Goal: Task Accomplishment & Management: Complete application form

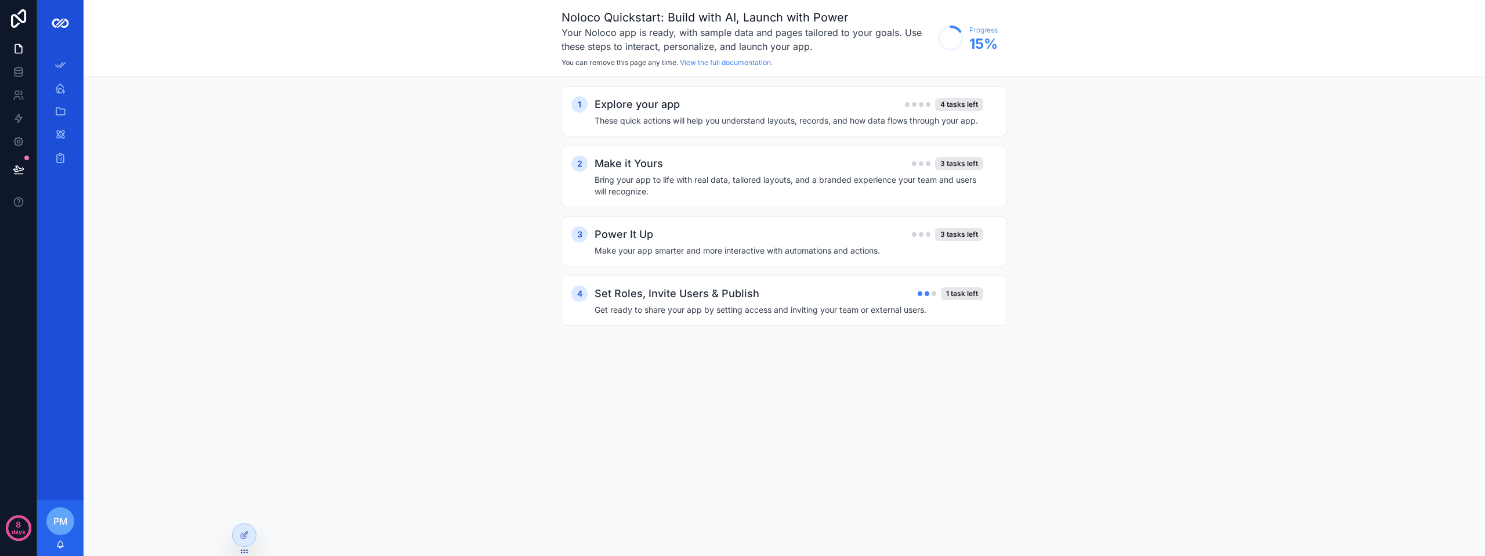
click at [383, 280] on div "1 Explore your app 4 tasks left These quick actions will help you understand la…" at bounding box center [784, 217] width 1401 height 281
click at [66, 84] on div "Adviser Home" at bounding box center [60, 88] width 19 height 19
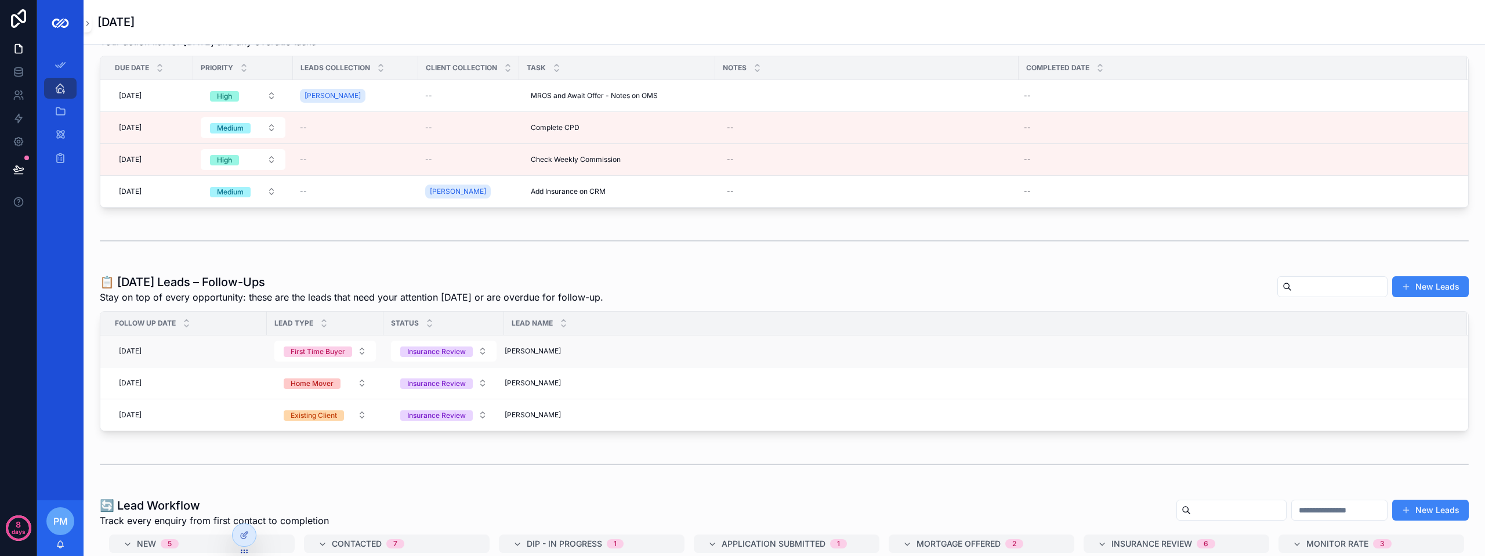
scroll to position [58, 0]
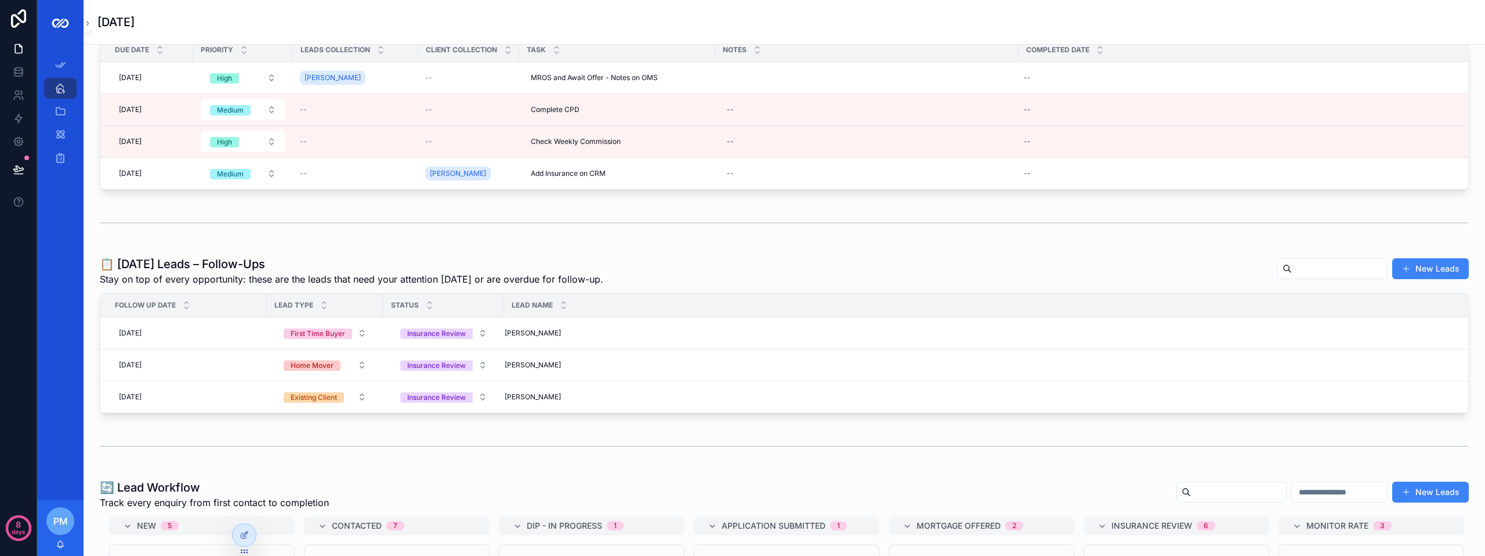
click at [1413, 258] on div "New Leads" at bounding box center [1368, 269] width 201 height 22
click at [1415, 266] on button "New Leads" at bounding box center [1430, 268] width 77 height 21
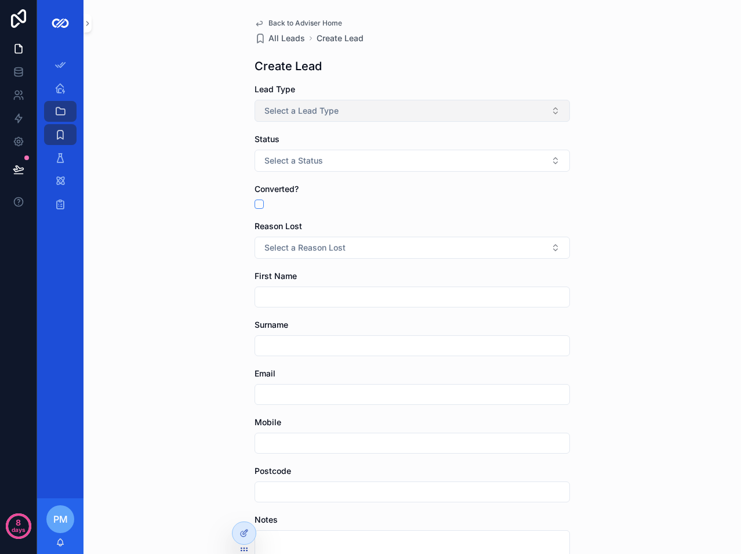
click at [385, 106] on button "Select a Lead Type" at bounding box center [413, 111] width 316 height 22
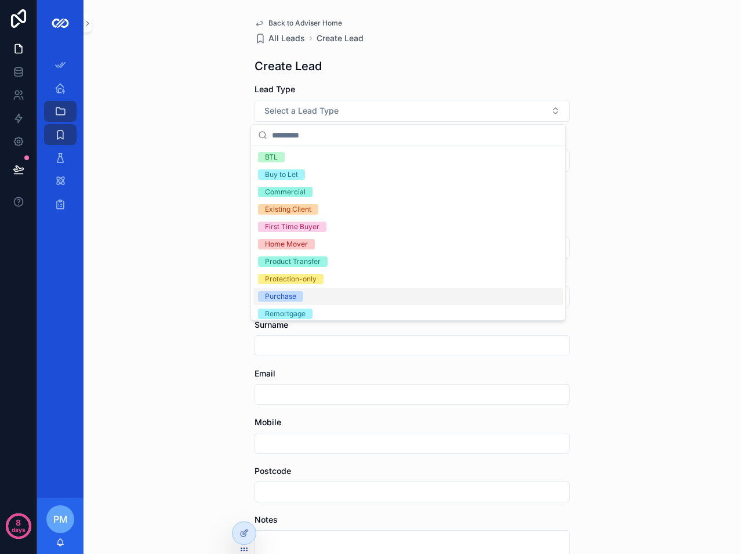
click at [287, 295] on div "Purchase" at bounding box center [280, 296] width 31 height 10
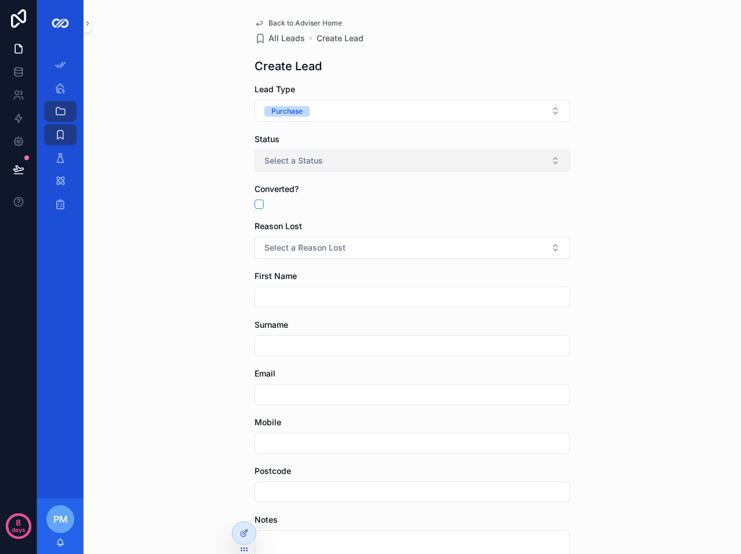
click at [282, 166] on button "Select a Status" at bounding box center [413, 161] width 316 height 22
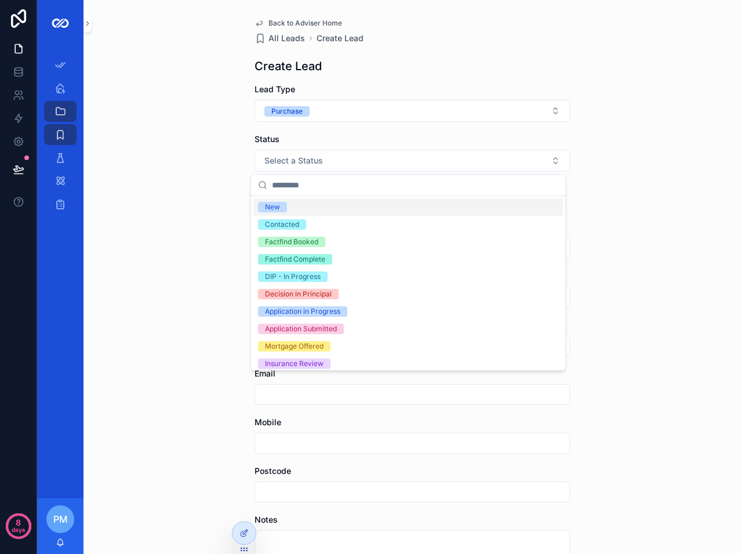
click at [281, 210] on span "New" at bounding box center [272, 207] width 29 height 10
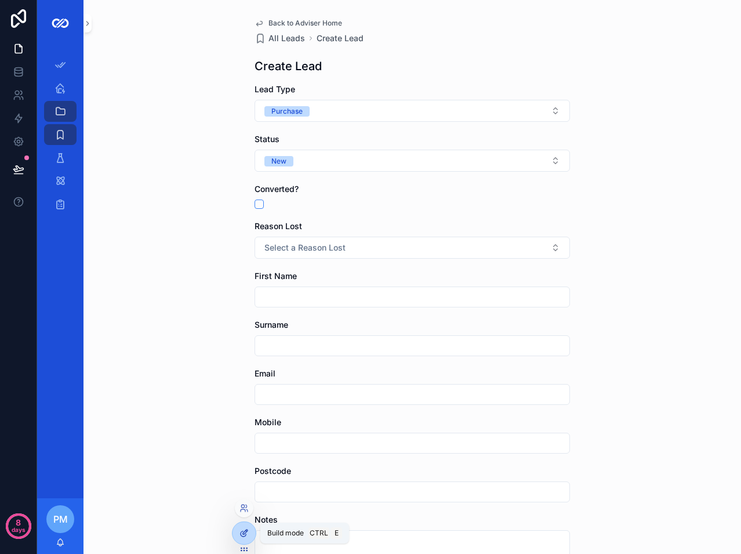
click at [238, 535] on div at bounding box center [244, 533] width 23 height 22
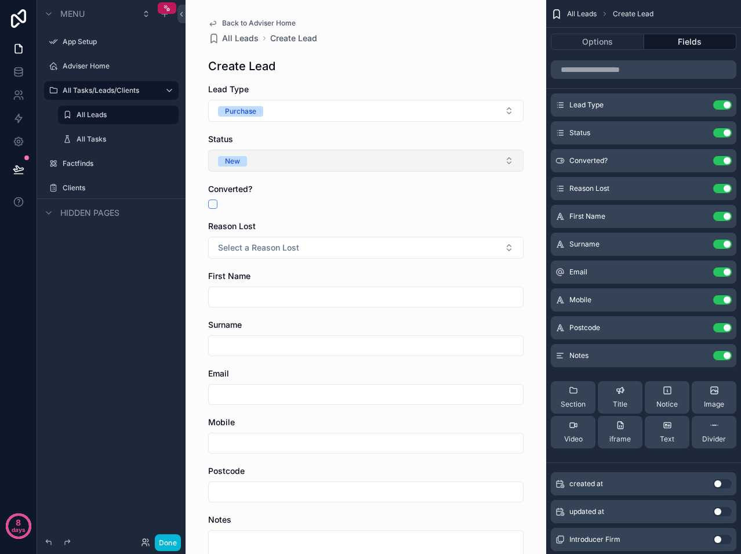
click at [318, 162] on button "New" at bounding box center [366, 161] width 316 height 22
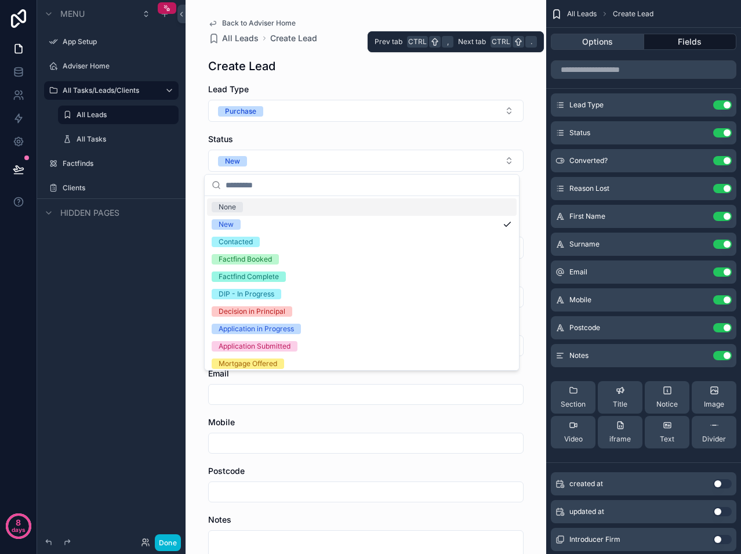
click at [602, 44] on button "Options" at bounding box center [597, 42] width 93 height 16
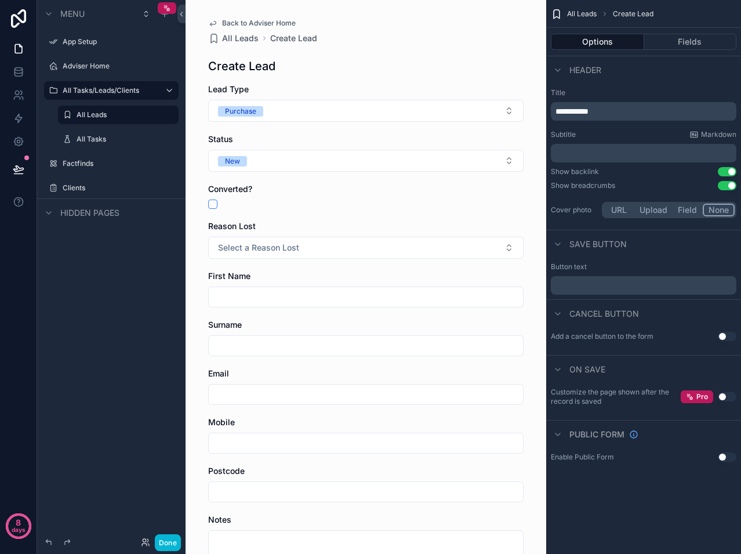
click at [726, 184] on button "Use setting" at bounding box center [727, 185] width 19 height 9
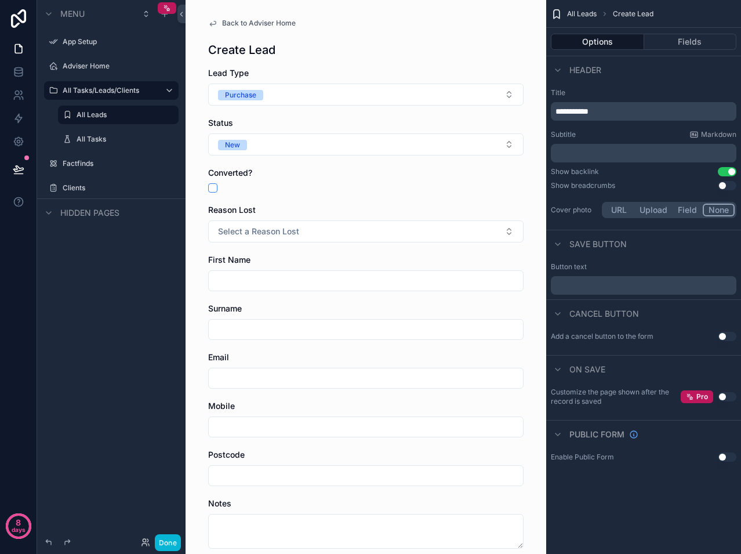
click at [723, 338] on button "Use setting" at bounding box center [727, 336] width 19 height 9
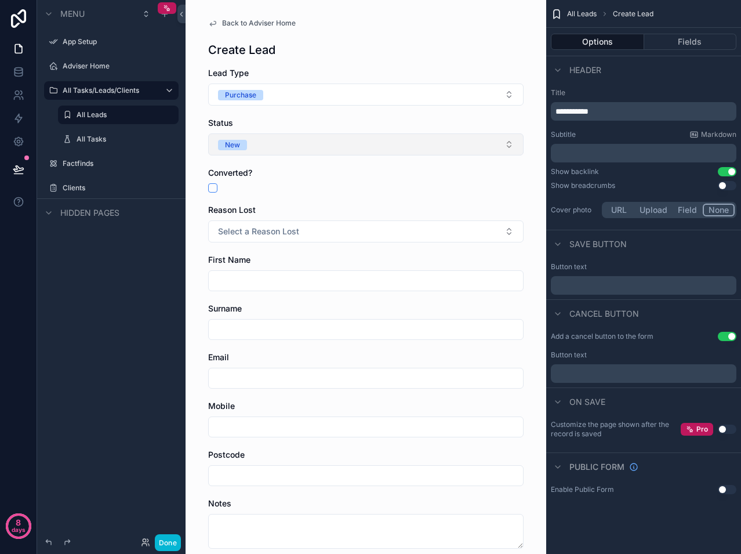
click at [342, 142] on button "New" at bounding box center [366, 144] width 316 height 22
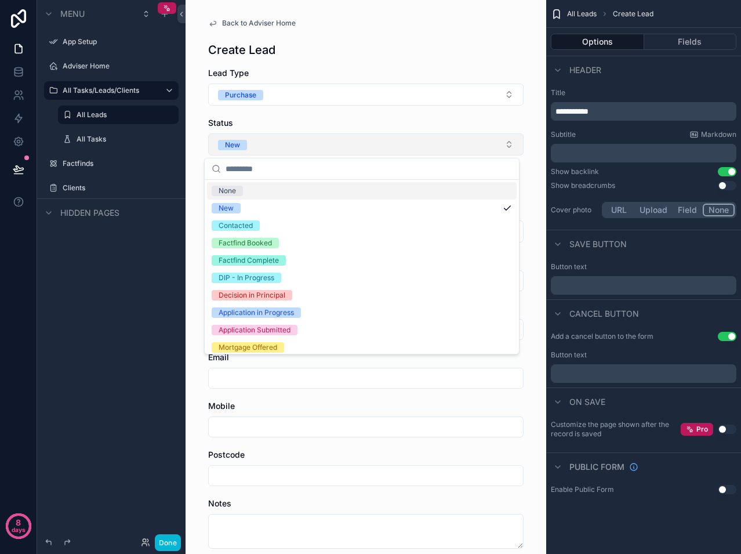
click at [342, 142] on button "New" at bounding box center [366, 144] width 316 height 22
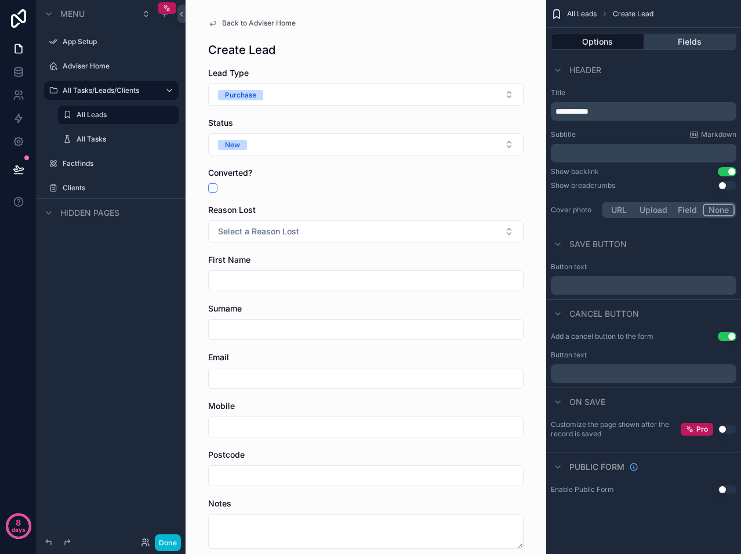
click at [690, 48] on button "Fields" at bounding box center [690, 42] width 93 height 16
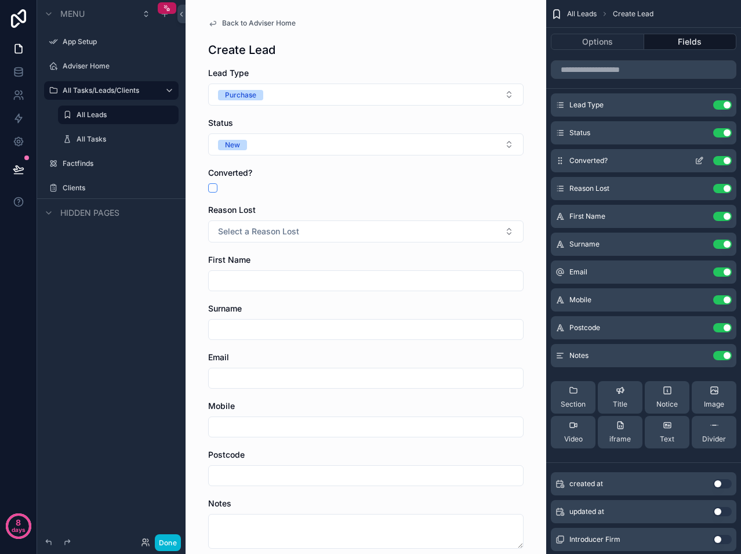
click at [696, 161] on icon "scrollable content" at bounding box center [699, 160] width 9 height 9
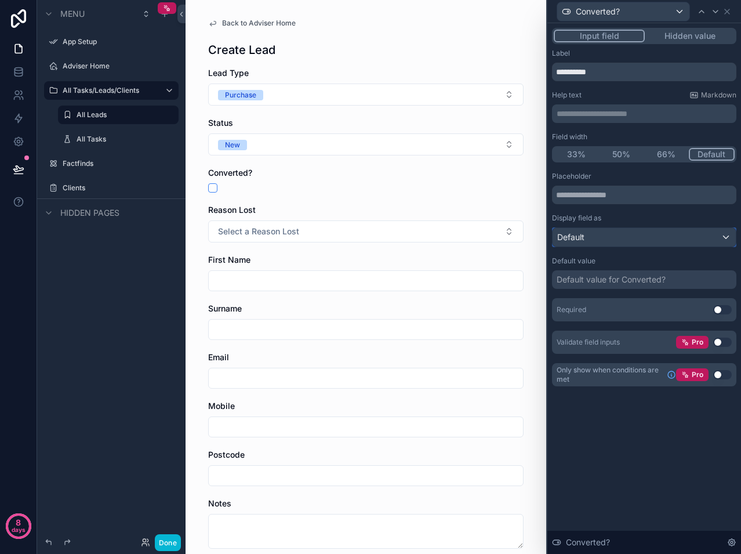
click at [640, 232] on div "Default" at bounding box center [644, 237] width 183 height 19
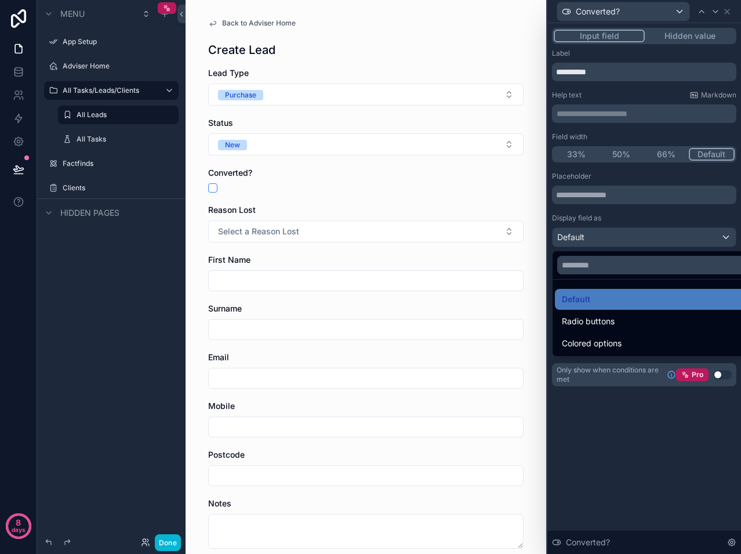
click at [628, 223] on div at bounding box center [645, 277] width 194 height 554
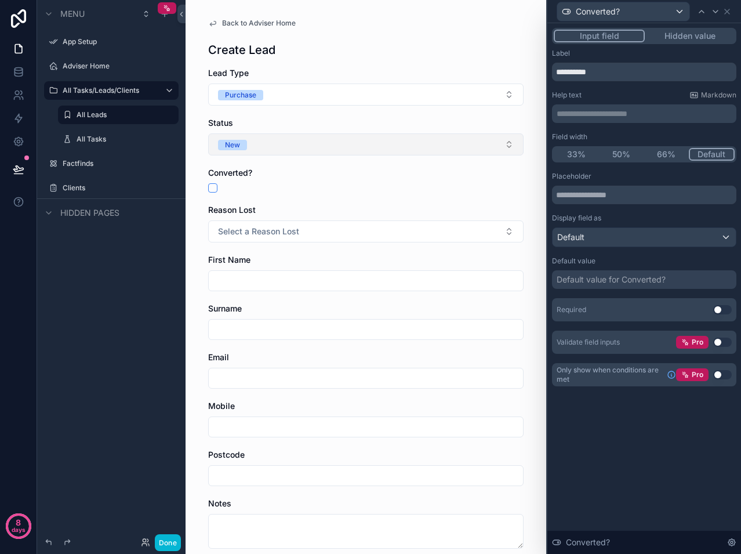
click at [369, 144] on button "New" at bounding box center [366, 144] width 316 height 22
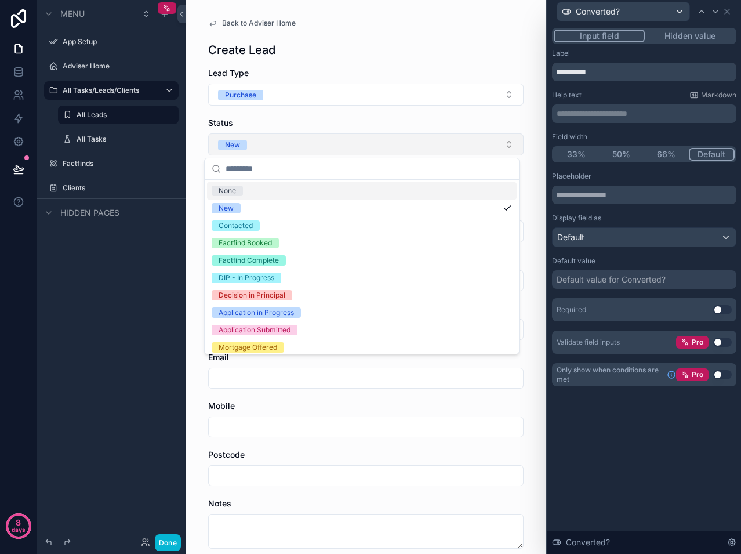
click at [369, 144] on button "New" at bounding box center [366, 144] width 316 height 22
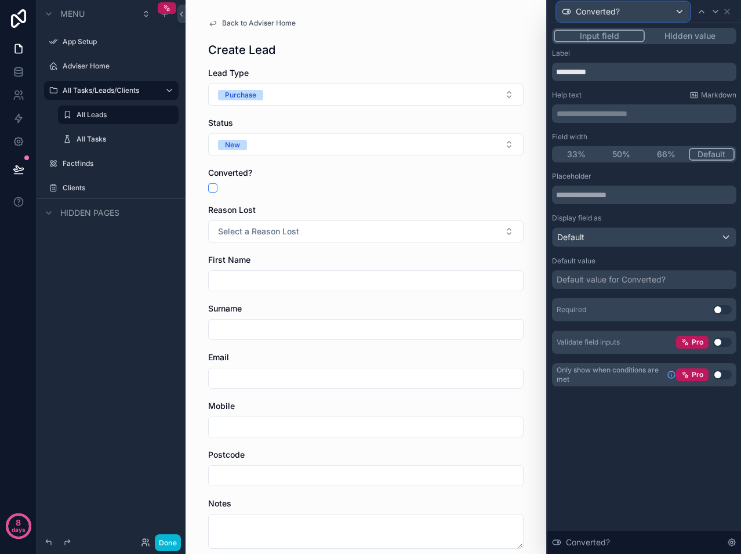
click at [629, 5] on div "Converted?" at bounding box center [623, 11] width 132 height 19
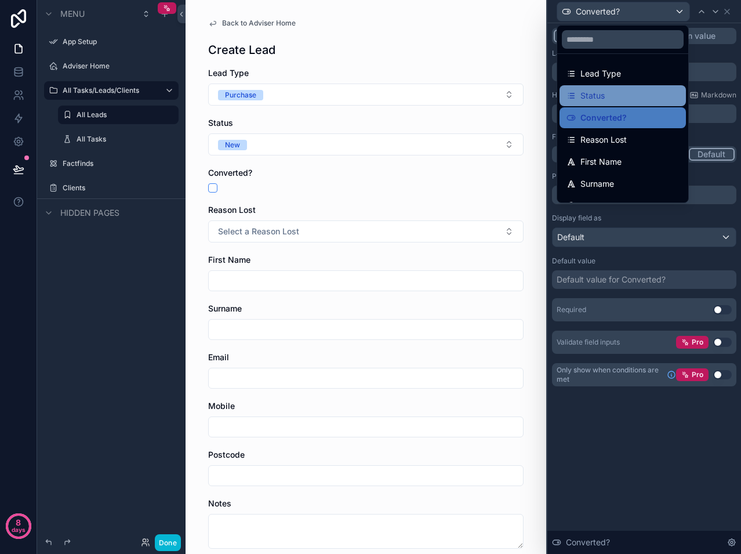
click at [626, 104] on div "Status" at bounding box center [623, 95] width 126 height 21
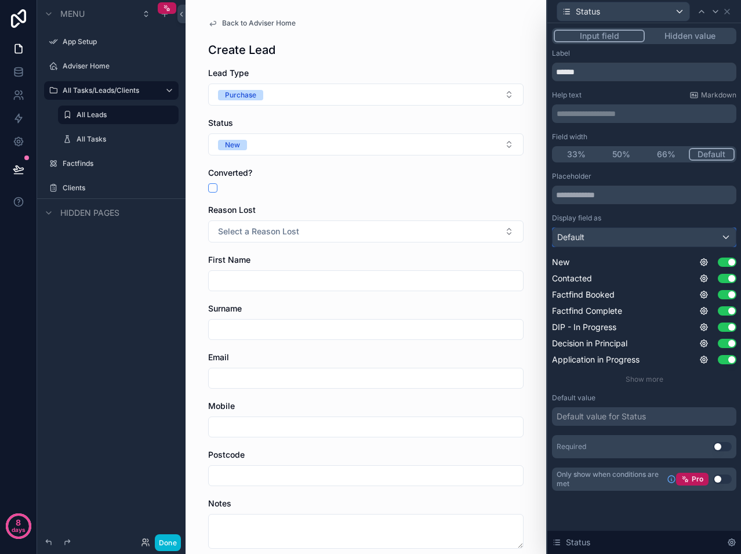
click at [663, 235] on div "Default" at bounding box center [644, 237] width 183 height 19
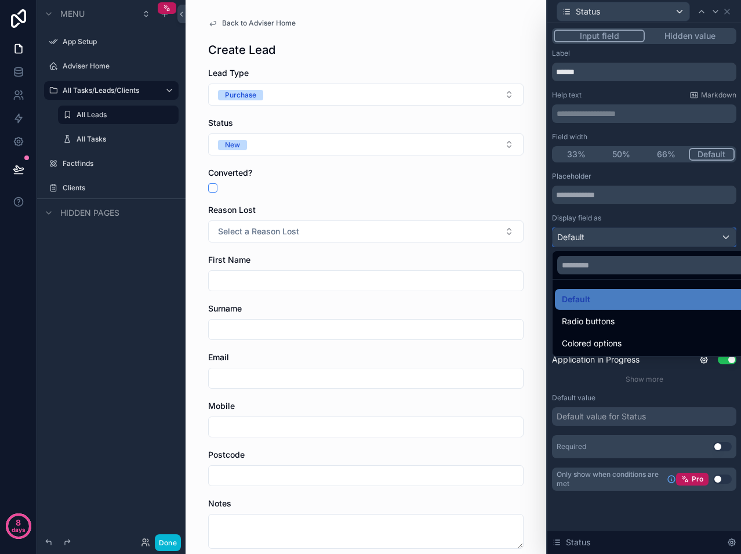
scroll to position [58, 0]
click at [657, 219] on div at bounding box center [645, 277] width 194 height 554
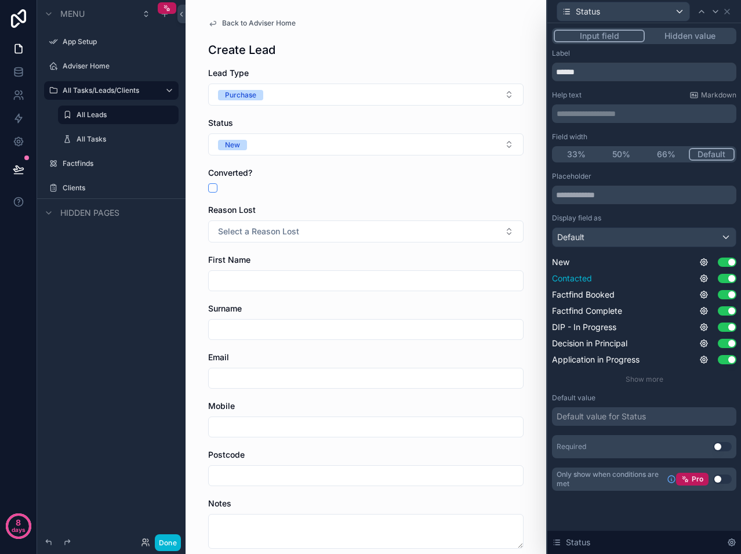
click at [729, 277] on button "Use setting" at bounding box center [727, 278] width 19 height 9
click at [731, 289] on div "Factfind Booked Use setting" at bounding box center [644, 295] width 184 height 12
click at [731, 299] on div "Factfind Booked Use setting" at bounding box center [644, 295] width 184 height 12
click at [730, 294] on button "Use setting" at bounding box center [727, 294] width 19 height 9
click at [730, 310] on button "Use setting" at bounding box center [727, 310] width 19 height 9
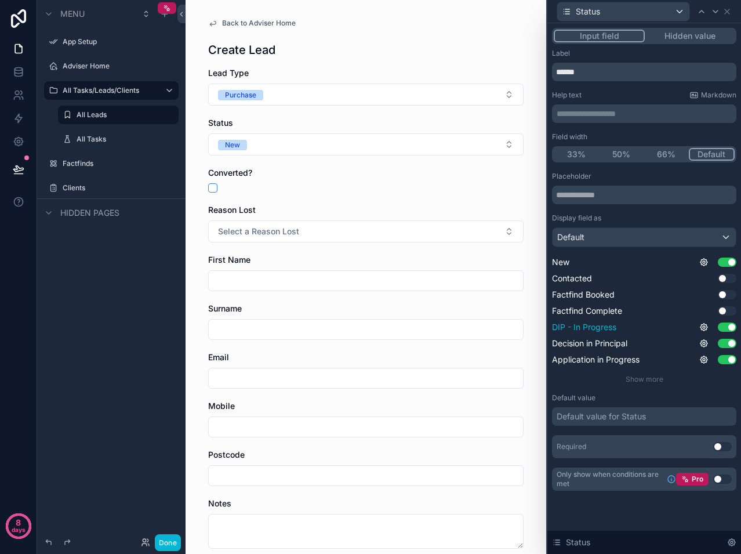
click at [729, 327] on button "Use setting" at bounding box center [727, 327] width 19 height 9
click at [731, 343] on button "Use setting" at bounding box center [727, 343] width 19 height 9
click at [731, 358] on button "Use setting" at bounding box center [727, 359] width 19 height 9
click at [655, 377] on span "Show more" at bounding box center [645, 379] width 38 height 9
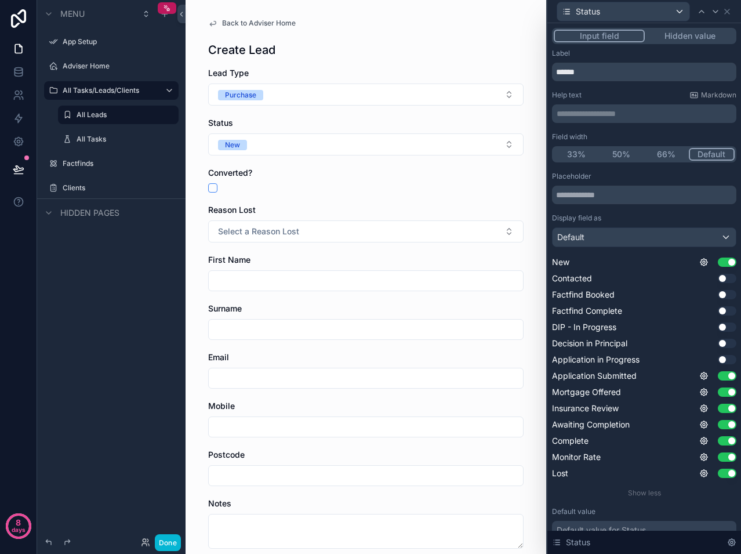
click at [719, 378] on button "Use setting" at bounding box center [727, 375] width 19 height 9
click at [721, 393] on button "Use setting" at bounding box center [727, 391] width 19 height 9
click at [721, 412] on button "Use setting" at bounding box center [727, 408] width 19 height 9
click at [721, 426] on button "Use setting" at bounding box center [727, 424] width 19 height 9
click at [722, 443] on button "Use setting" at bounding box center [727, 440] width 19 height 9
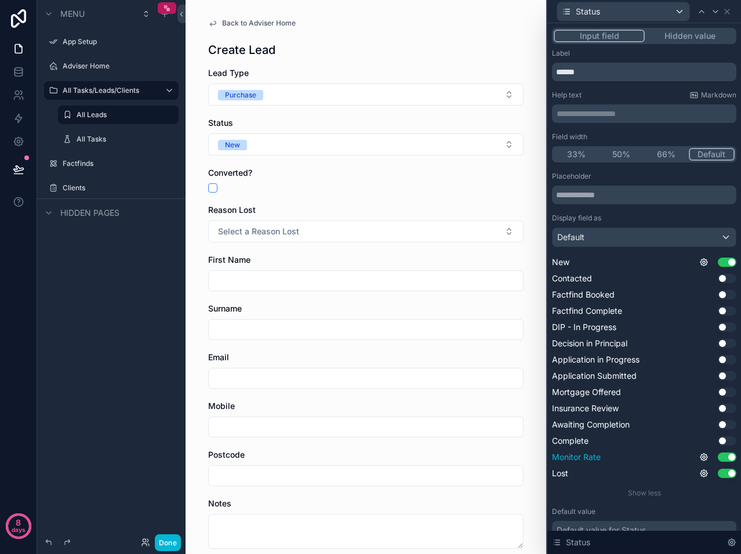
click at [722, 458] on button "Use setting" at bounding box center [727, 456] width 19 height 9
click at [718, 477] on button "Use setting" at bounding box center [727, 473] width 19 height 9
click at [614, 234] on div "Default" at bounding box center [644, 237] width 183 height 19
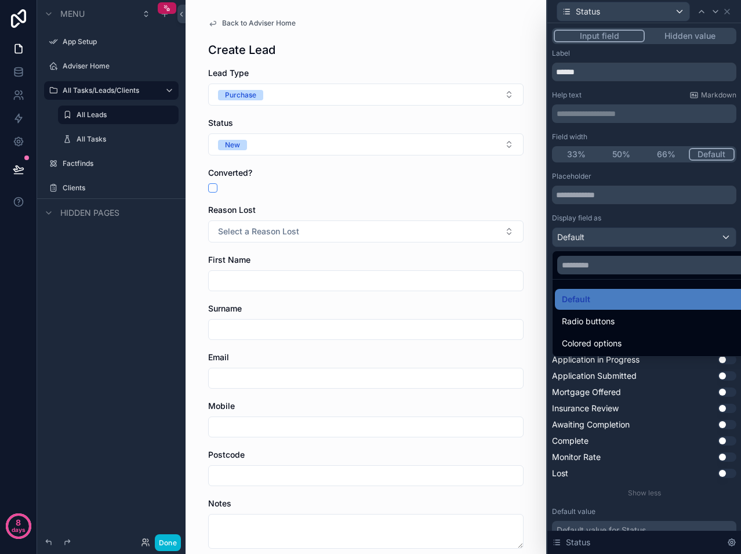
click at [610, 254] on div at bounding box center [653, 265] width 201 height 28
click at [654, 216] on div at bounding box center [645, 277] width 194 height 554
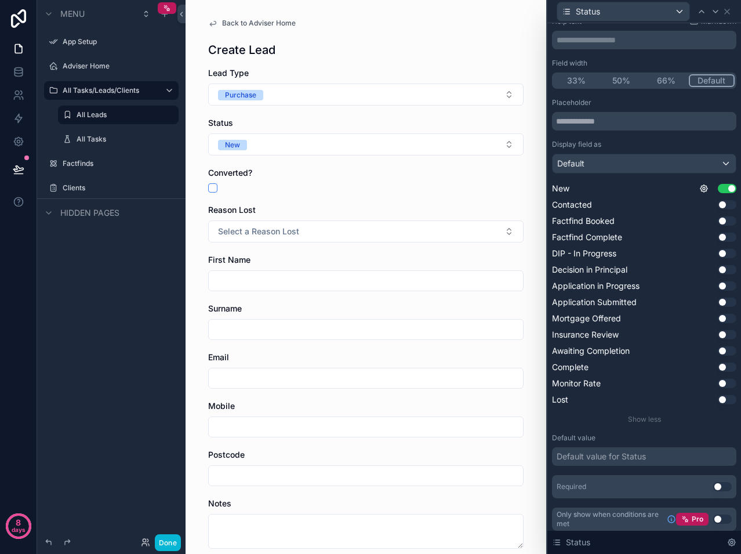
scroll to position [78, 0]
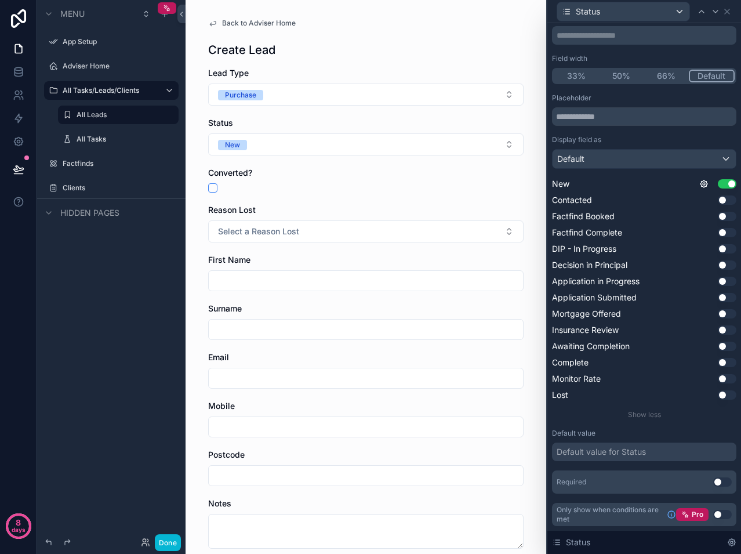
click at [629, 454] on div "Default value for Status" at bounding box center [601, 452] width 89 height 12
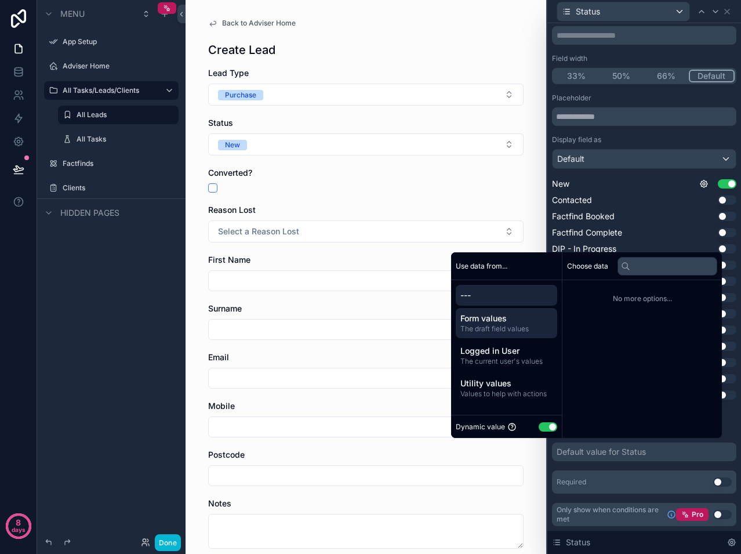
click at [495, 324] on span "Form values" at bounding box center [507, 319] width 92 height 12
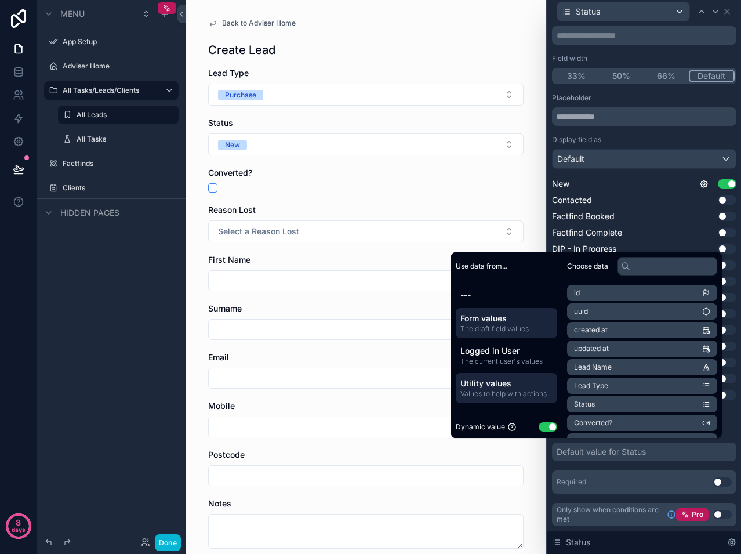
click at [499, 376] on div "Utility values Values to help with actions" at bounding box center [507, 388] width 102 height 30
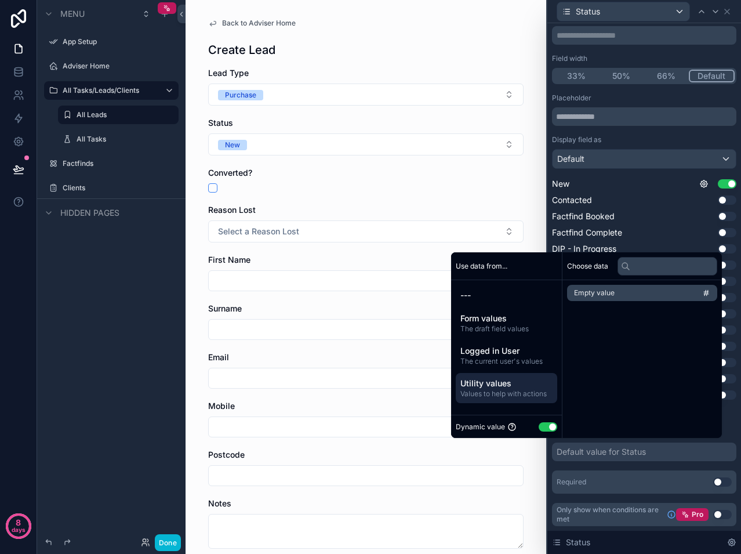
click at [540, 425] on button "Use setting" at bounding box center [548, 426] width 19 height 9
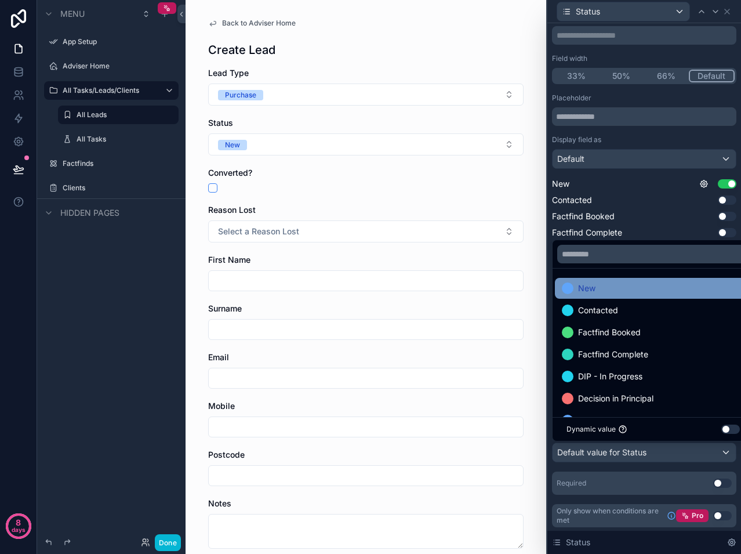
click at [593, 290] on span "New" at bounding box center [586, 288] width 17 height 14
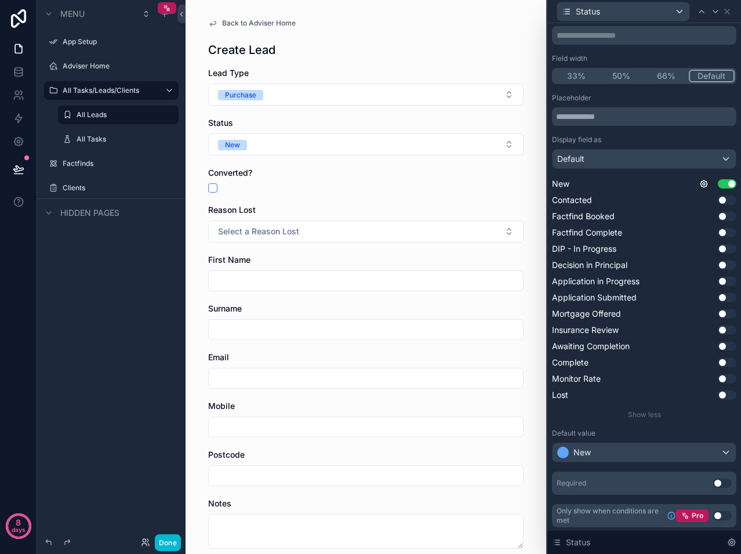
click at [613, 175] on div "Placeholder Display field as Default New Use setting Contacted Use setting Fact…" at bounding box center [644, 256] width 184 height 326
click at [706, 201] on div "Contacted Use setting" at bounding box center [644, 200] width 184 height 12
click at [718, 199] on button "Use setting" at bounding box center [727, 199] width 19 height 9
drag, startPoint x: 715, startPoint y: 213, endPoint x: 715, endPoint y: 222, distance: 9.3
click at [718, 213] on button "Use setting" at bounding box center [727, 216] width 19 height 9
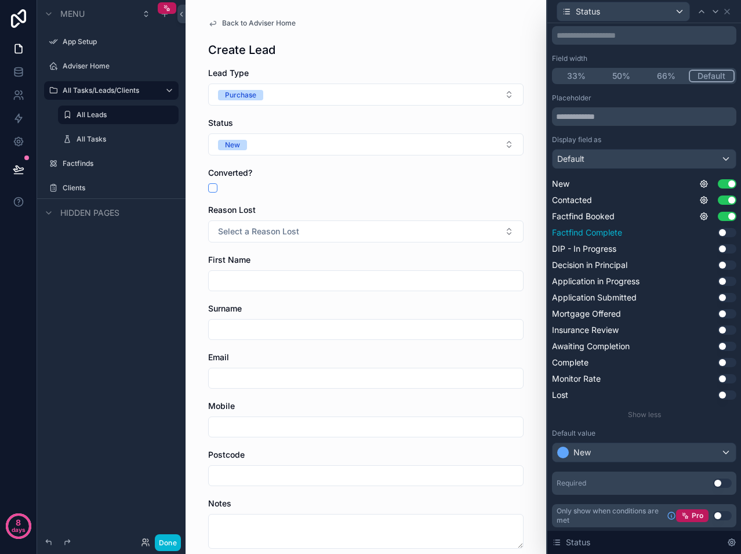
click at [718, 231] on button "Use setting" at bounding box center [727, 232] width 19 height 9
click at [719, 252] on button "Use setting" at bounding box center [727, 248] width 19 height 9
click at [508, 66] on div "Back to Adviser Home Create Lead Lead Type Purchase Status New Converted? Reaso…" at bounding box center [366, 331] width 334 height 662
click at [166, 542] on button "Done" at bounding box center [168, 542] width 26 height 17
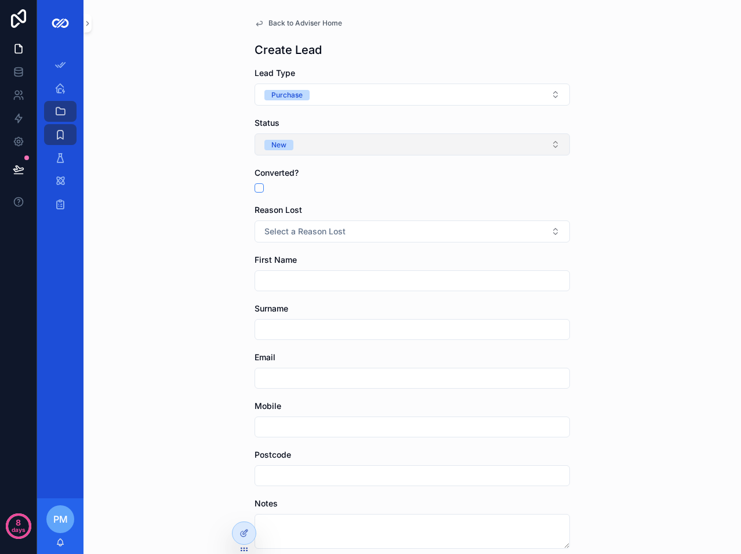
click at [365, 150] on button "New" at bounding box center [413, 144] width 316 height 22
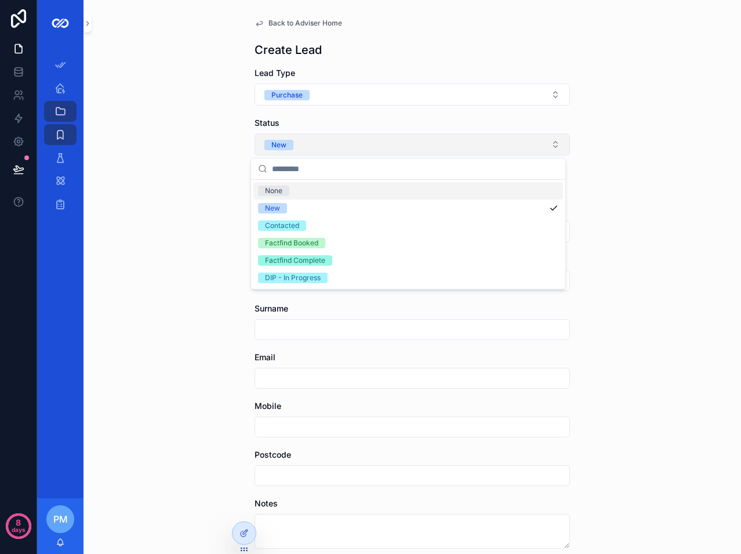
click at [365, 150] on button "New" at bounding box center [413, 144] width 316 height 22
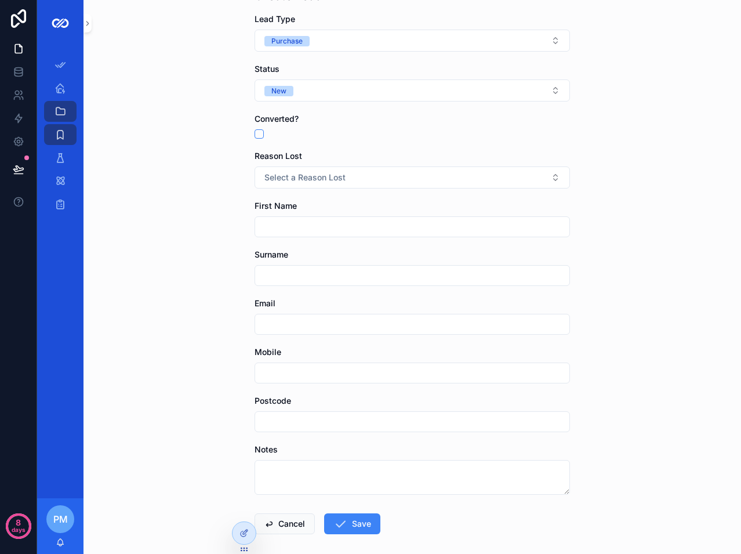
scroll to position [0, 0]
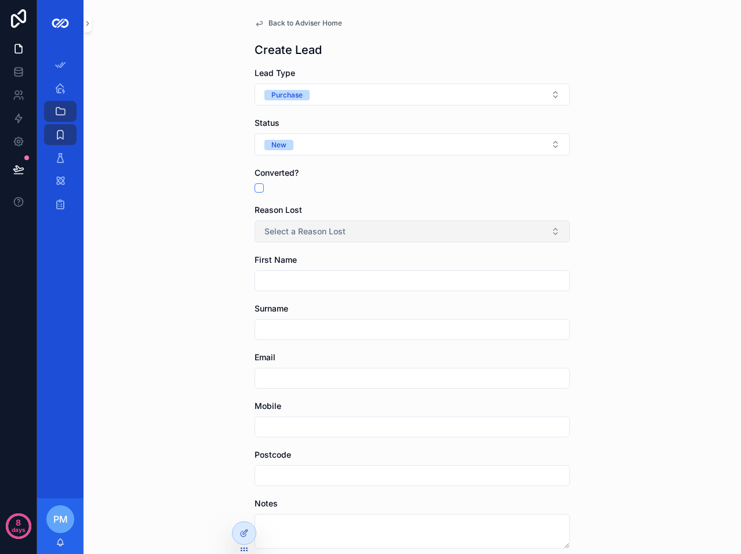
click at [346, 225] on button "Select a Reason Lost" at bounding box center [413, 231] width 316 height 22
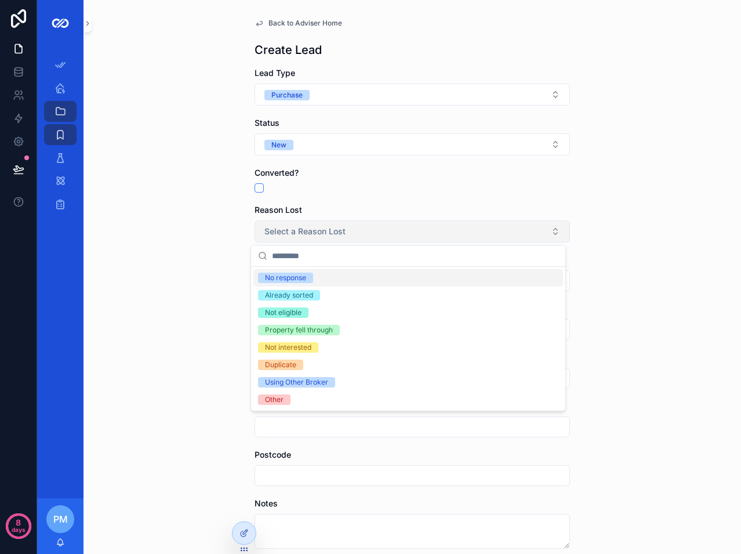
click at [346, 225] on button "Select a Reason Lost" at bounding box center [413, 231] width 316 height 22
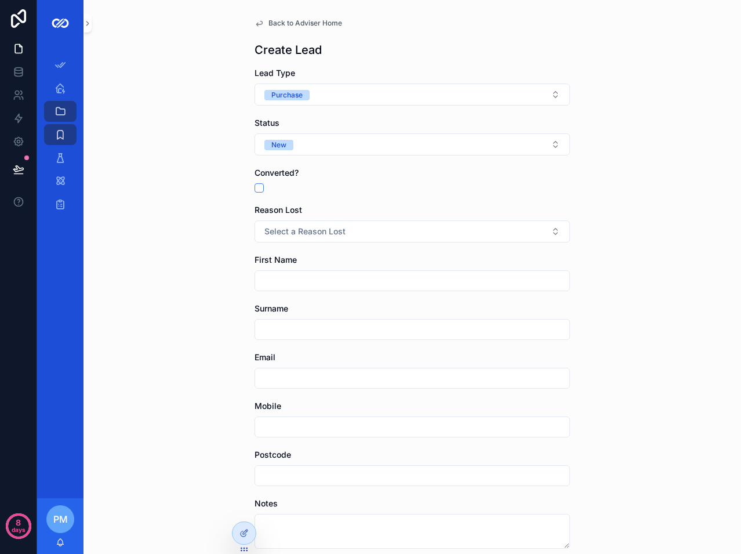
click at [276, 290] on div "scrollable content" at bounding box center [413, 280] width 316 height 21
click at [279, 284] on input "scrollable content" at bounding box center [412, 281] width 314 height 16
paste input "*****"
type input "*****"
click at [268, 321] on div "scrollable content" at bounding box center [413, 329] width 316 height 21
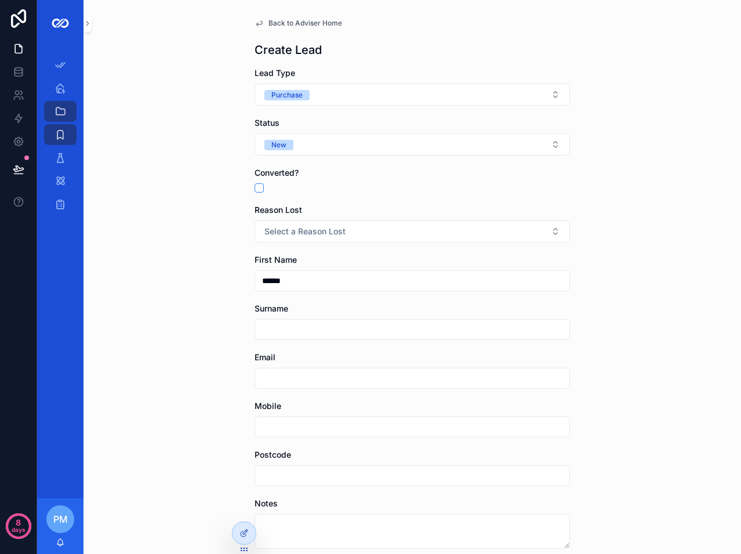
click at [266, 329] on input "scrollable content" at bounding box center [412, 329] width 314 height 16
paste input "**********"
type input "**********"
click at [273, 376] on input "scrollable content" at bounding box center [412, 378] width 314 height 16
paste input "**********"
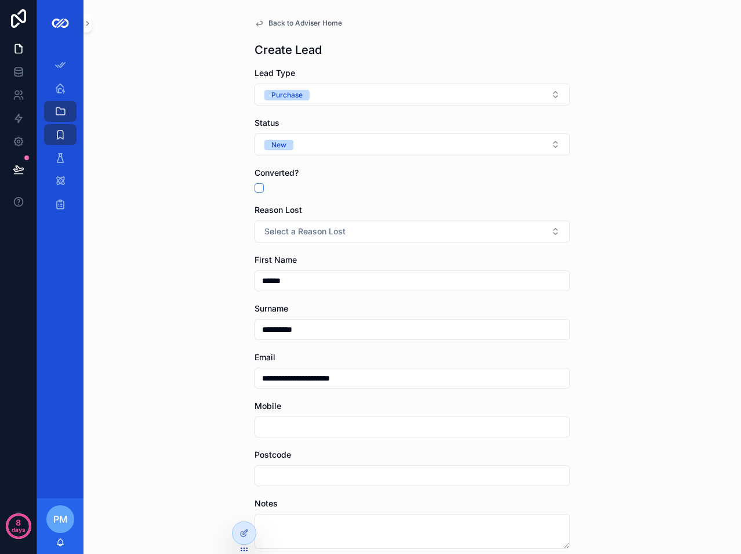
type input "**********"
click at [301, 430] on input "scrollable content" at bounding box center [412, 427] width 314 height 16
paste input "**********"
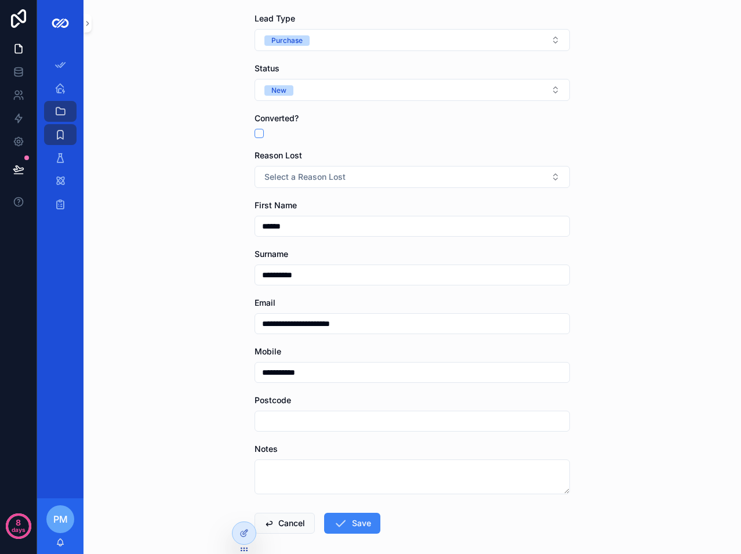
scroll to position [108, 0]
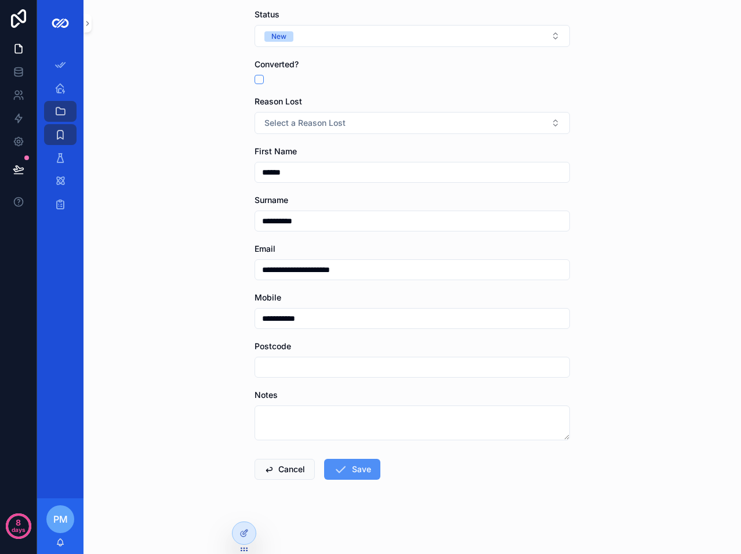
type input "**********"
click at [354, 468] on button "Save" at bounding box center [352, 469] width 56 height 21
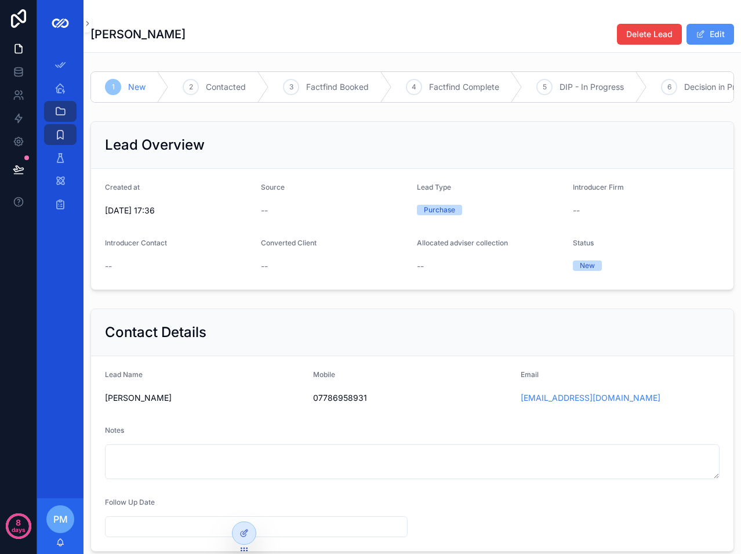
click at [696, 35] on span "scrollable content" at bounding box center [700, 34] width 9 height 9
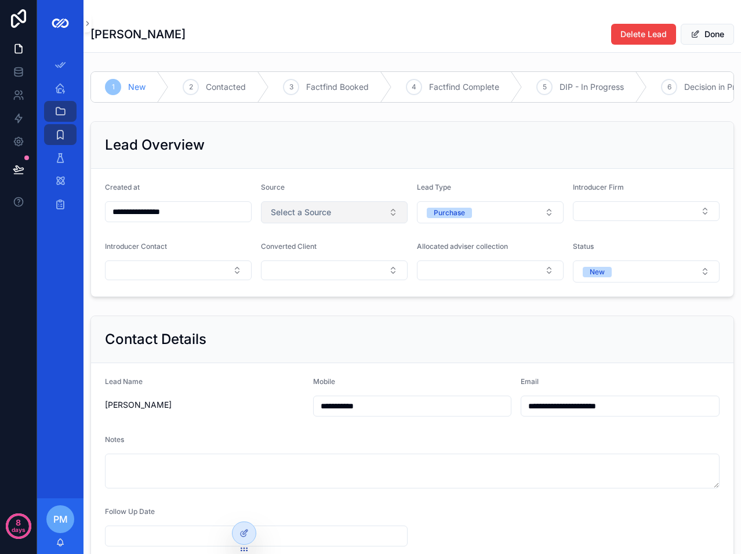
click at [368, 223] on button "Select a Source" at bounding box center [334, 212] width 147 height 22
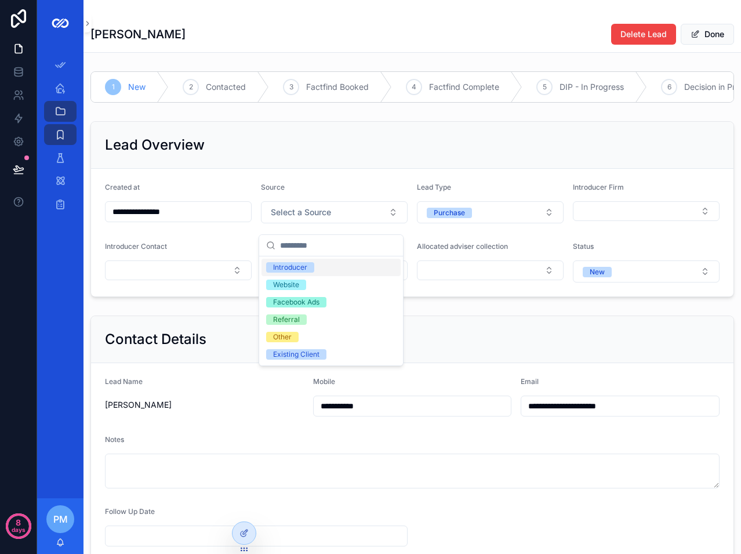
click at [316, 266] on div "Introducer" at bounding box center [331, 267] width 139 height 17
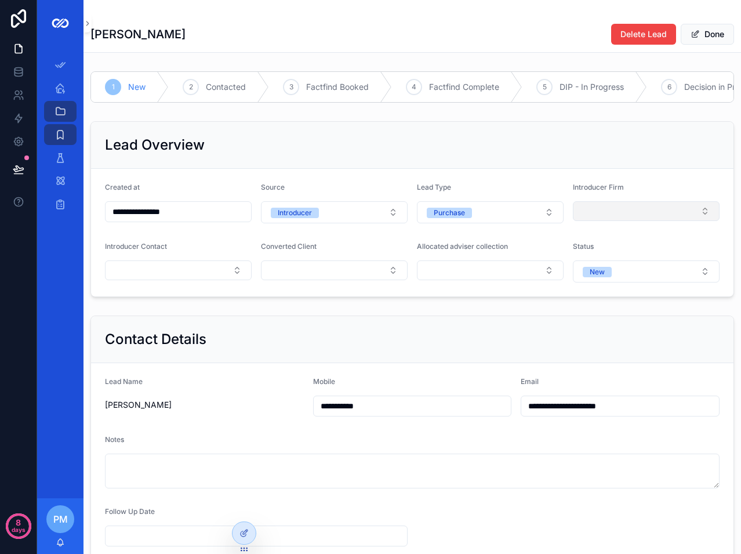
click at [620, 221] on button "Select Button" at bounding box center [646, 211] width 147 height 20
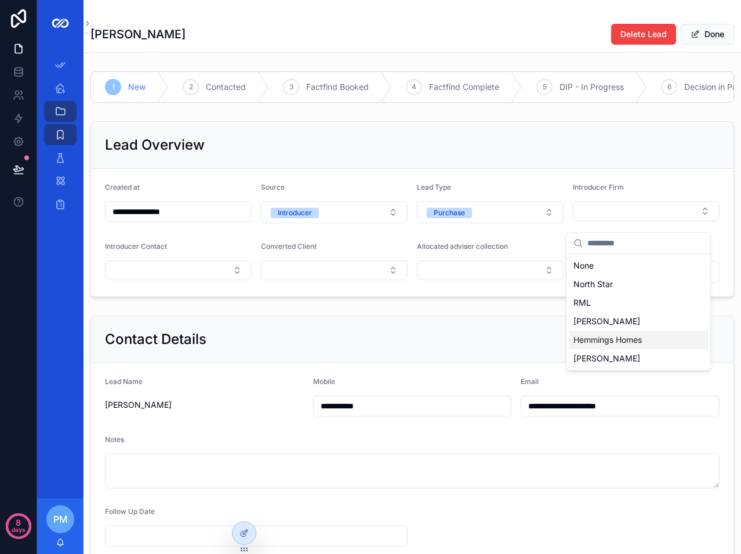
click at [601, 358] on span "[PERSON_NAME]" at bounding box center [607, 359] width 67 height 12
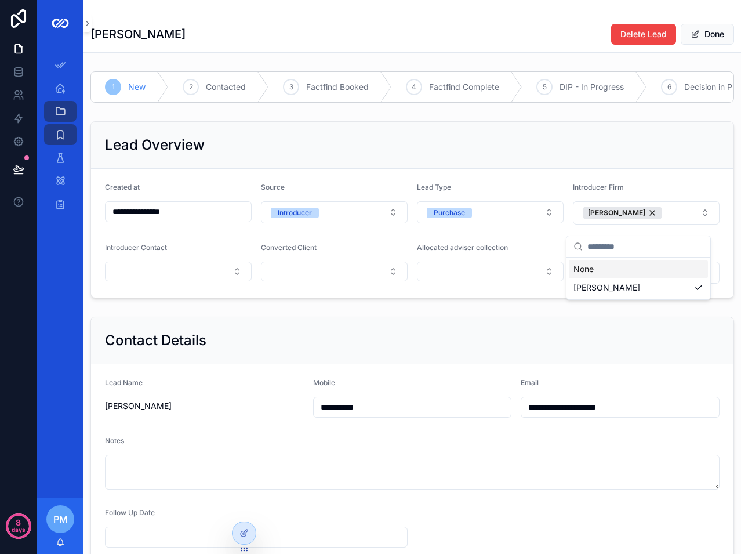
click at [276, 252] on span "Converted Client" at bounding box center [289, 247] width 56 height 9
click at [459, 273] on button "Select Button" at bounding box center [490, 272] width 147 height 20
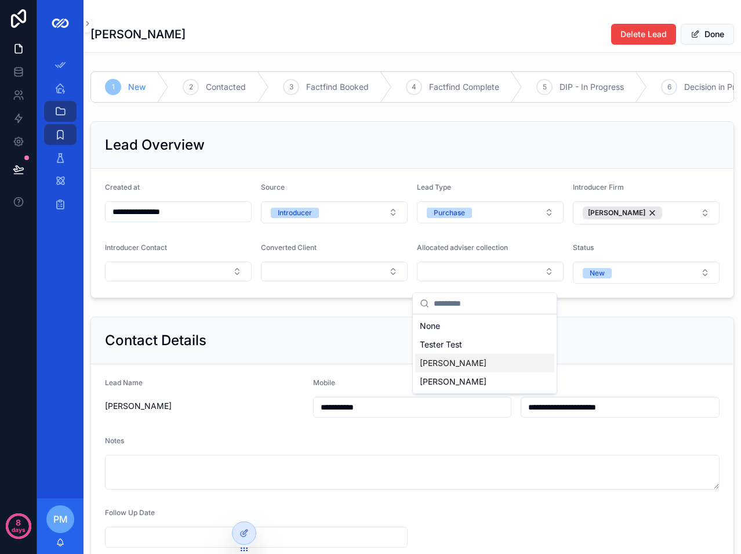
click at [459, 367] on span "[PERSON_NAME]" at bounding box center [453, 363] width 67 height 12
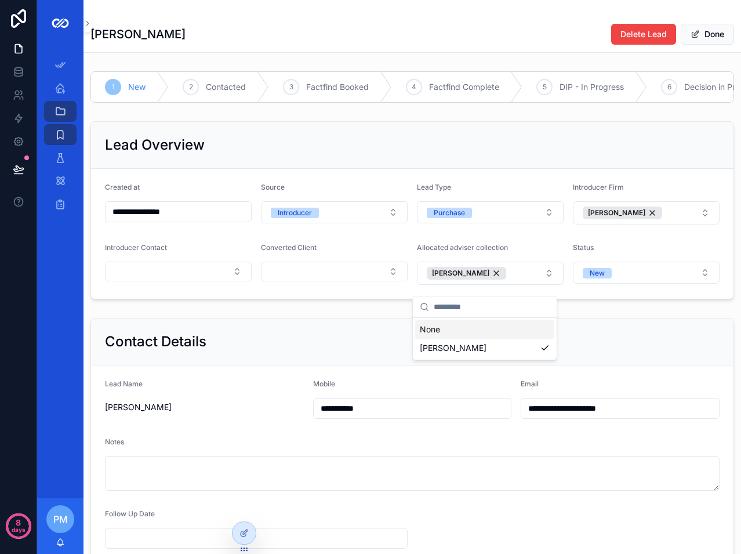
click at [548, 256] on div "Allocated adviser collection" at bounding box center [490, 250] width 147 height 14
click at [707, 35] on button "Done" at bounding box center [707, 34] width 53 height 21
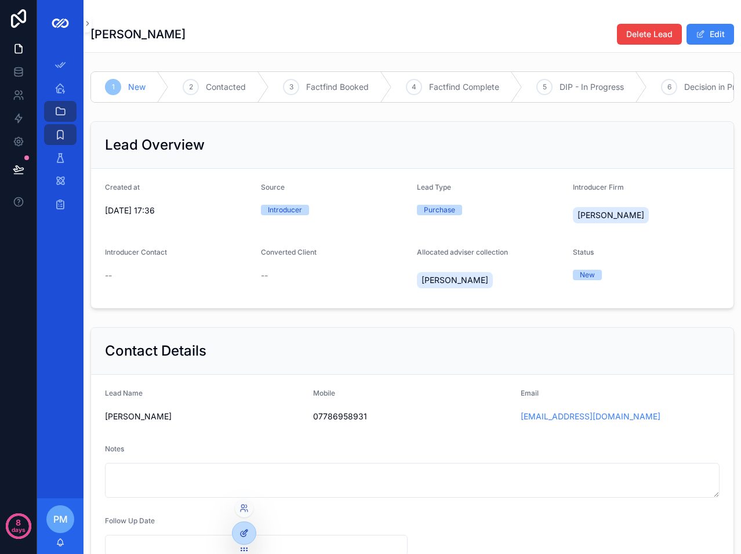
click at [244, 539] on div at bounding box center [244, 533] width 23 height 22
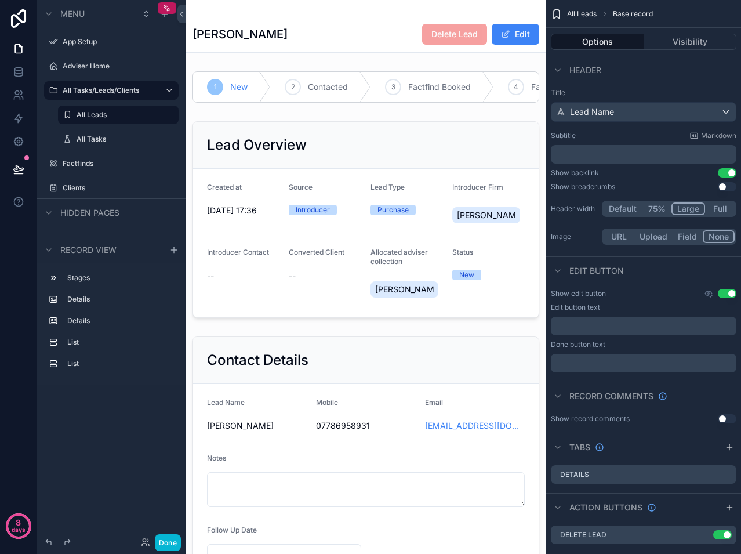
click at [725, 187] on button "Use setting" at bounding box center [727, 186] width 19 height 9
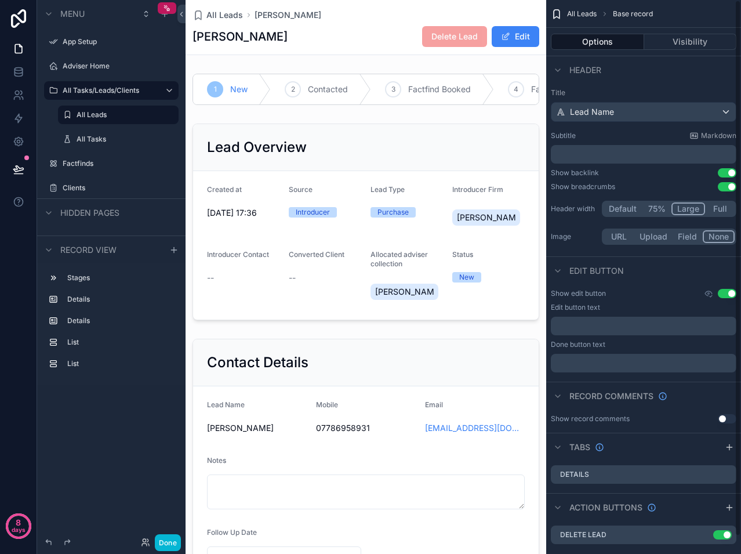
click at [735, 172] on div "All Leads Base record Options Visibility Header Title Lead Name Subtitle Markdo…" at bounding box center [643, 277] width 195 height 554
click at [735, 171] on div "All Leads Base record Options Visibility Header Title Lead Name Subtitle Markdo…" at bounding box center [643, 277] width 195 height 554
click at [731, 171] on button "Use setting" at bounding box center [727, 172] width 19 height 9
click at [731, 187] on button "Use setting" at bounding box center [727, 186] width 19 height 9
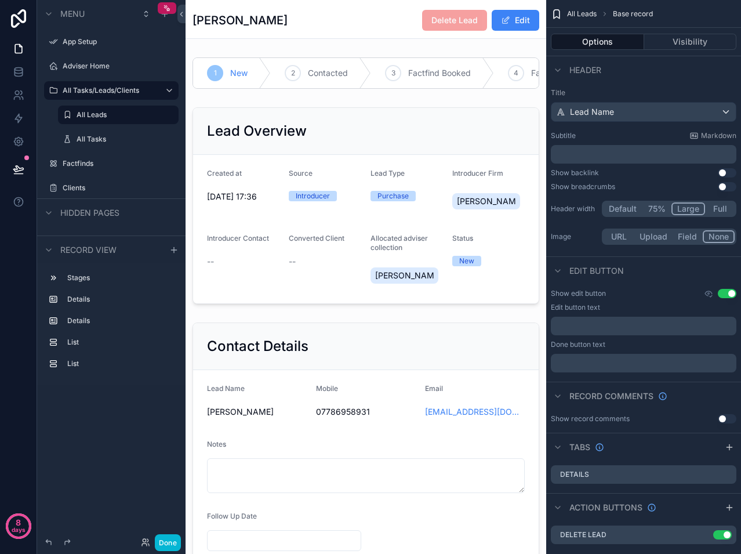
click at [726, 174] on button "Use setting" at bounding box center [727, 172] width 19 height 9
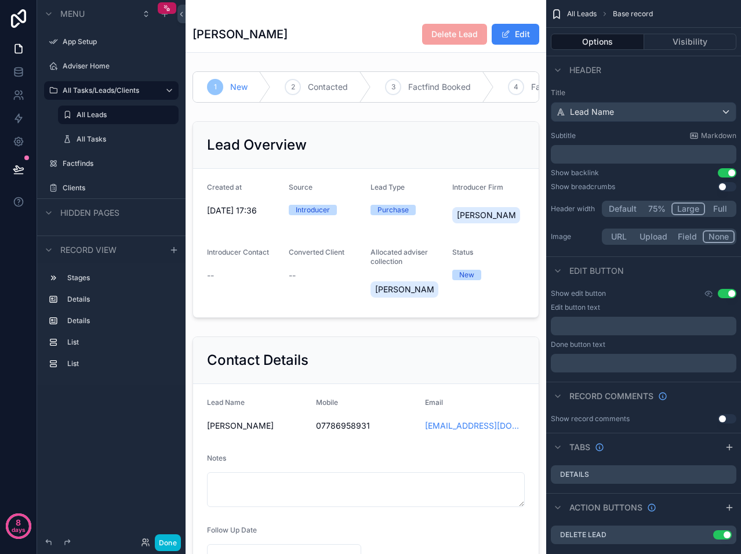
click at [729, 174] on button "Use setting" at bounding box center [727, 172] width 19 height 9
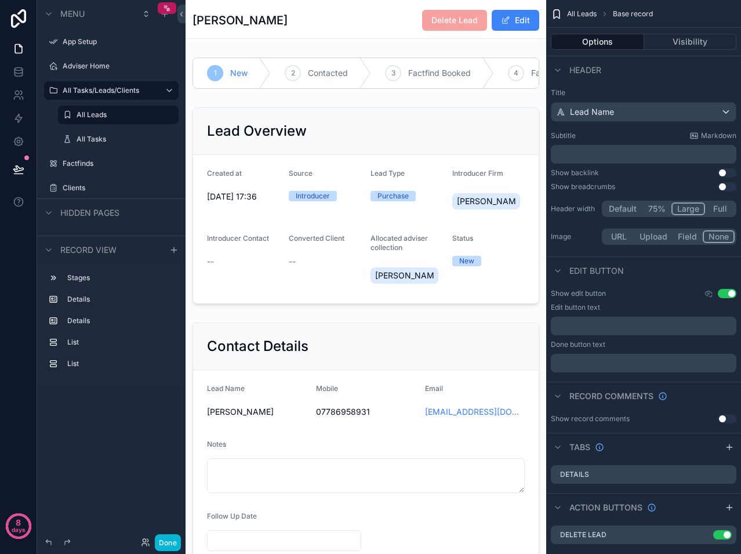
click at [726, 172] on button "Use setting" at bounding box center [727, 172] width 19 height 9
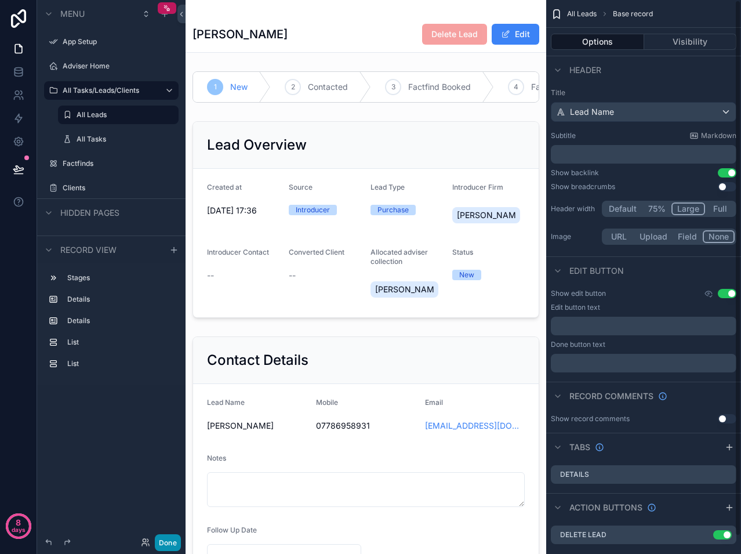
click at [172, 541] on button "Done" at bounding box center [168, 542] width 26 height 17
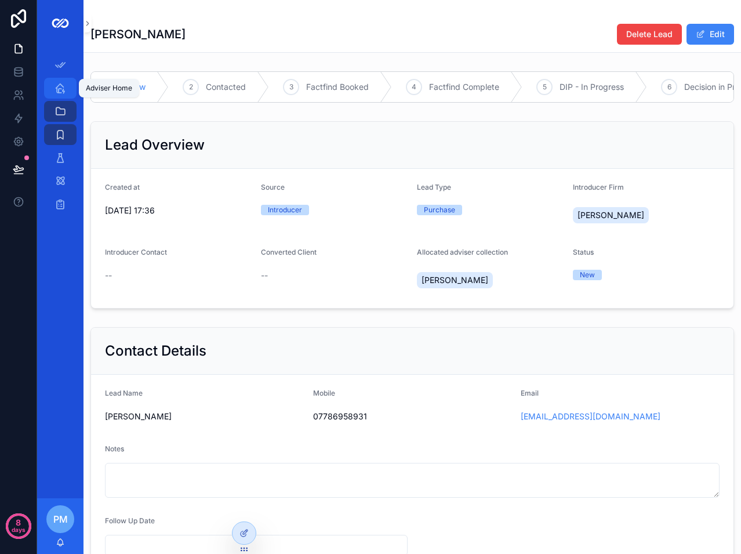
click at [63, 85] on icon "scrollable content" at bounding box center [61, 88] width 12 height 12
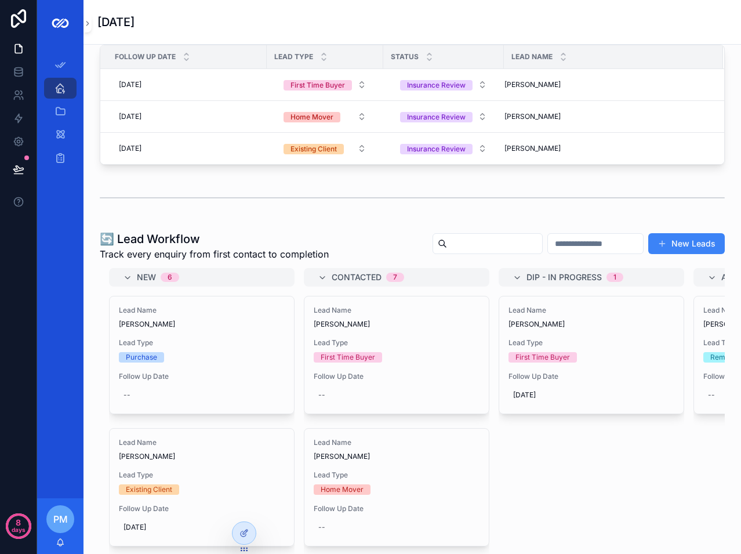
scroll to position [290, 0]
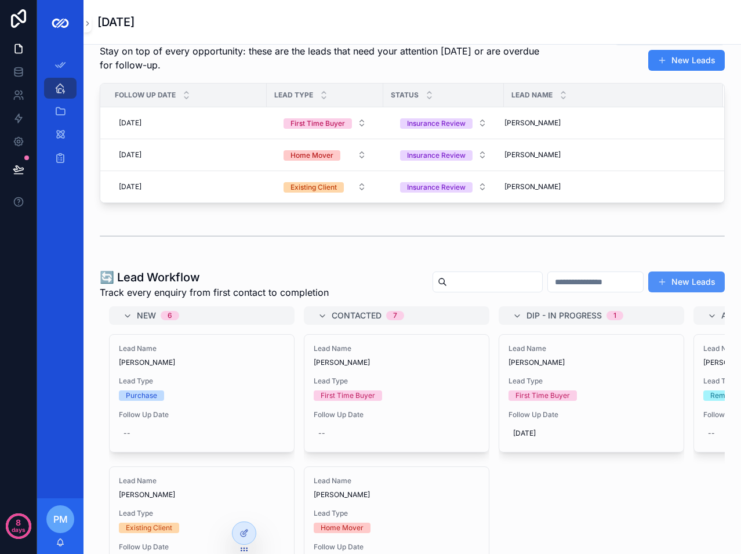
click at [674, 288] on button "New Leads" at bounding box center [686, 281] width 77 height 21
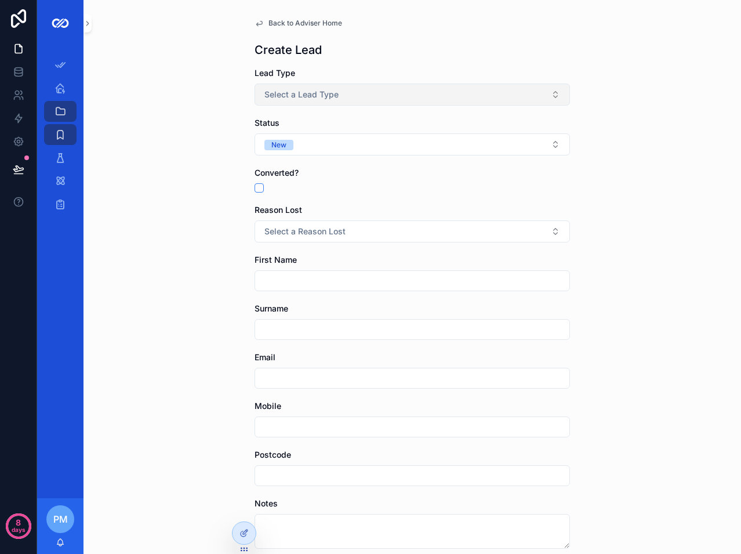
click at [301, 96] on span "Select a Lead Type" at bounding box center [302, 95] width 74 height 12
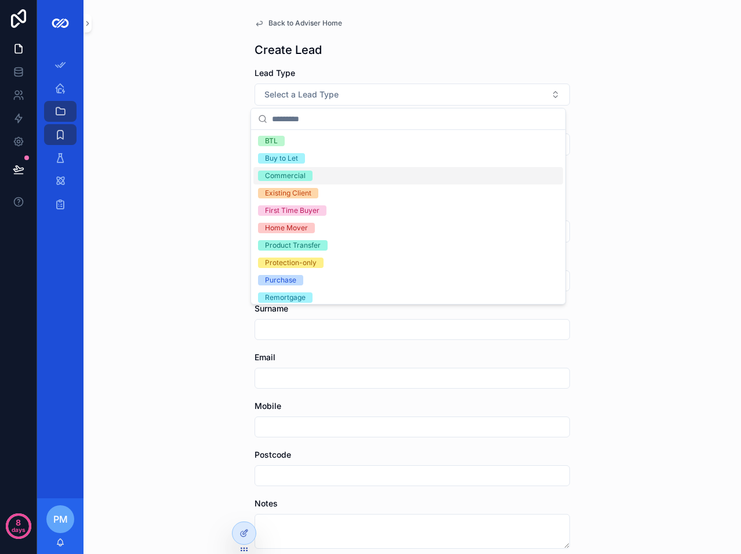
click at [296, 175] on div "Commercial" at bounding box center [285, 176] width 41 height 10
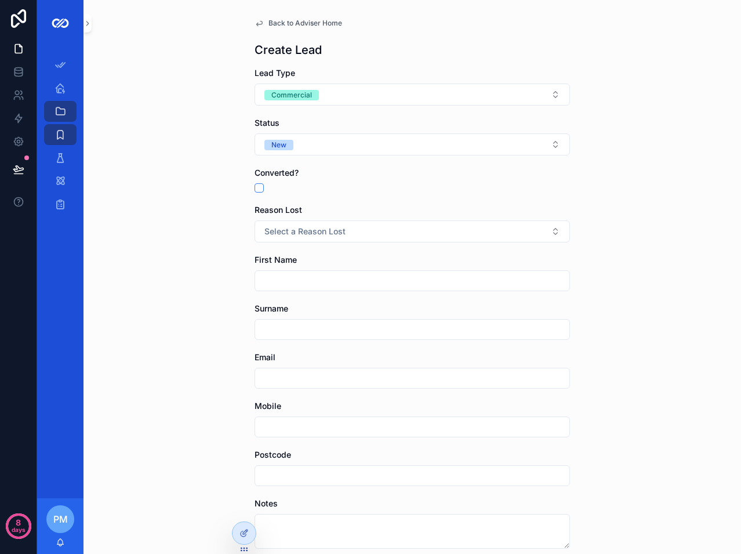
click at [287, 282] on input "scrollable content" at bounding box center [412, 281] width 314 height 16
drag, startPoint x: 309, startPoint y: 282, endPoint x: 248, endPoint y: 284, distance: 61.5
click at [248, 284] on div "**********" at bounding box center [412, 331] width 334 height 662
type input "******"
type input "********"
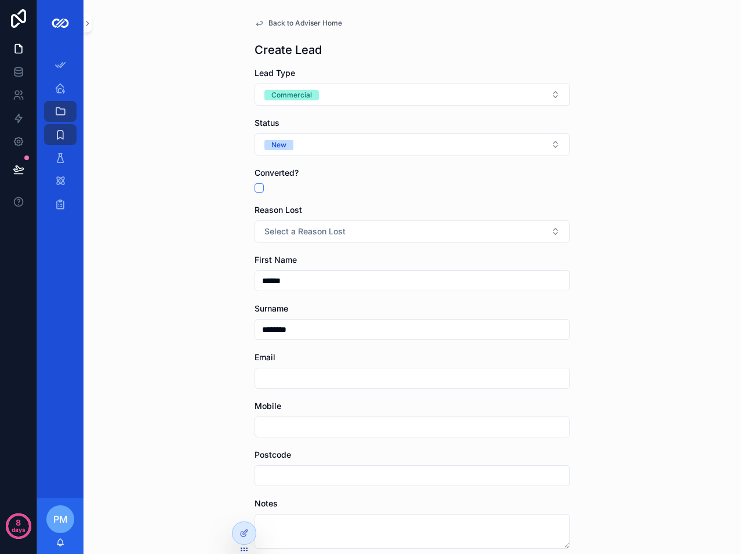
click at [274, 425] on input "scrollable content" at bounding box center [412, 427] width 314 height 16
paste input "**********"
type input "**********"
click at [299, 376] on input "scrollable content" at bounding box center [412, 378] width 314 height 16
paste input "**********"
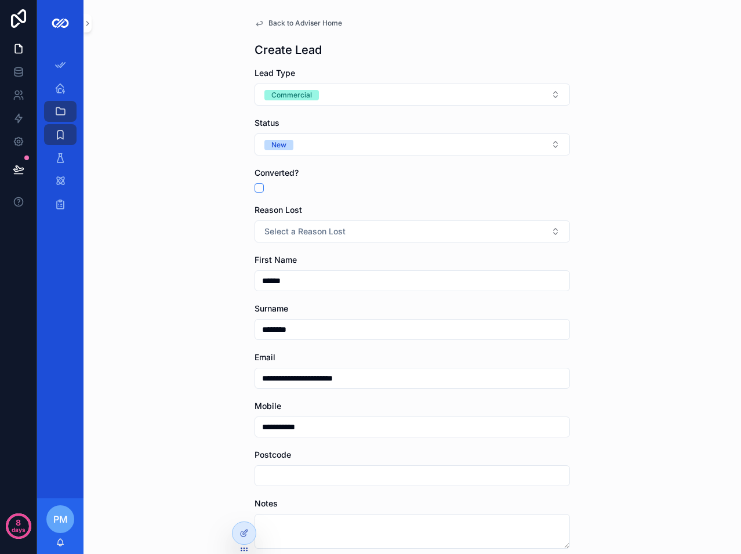
type input "**********"
click at [223, 363] on div "**********" at bounding box center [413, 277] width 658 height 554
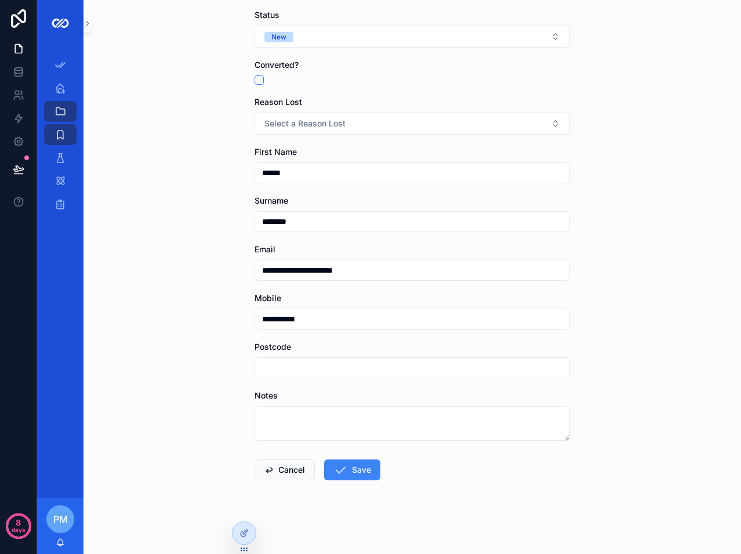
scroll to position [108, 0]
click at [353, 476] on button "Save" at bounding box center [352, 469] width 56 height 21
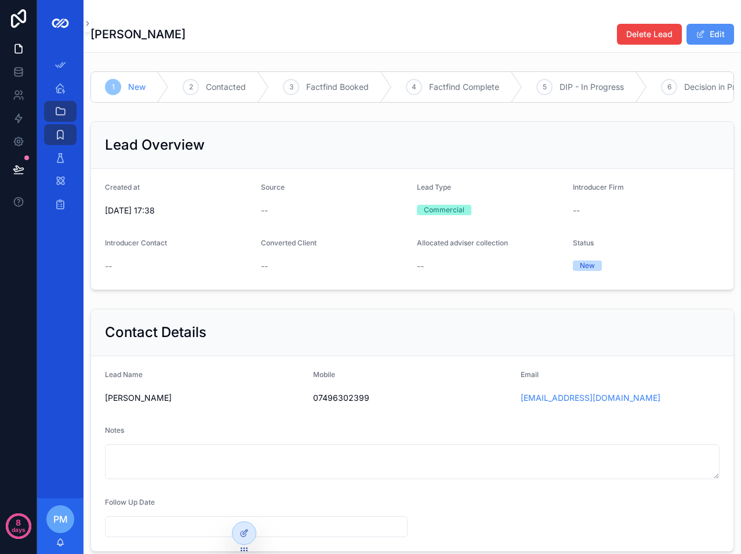
click at [696, 38] on span "scrollable content" at bounding box center [700, 34] width 9 height 9
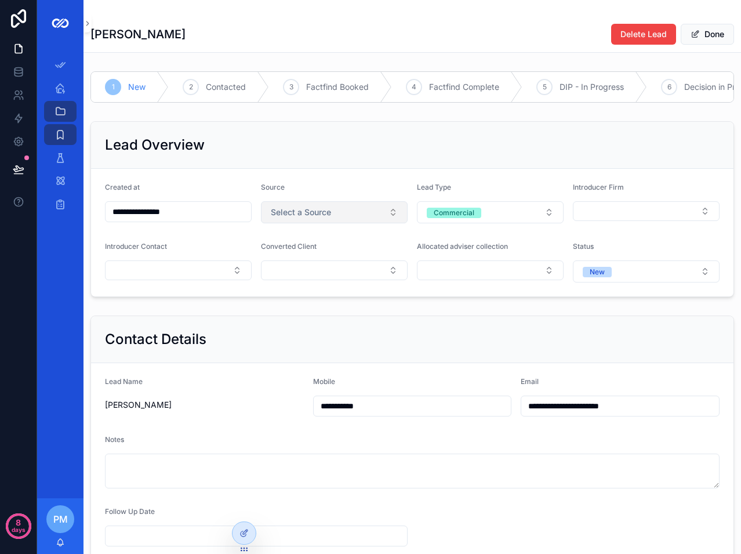
drag, startPoint x: 295, startPoint y: 218, endPoint x: 303, endPoint y: 220, distance: 8.4
click at [296, 218] on span "Select a Source" at bounding box center [301, 212] width 60 height 12
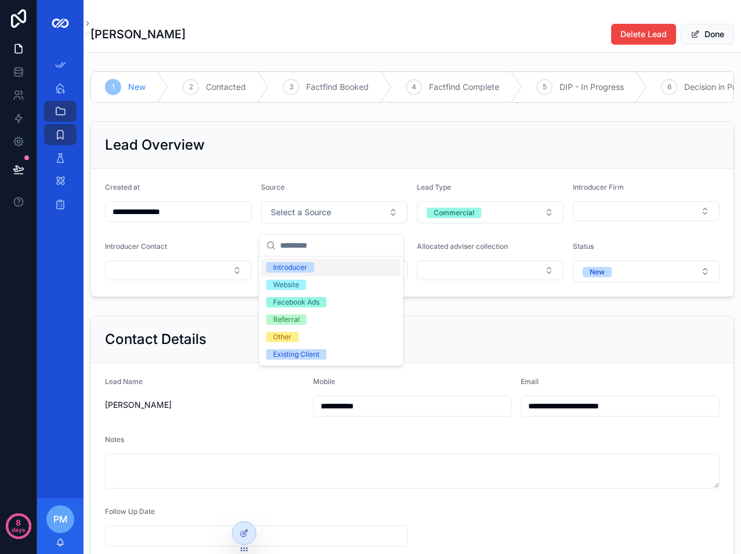
click at [296, 269] on div "Introducer" at bounding box center [290, 267] width 34 height 10
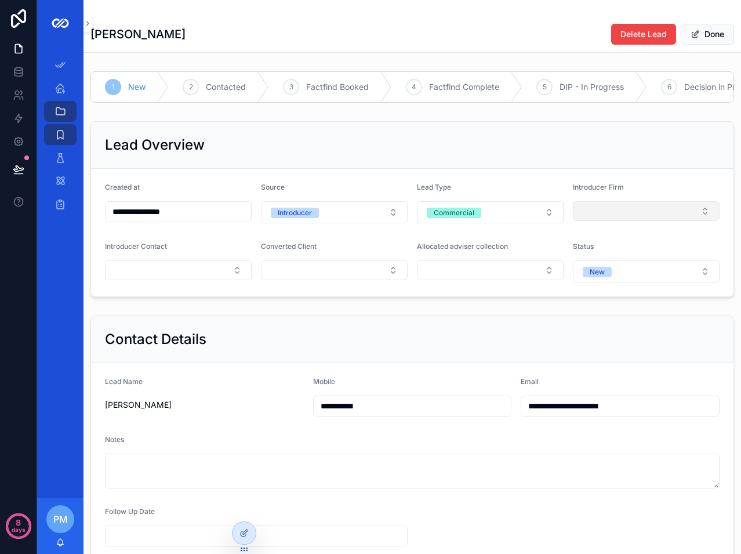
click at [622, 219] on button "Select Button" at bounding box center [646, 211] width 147 height 20
click at [473, 190] on form "**********" at bounding box center [412, 233] width 643 height 128
click at [244, 530] on icon at bounding box center [244, 532] width 9 height 9
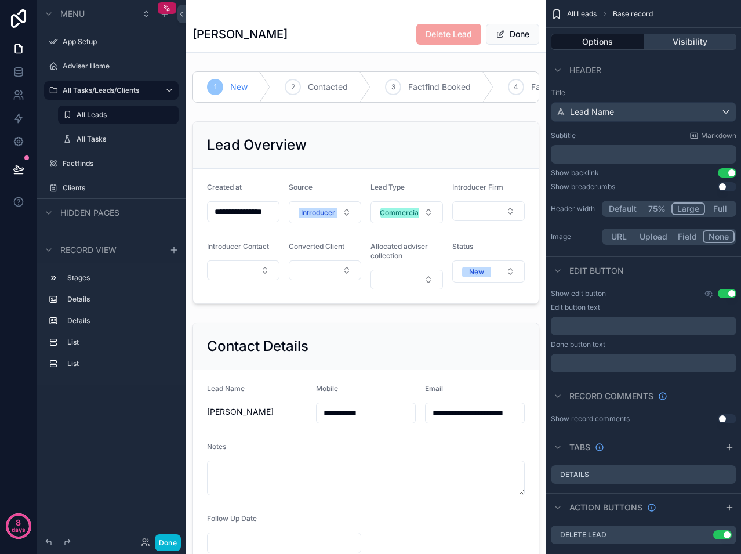
click at [668, 45] on button "Visibility" at bounding box center [690, 42] width 93 height 16
click at [616, 44] on button "Options" at bounding box center [597, 42] width 93 height 16
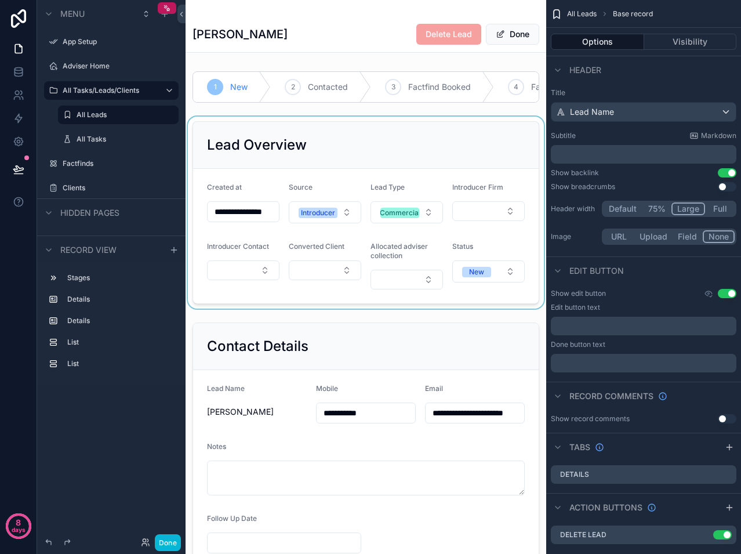
click at [489, 192] on div "scrollable content" at bounding box center [366, 213] width 361 height 192
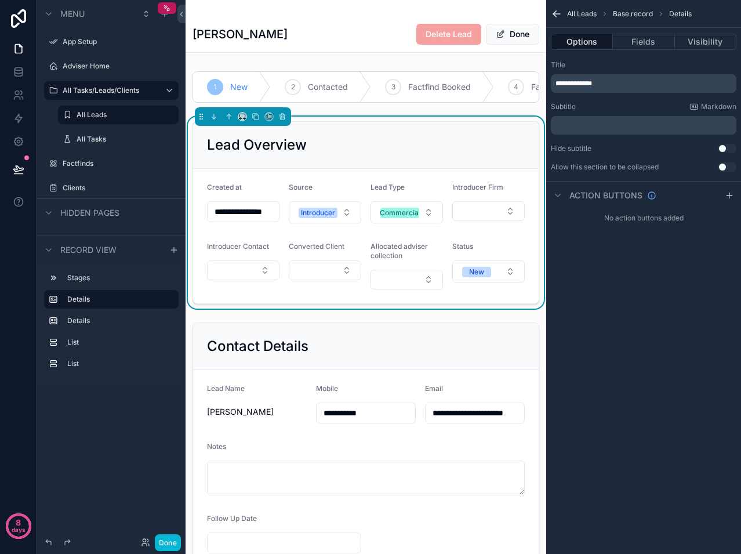
click at [644, 33] on div "Options Fields Visibility" at bounding box center [643, 42] width 195 height 28
click at [649, 42] on button "Fields" at bounding box center [643, 42] width 61 height 16
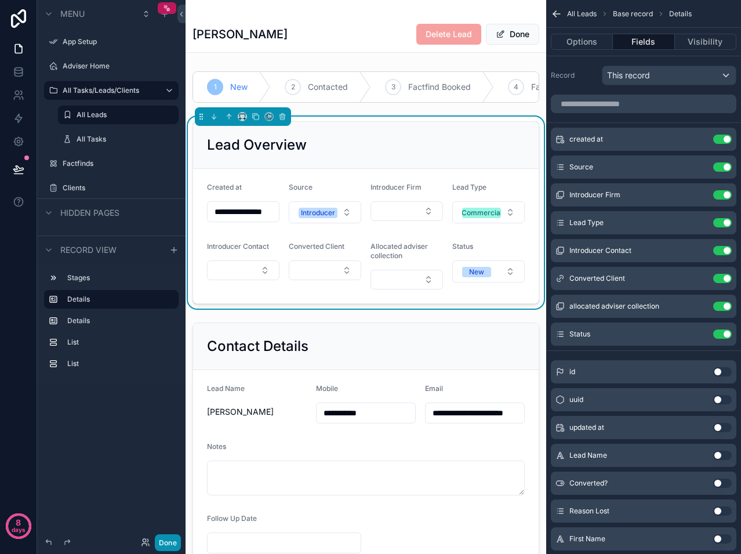
click at [162, 539] on button "Done" at bounding box center [168, 542] width 26 height 17
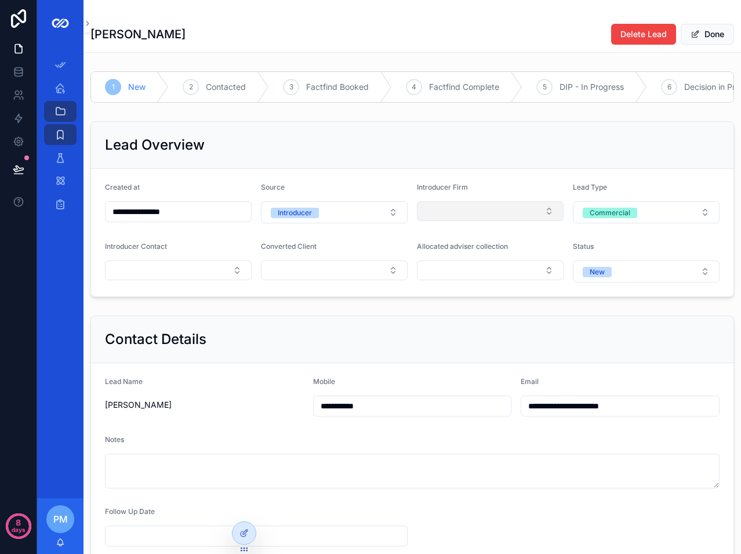
click at [452, 216] on button "Select Button" at bounding box center [490, 211] width 147 height 20
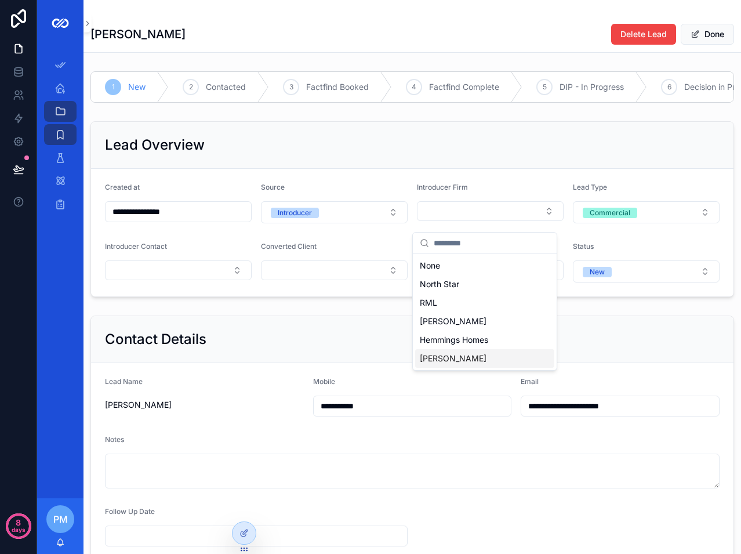
click at [447, 357] on span "[PERSON_NAME]" at bounding box center [453, 359] width 67 height 12
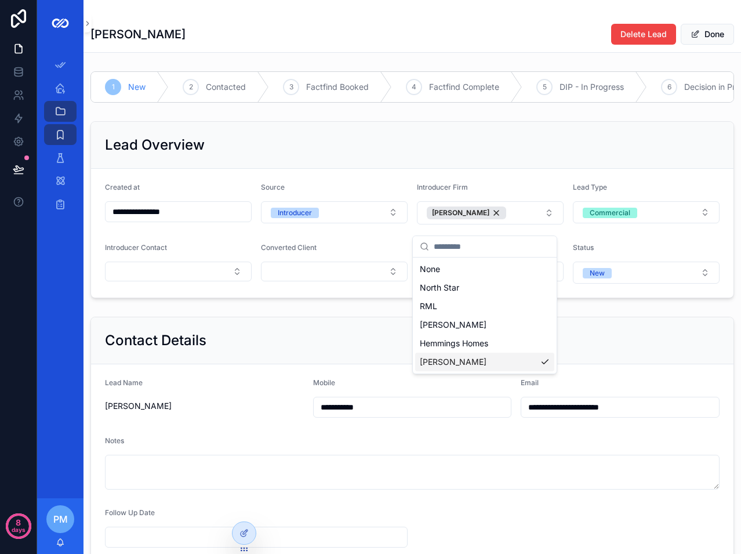
click at [252, 338] on div "Contact Details" at bounding box center [412, 340] width 643 height 47
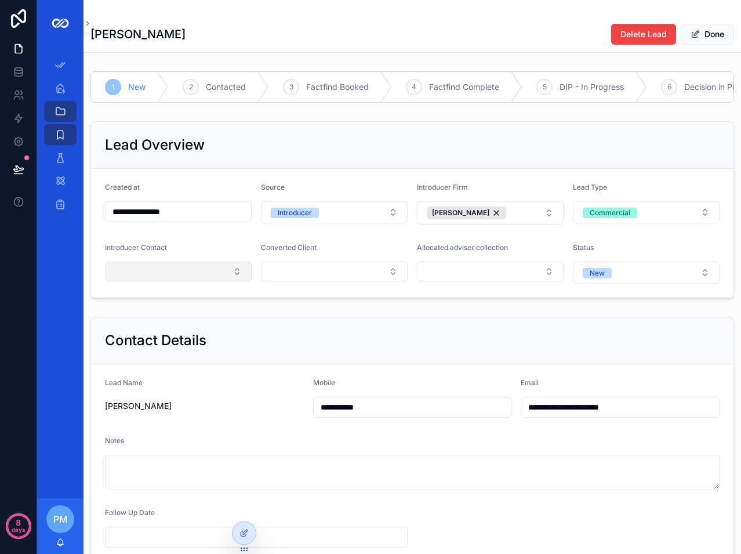
click at [152, 281] on button "Select Button" at bounding box center [178, 272] width 147 height 20
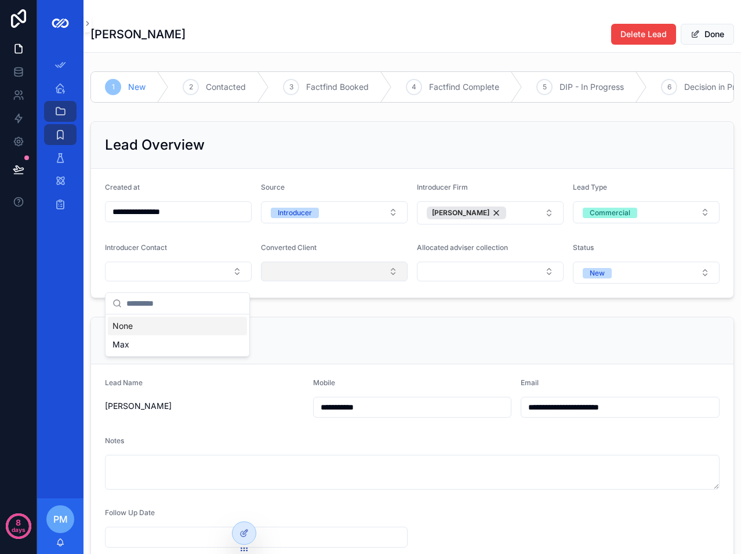
click at [296, 281] on button "Select Button" at bounding box center [334, 272] width 147 height 20
click at [361, 257] on div "Converted Client" at bounding box center [334, 250] width 147 height 14
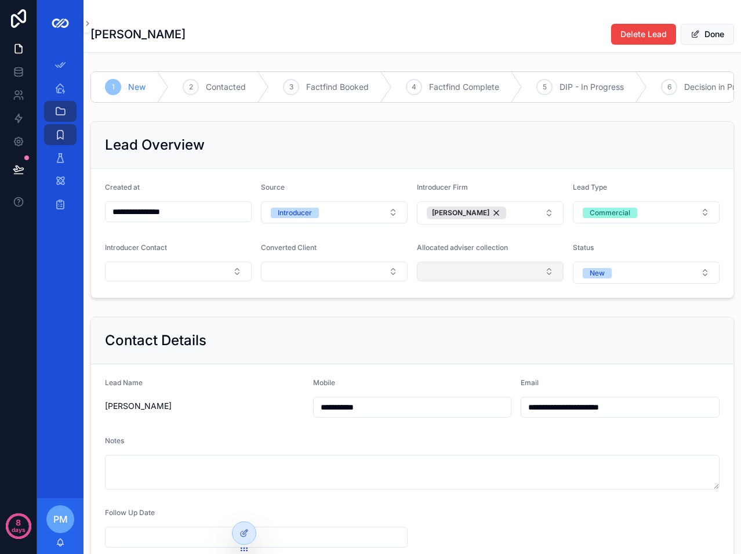
click at [456, 276] on button "Select Button" at bounding box center [490, 272] width 147 height 20
click at [402, 257] on div "Converted Client" at bounding box center [334, 250] width 147 height 14
click at [330, 257] on div "Converted Client" at bounding box center [334, 250] width 147 height 14
drag, startPoint x: 330, startPoint y: 258, endPoint x: 286, endPoint y: 258, distance: 44.1
click at [286, 252] on span "Converted Client" at bounding box center [289, 247] width 56 height 9
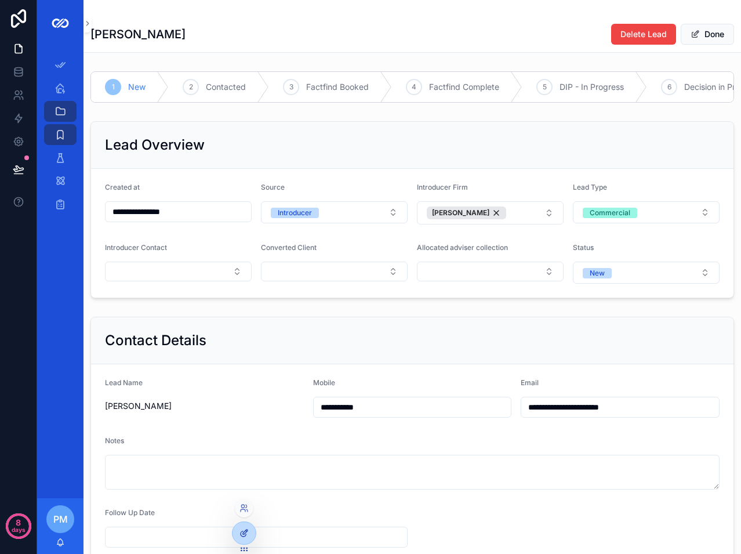
click at [237, 533] on div at bounding box center [244, 533] width 23 height 22
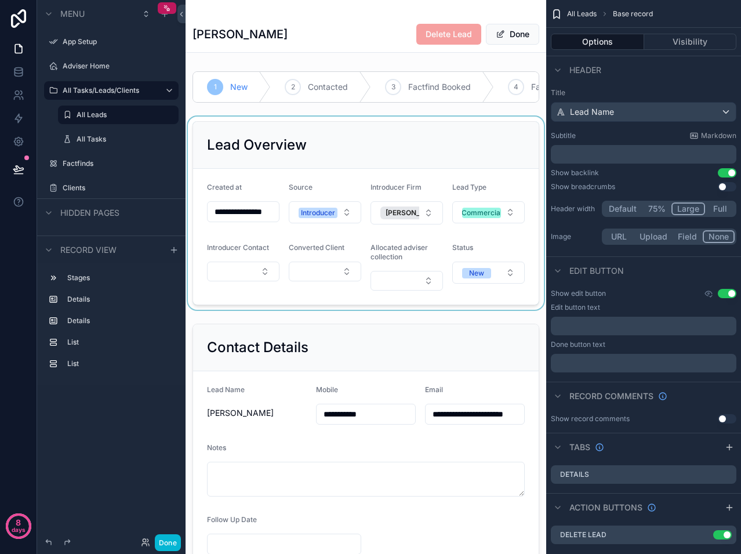
click at [376, 202] on div "scrollable content" at bounding box center [366, 213] width 361 height 193
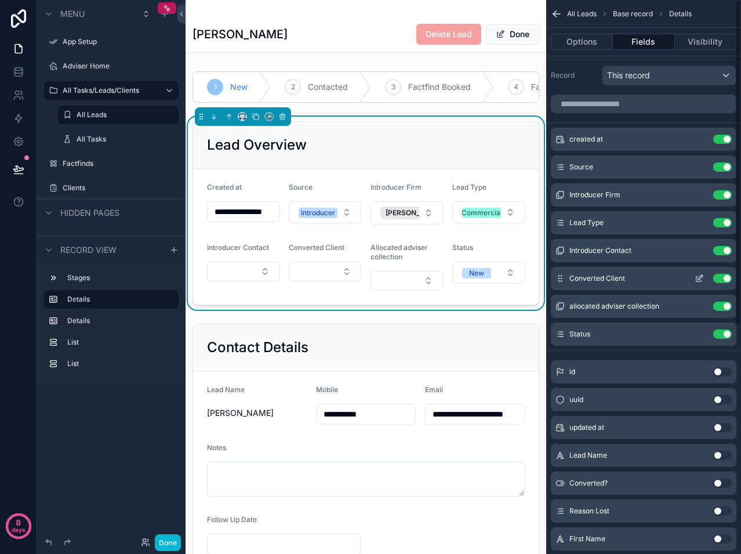
click at [723, 276] on button "Use setting" at bounding box center [722, 278] width 19 height 9
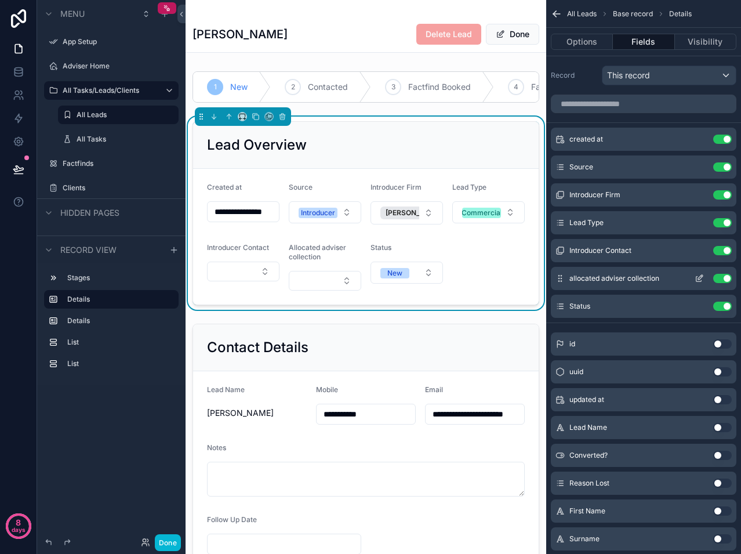
click at [701, 281] on icon "scrollable content" at bounding box center [699, 278] width 9 height 9
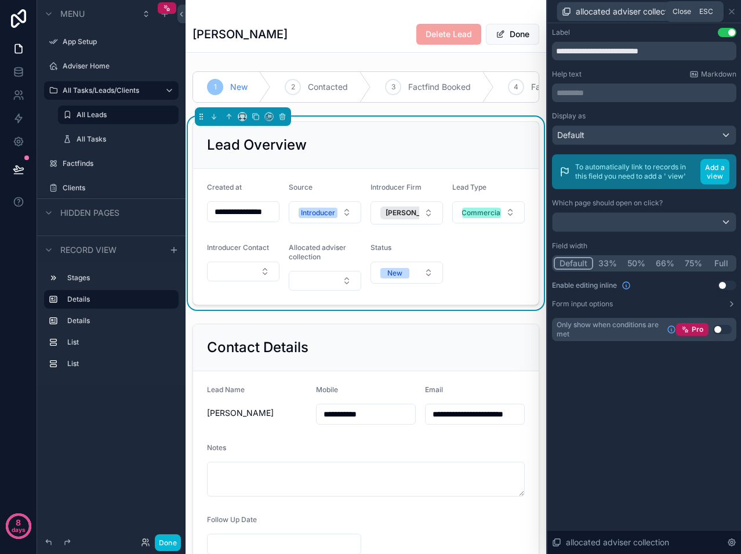
click at [733, 15] on icon at bounding box center [731, 11] width 9 height 9
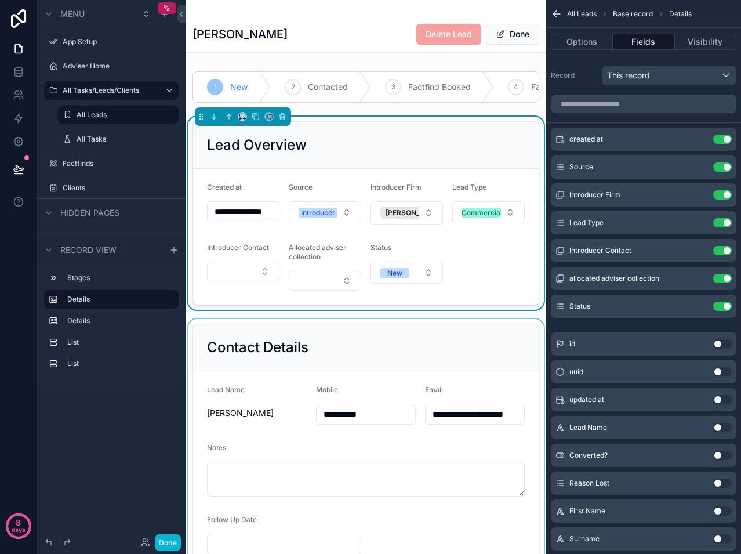
click at [503, 328] on div "scrollable content" at bounding box center [366, 446] width 361 height 255
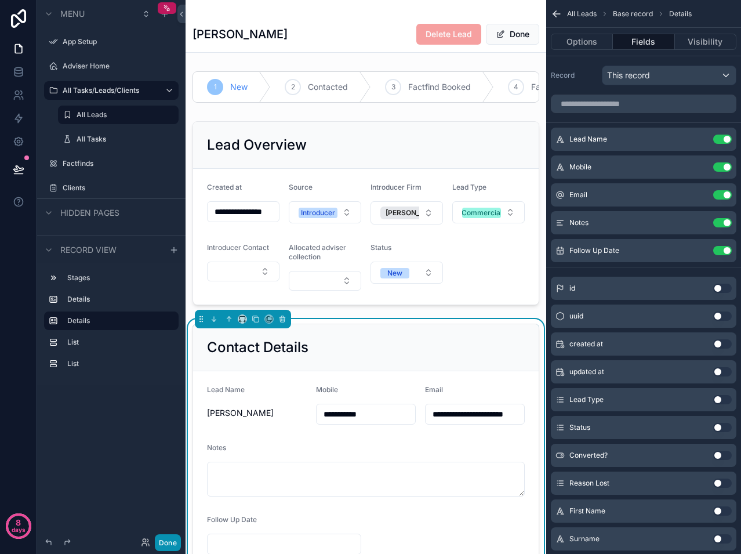
click at [170, 537] on button "Done" at bounding box center [168, 542] width 26 height 17
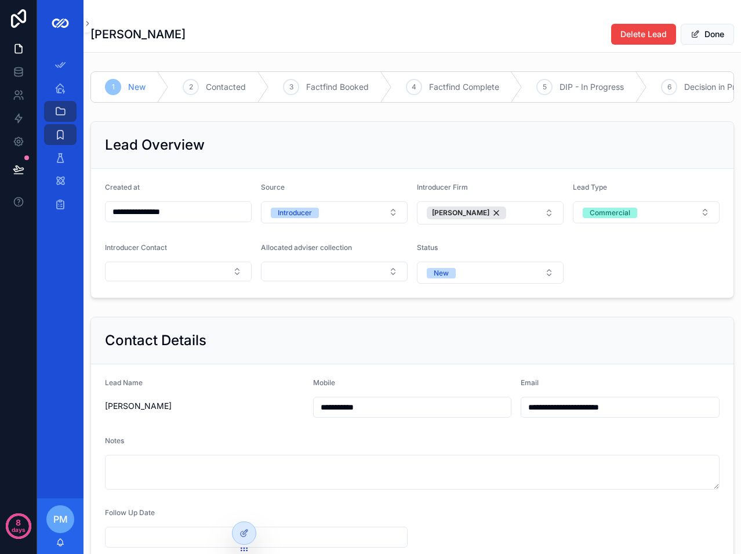
click at [272, 294] on form "**********" at bounding box center [412, 233] width 643 height 129
click at [287, 277] on button "Select Button" at bounding box center [334, 272] width 147 height 20
click at [291, 363] on span "[PERSON_NAME]" at bounding box center [299, 363] width 67 height 12
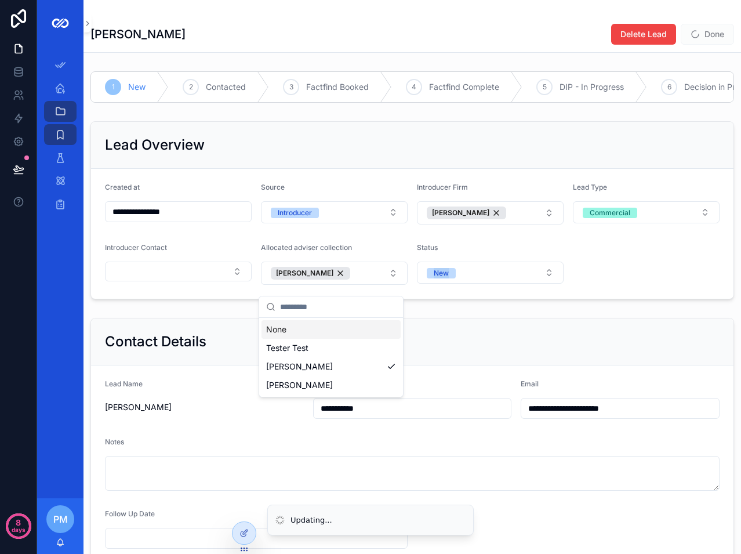
click at [554, 267] on div "Status New" at bounding box center [490, 264] width 147 height 42
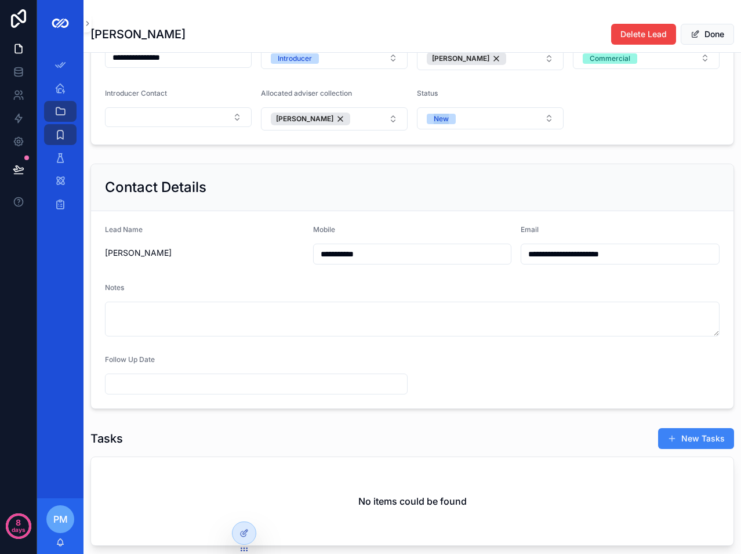
scroll to position [174, 0]
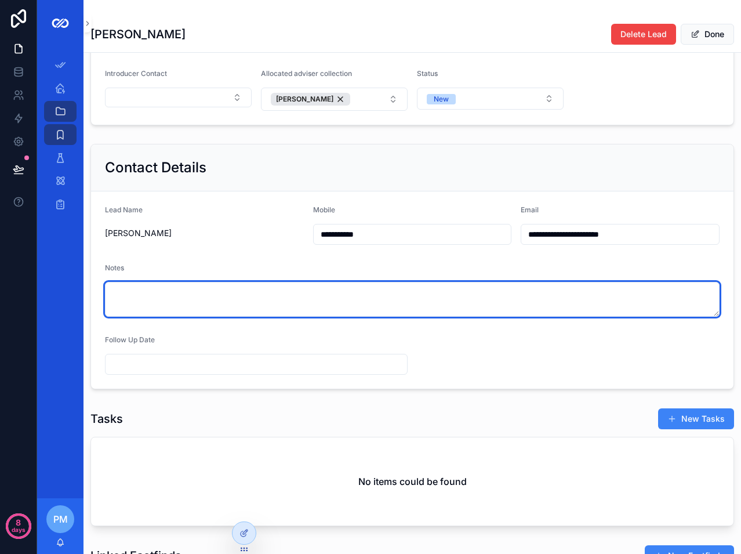
click at [184, 314] on textarea "scrollable content" at bounding box center [412, 299] width 615 height 35
paste textarea "**********"
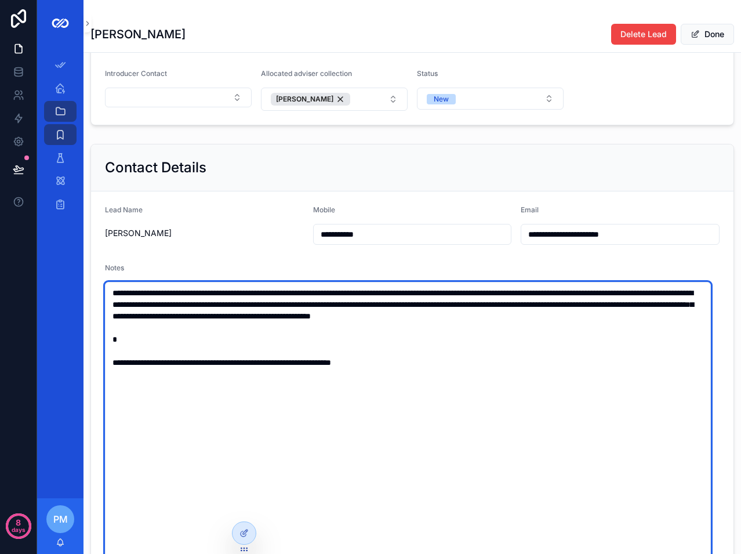
type textarea "**********"
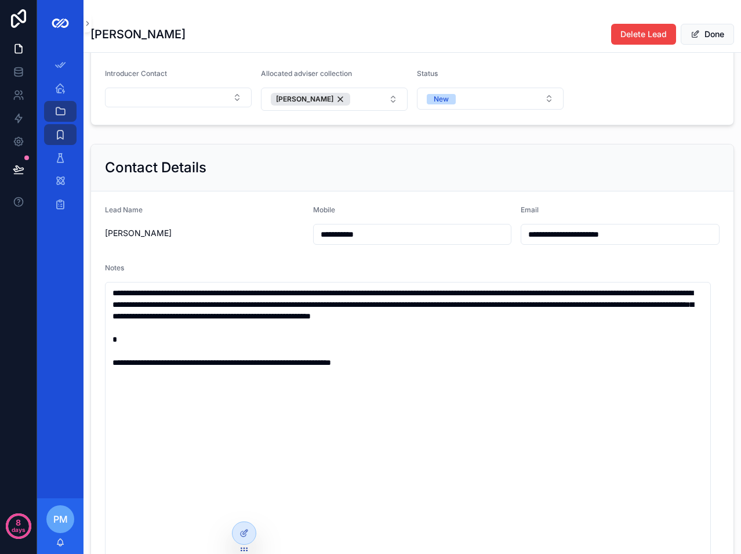
click at [182, 274] on div "Notes" at bounding box center [412, 270] width 615 height 14
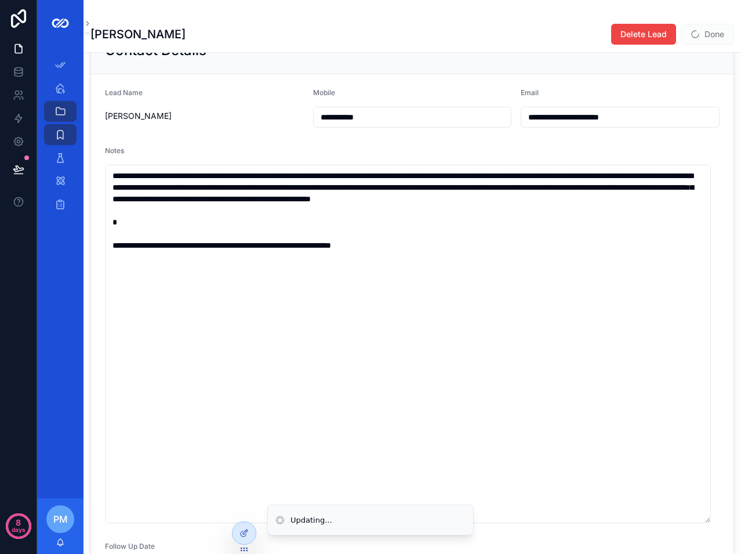
scroll to position [406, 0]
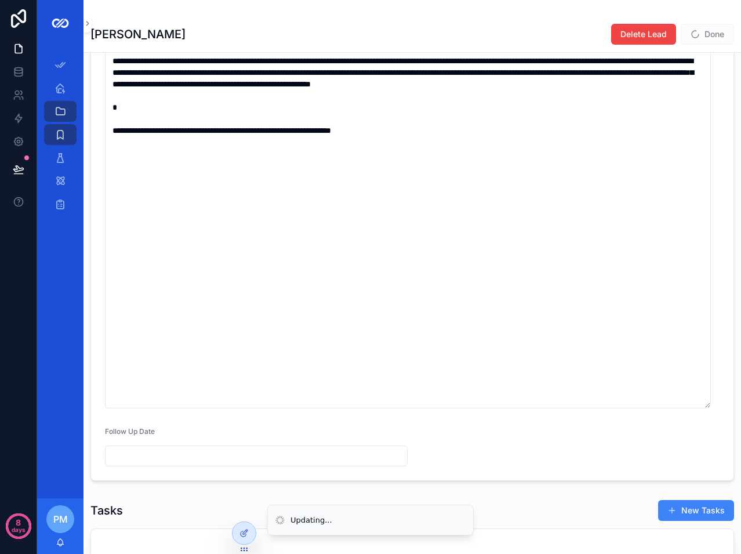
click at [141, 463] on input "scrollable content" at bounding box center [257, 456] width 302 height 16
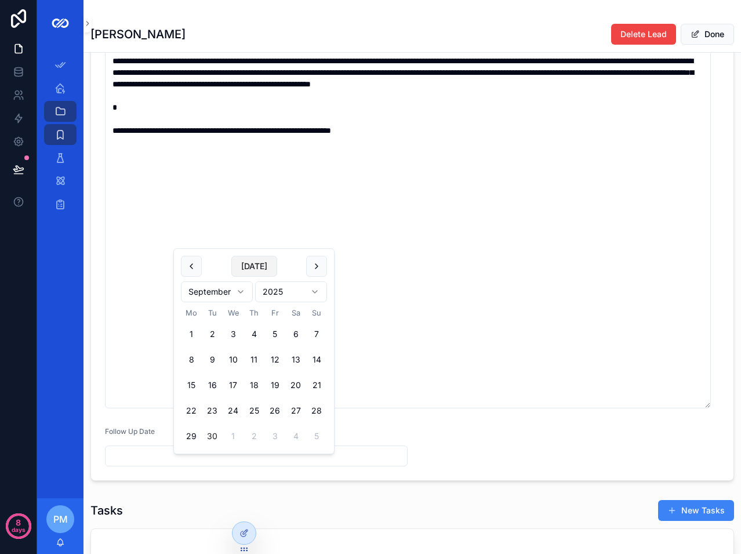
click at [253, 264] on button "[DATE]" at bounding box center [254, 266] width 46 height 21
type input "**********"
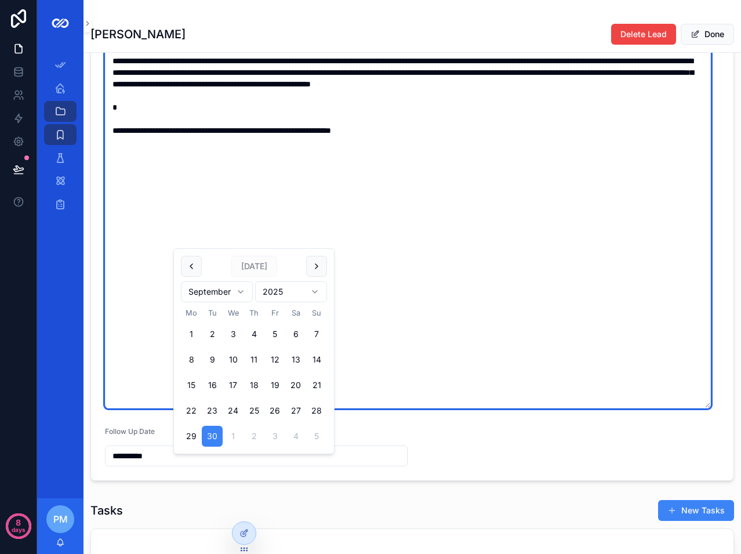
click at [407, 363] on textarea "**********" at bounding box center [408, 229] width 606 height 358
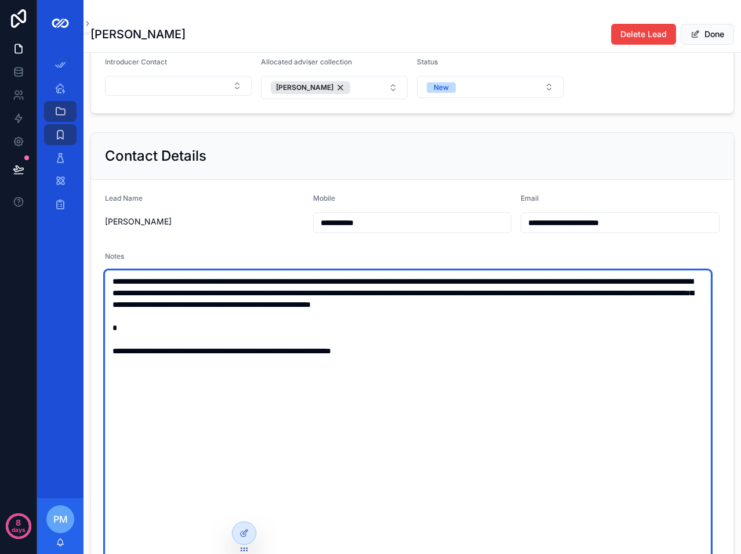
scroll to position [0, 0]
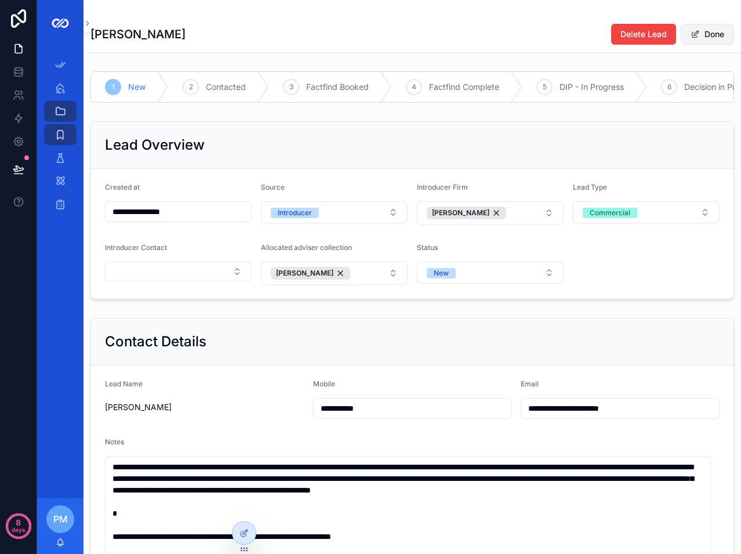
click at [700, 29] on button "Done" at bounding box center [707, 34] width 53 height 21
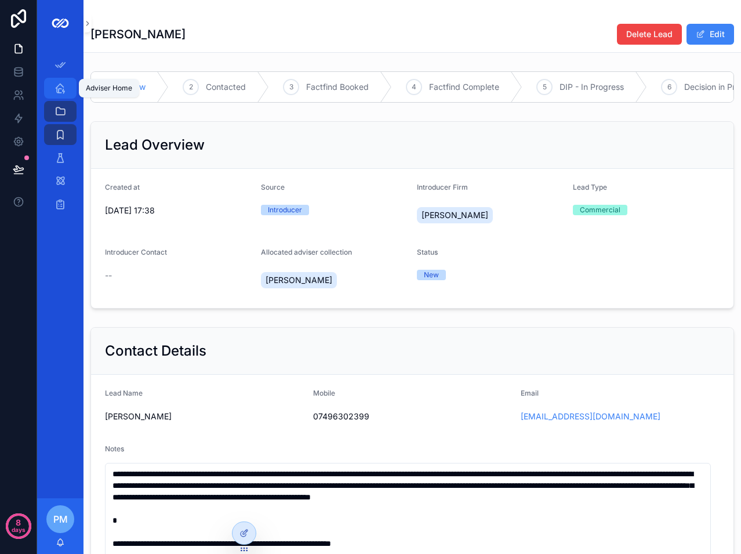
click at [59, 85] on icon "scrollable content" at bounding box center [61, 88] width 12 height 12
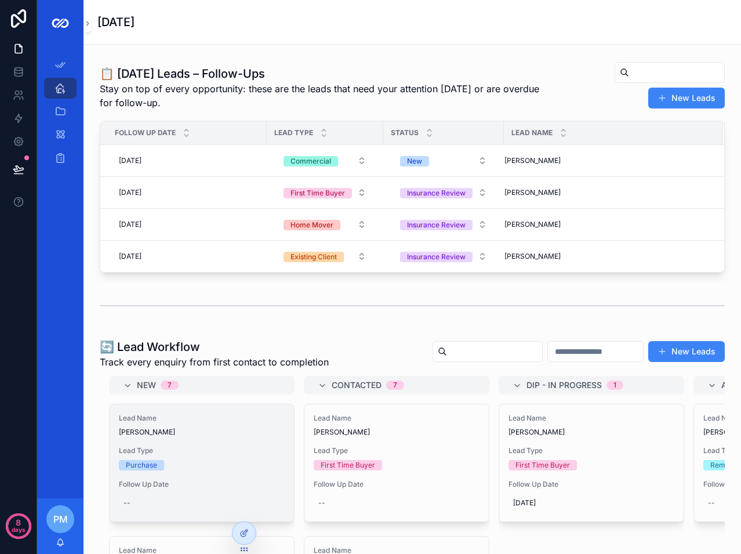
scroll to position [232, 0]
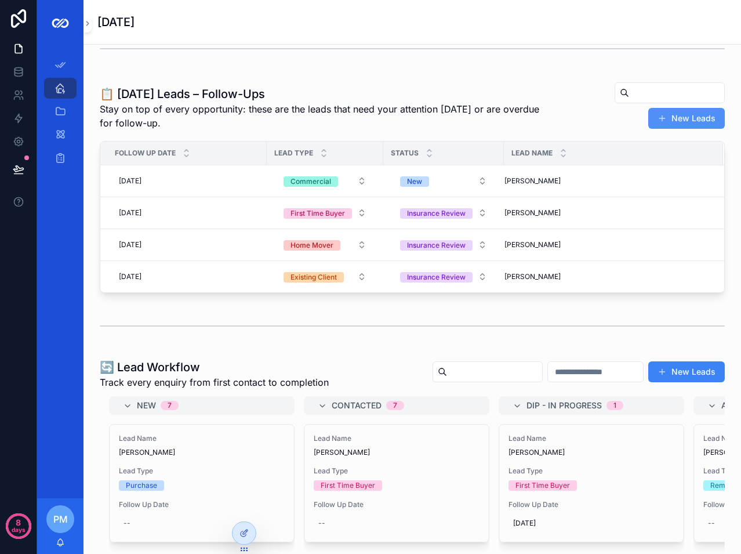
drag, startPoint x: 661, startPoint y: 140, endPoint x: 663, endPoint y: 131, distance: 10.1
click at [661, 134] on div "📋 [DATE] Leads – Follow-Ups Stay on top of every opportunity: these are the lea…" at bounding box center [412, 108] width 625 height 52
click at [663, 129] on button "New Leads" at bounding box center [686, 118] width 77 height 21
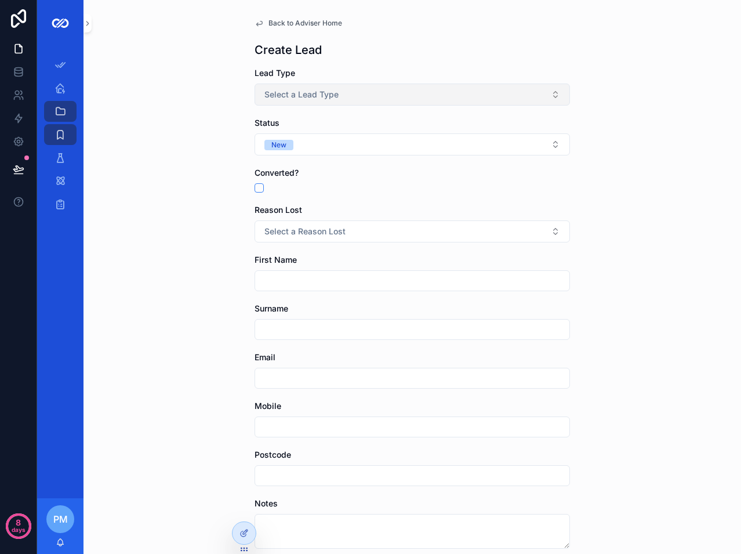
click at [337, 99] on button "Select a Lead Type" at bounding box center [413, 95] width 316 height 22
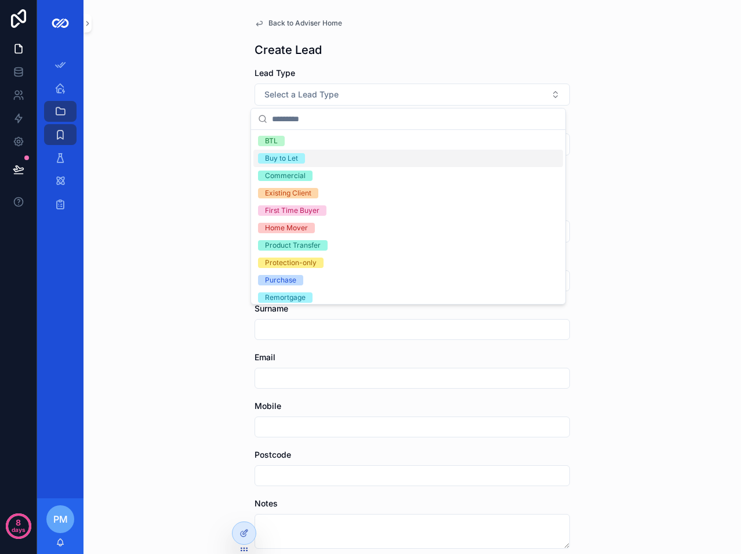
click at [309, 157] on div "Buy to Let" at bounding box center [408, 158] width 310 height 17
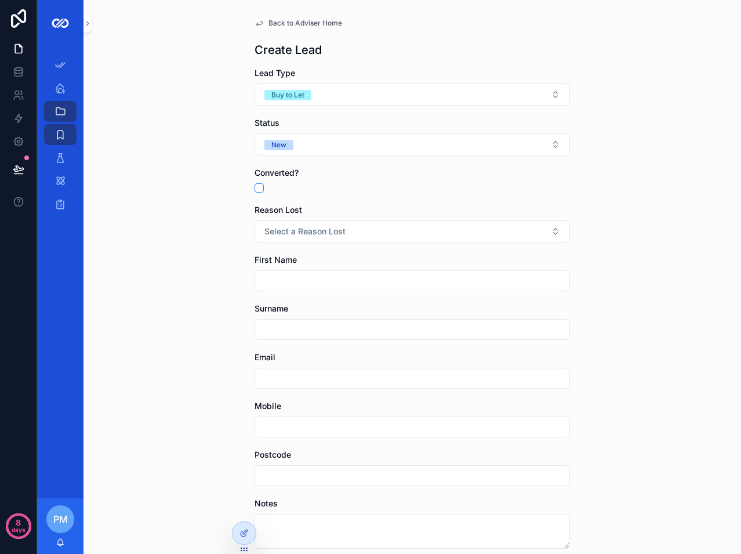
click at [292, 273] on div "scrollable content" at bounding box center [413, 280] width 316 height 21
click at [292, 282] on input "scrollable content" at bounding box center [412, 281] width 314 height 16
paste input "*******"
type input "*******"
click at [291, 328] on input "scrollable content" at bounding box center [412, 329] width 314 height 16
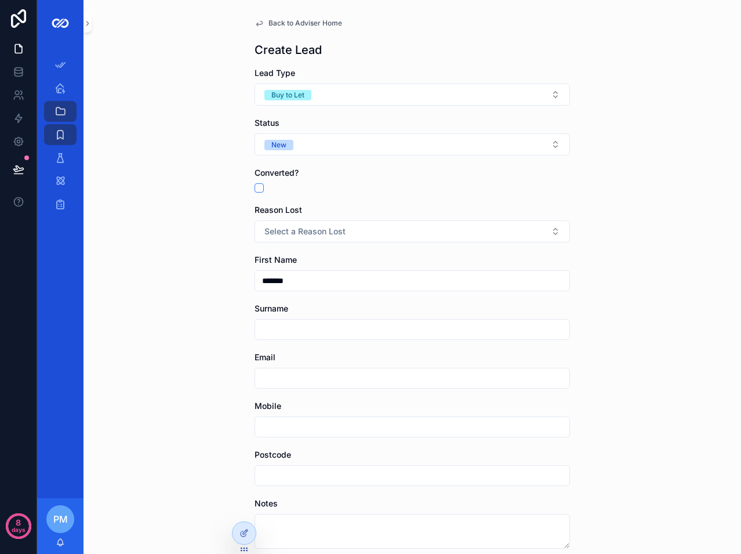
paste input "*******"
type input "*******"
drag, startPoint x: 212, startPoint y: 371, endPoint x: 259, endPoint y: 365, distance: 47.9
click at [248, 368] on div "Back to Adviser Home Create Lead Lead Type Buy to Let Status New Converted? Rea…" at bounding box center [413, 277] width 658 height 554
click at [289, 382] on input "scrollable content" at bounding box center [412, 378] width 314 height 16
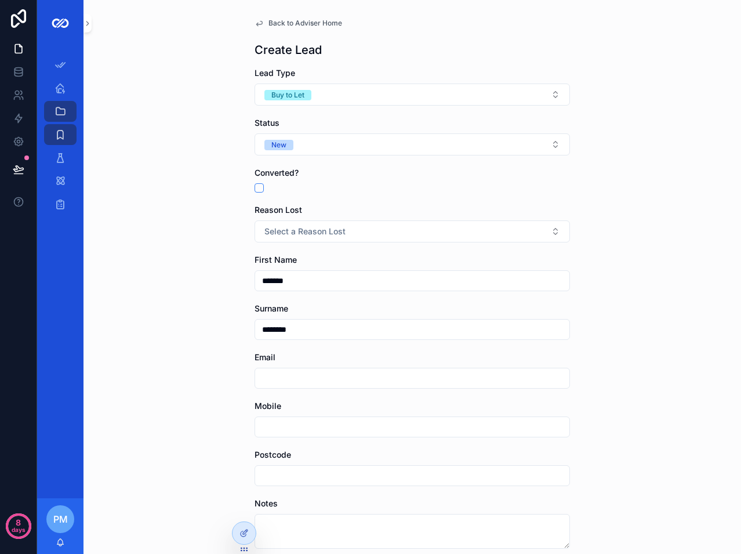
paste input "**********"
type input "**********"
click at [274, 418] on div "scrollable content" at bounding box center [413, 426] width 316 height 21
click at [276, 427] on input "scrollable content" at bounding box center [412, 427] width 314 height 16
paste input "**********"
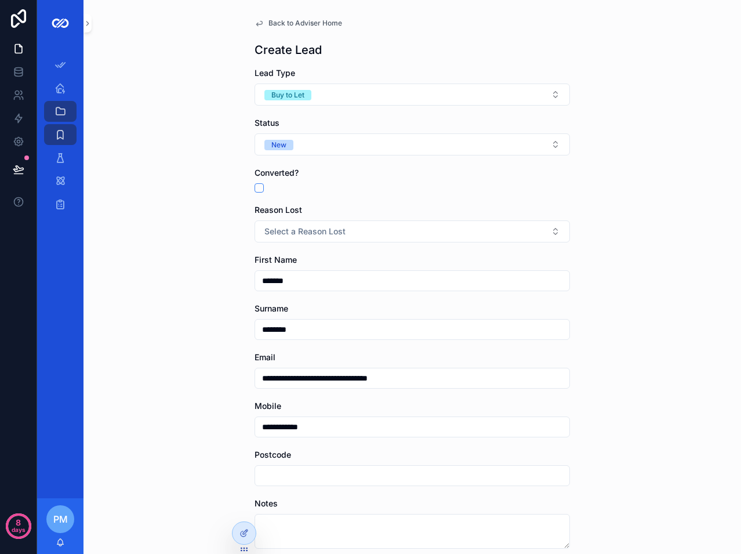
click at [219, 416] on div "**********" at bounding box center [413, 277] width 658 height 554
click at [285, 425] on input "**********" at bounding box center [412, 427] width 314 height 16
type input "**********"
click at [168, 398] on div "**********" at bounding box center [413, 277] width 658 height 554
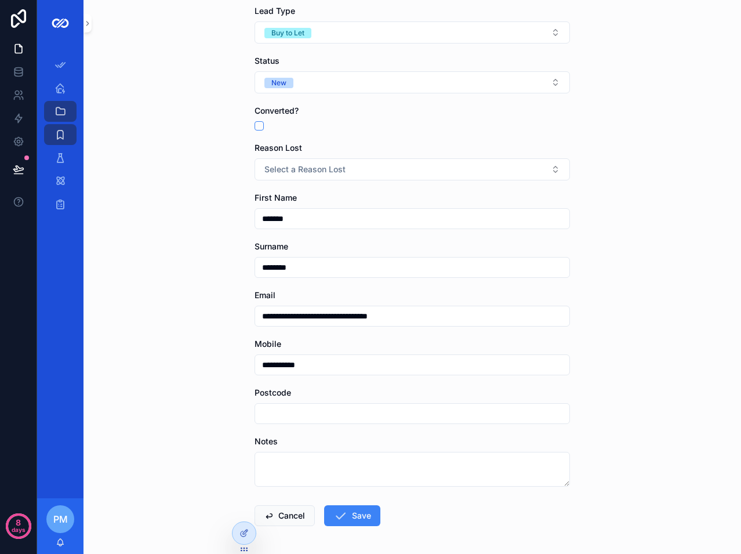
scroll to position [108, 0]
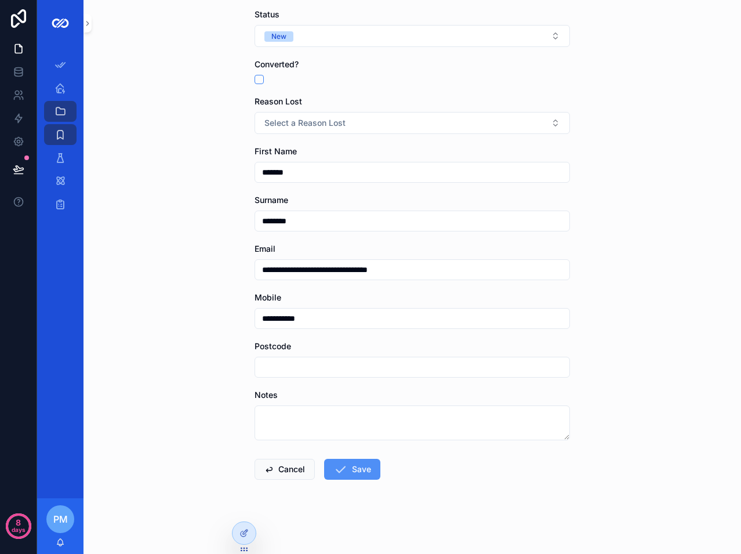
click at [349, 469] on button "Save" at bounding box center [352, 469] width 56 height 21
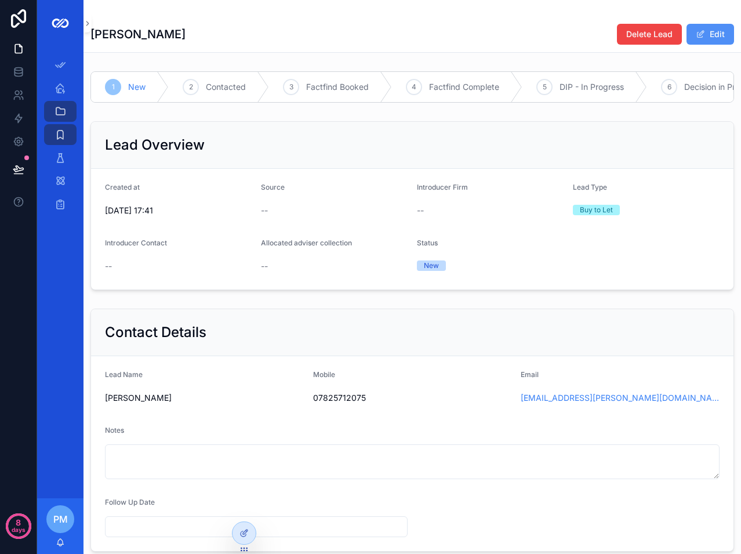
click at [705, 37] on button "Edit" at bounding box center [711, 34] width 48 height 21
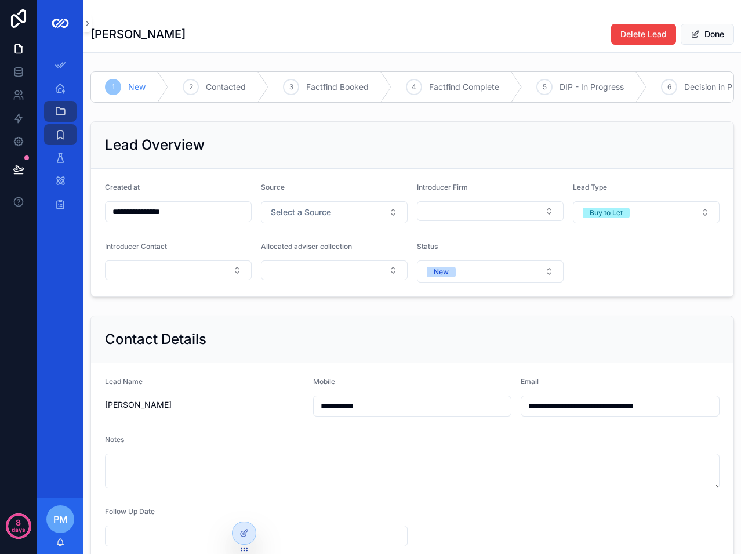
scroll to position [58, 0]
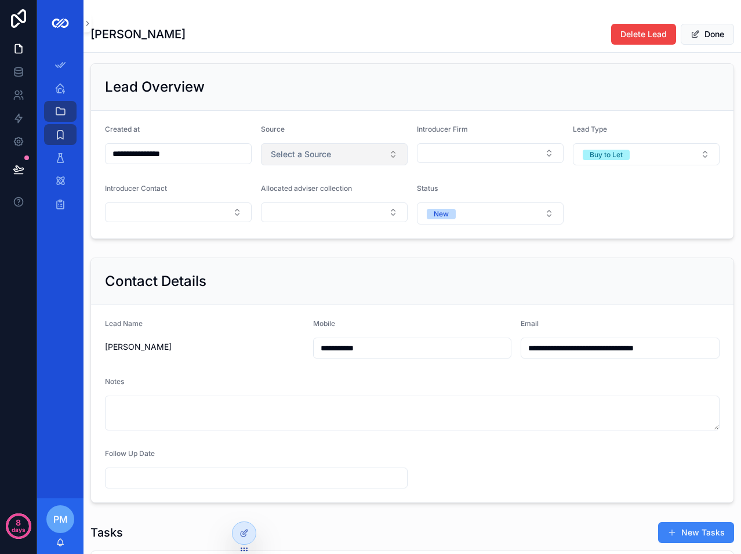
click at [319, 160] on span "Select a Source" at bounding box center [301, 154] width 60 height 12
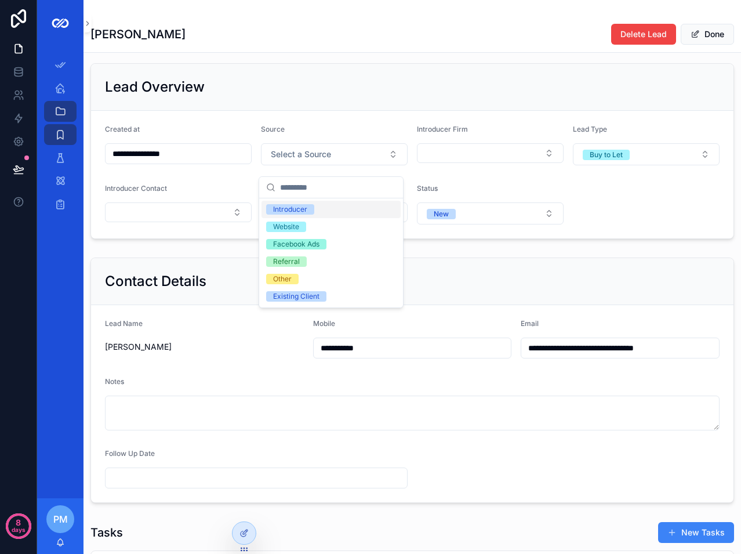
click at [309, 211] on span "Introducer" at bounding box center [290, 209] width 48 height 10
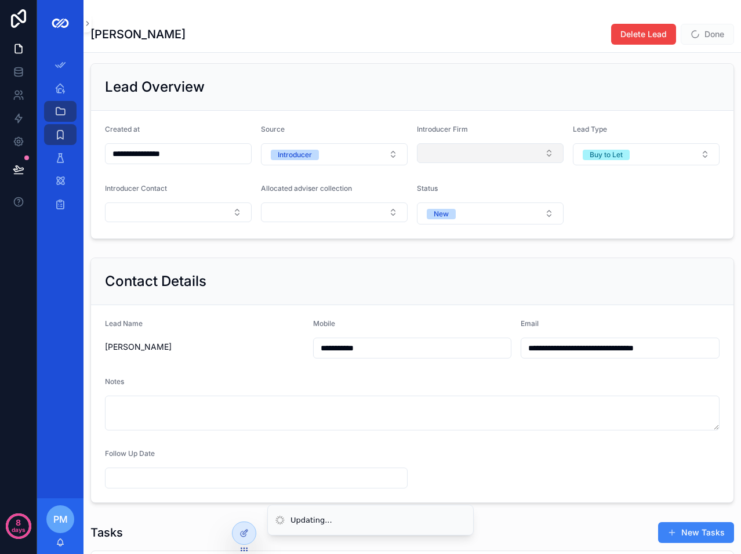
click at [474, 153] on button "Select Button" at bounding box center [490, 153] width 147 height 20
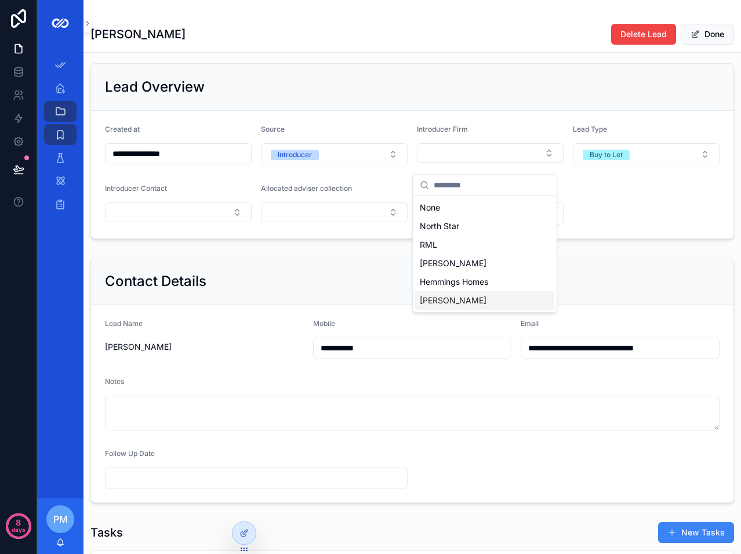
click at [455, 300] on span "[PERSON_NAME]" at bounding box center [453, 301] width 67 height 12
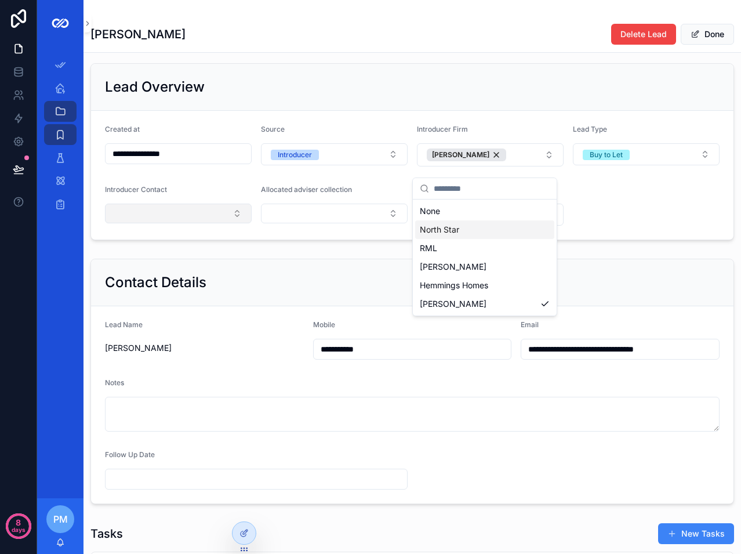
click at [200, 222] on button "Select Button" at bounding box center [178, 214] width 147 height 20
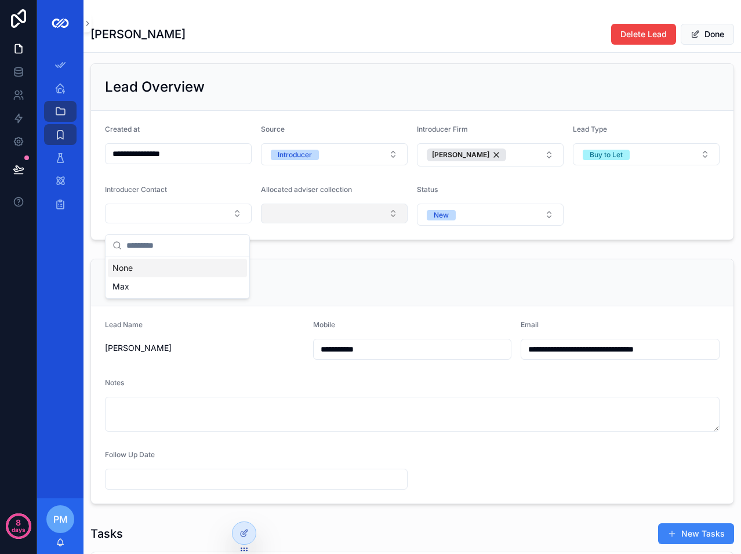
click at [343, 220] on button "Select Button" at bounding box center [334, 214] width 147 height 20
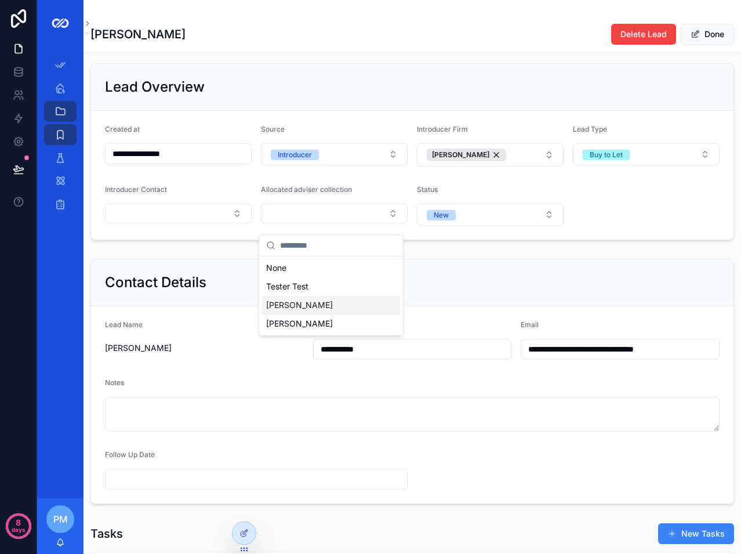
click at [308, 309] on span "[PERSON_NAME]" at bounding box center [299, 305] width 67 height 12
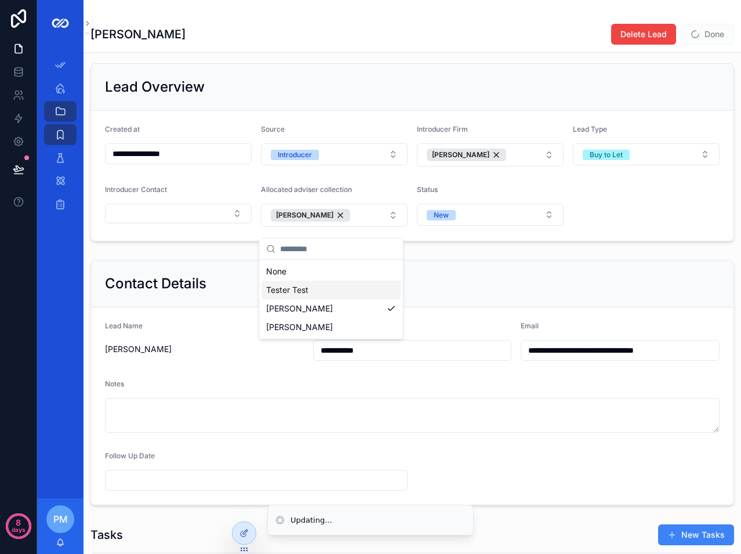
click at [599, 241] on form "**********" at bounding box center [412, 176] width 643 height 130
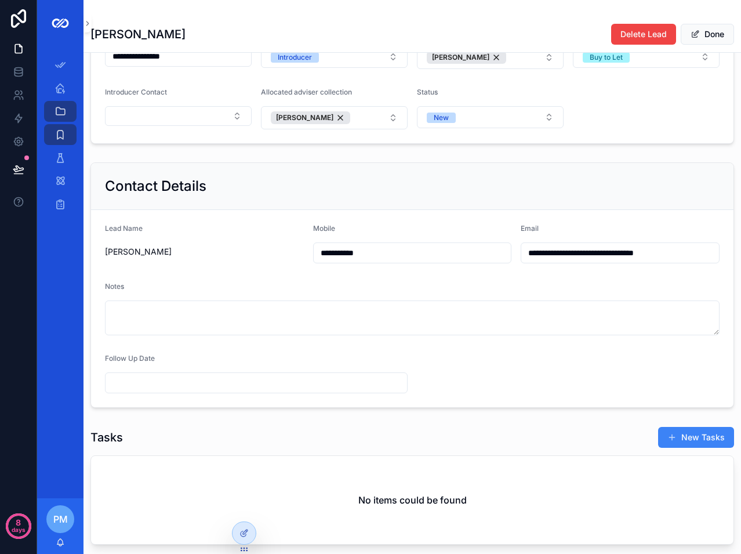
scroll to position [174, 0]
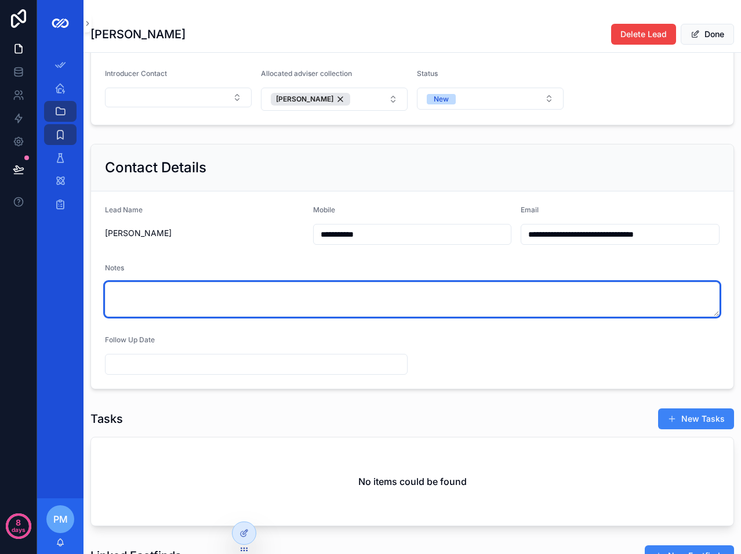
click at [221, 311] on textarea "scrollable content" at bounding box center [412, 299] width 615 height 35
paste textarea "**********"
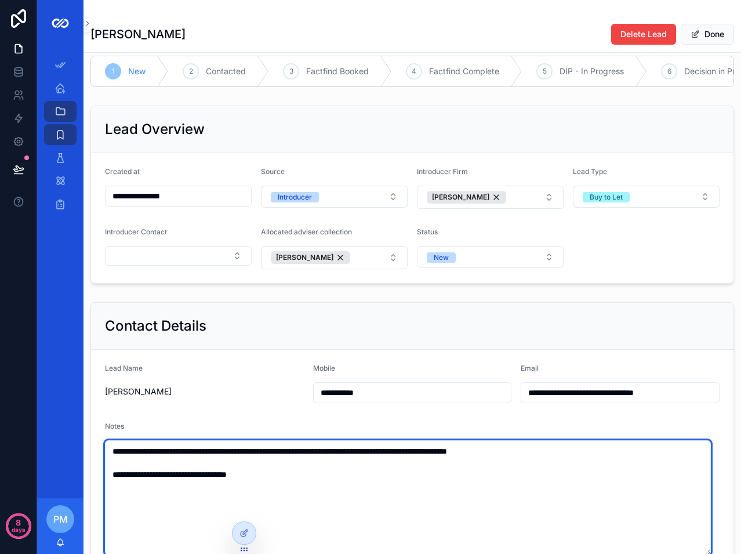
scroll to position [0, 0]
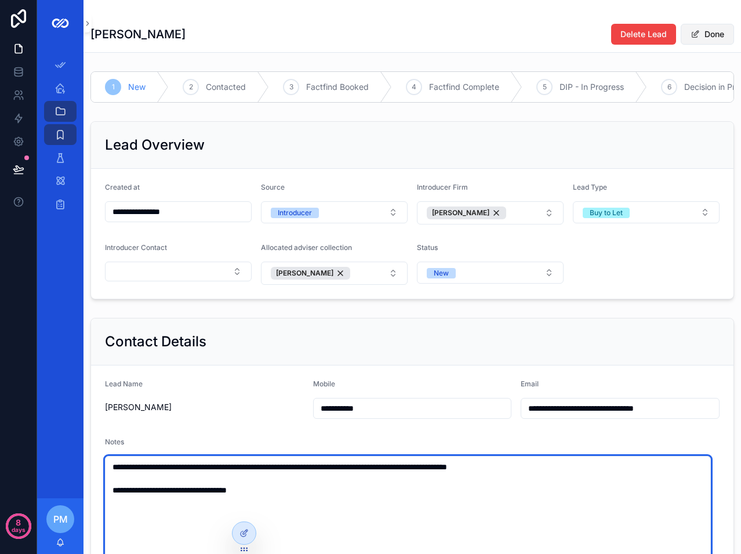
type textarea "**********"
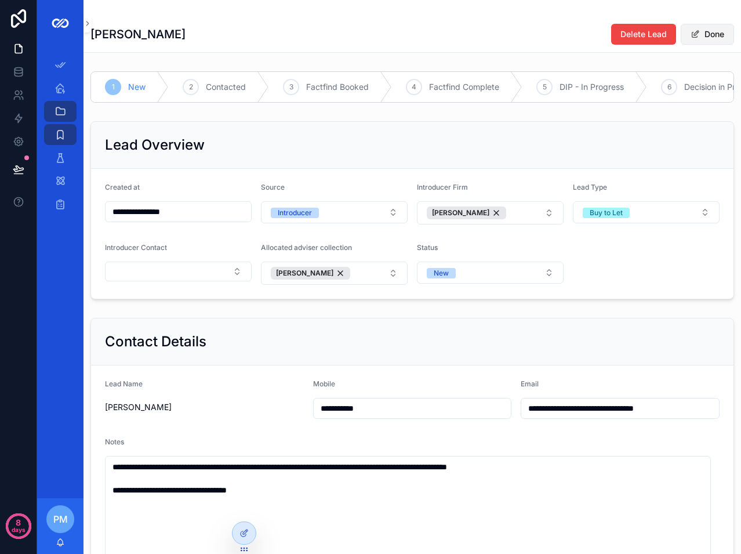
click at [702, 34] on button "Done" at bounding box center [707, 34] width 53 height 21
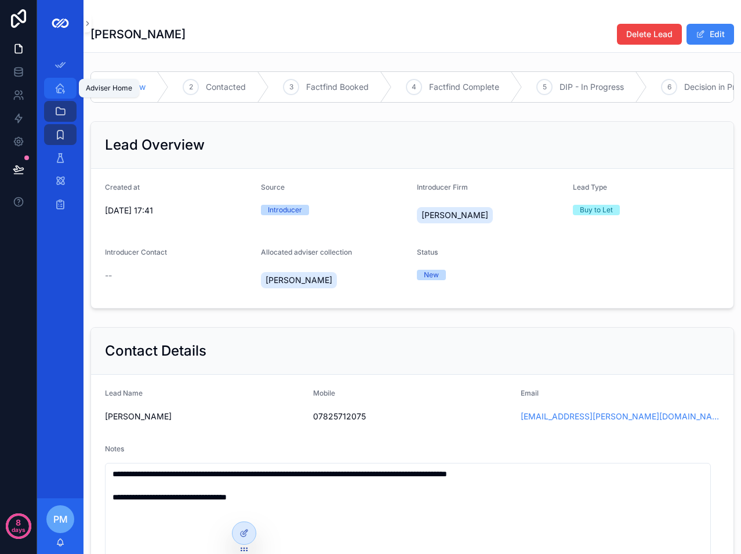
click at [64, 84] on icon "scrollable content" at bounding box center [61, 88] width 12 height 12
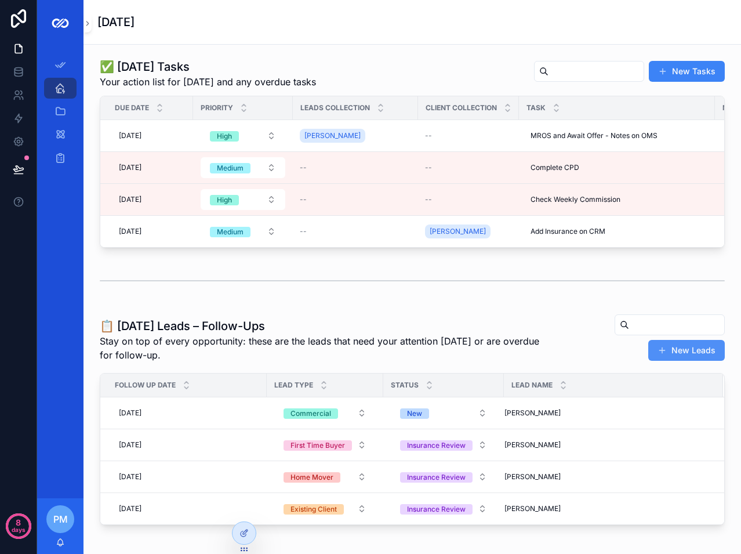
click at [675, 360] on button "New Leads" at bounding box center [686, 350] width 77 height 21
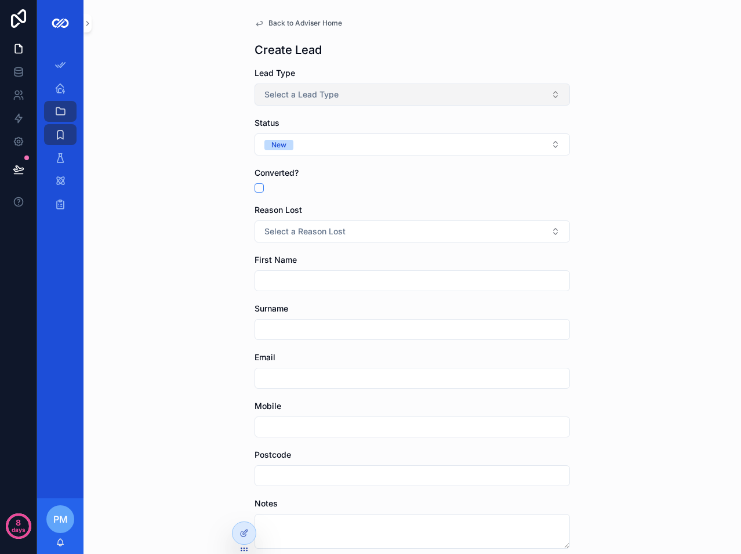
click at [357, 100] on button "Select a Lead Type" at bounding box center [413, 95] width 316 height 22
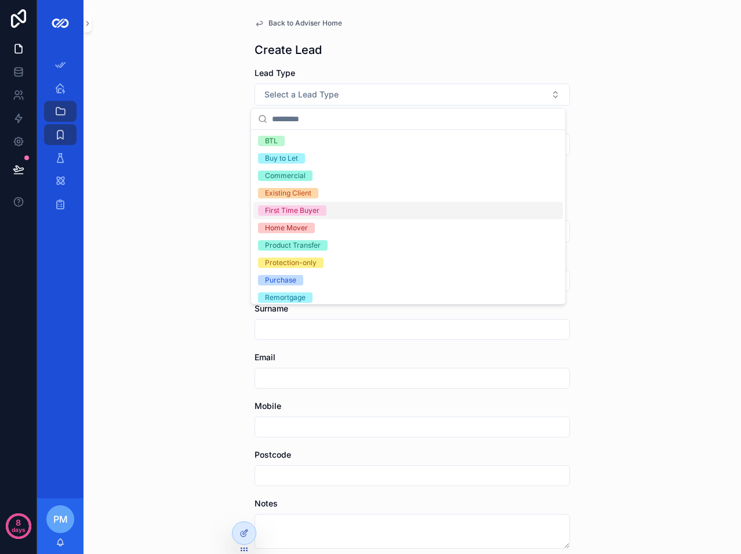
click at [305, 207] on div "First Time Buyer" at bounding box center [292, 210] width 55 height 10
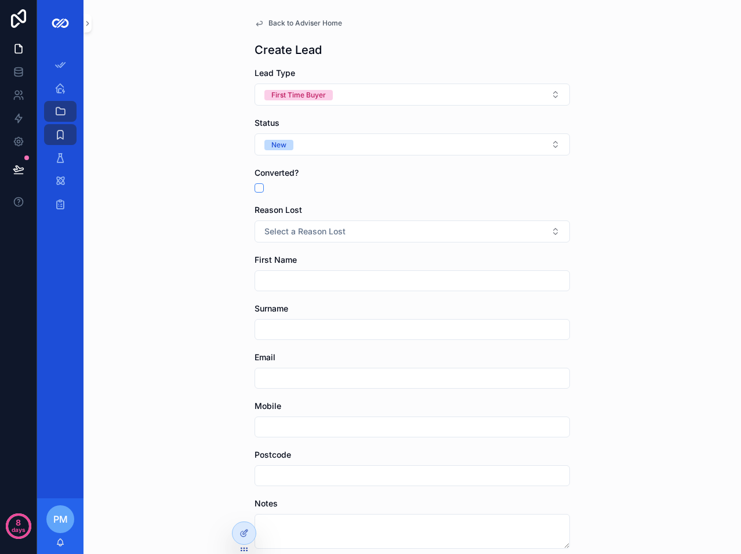
click at [282, 276] on input "scrollable content" at bounding box center [412, 281] width 314 height 16
type input "*****"
type input "*******"
click at [284, 372] on input "scrollable content" at bounding box center [412, 378] width 314 height 16
paste input "**********"
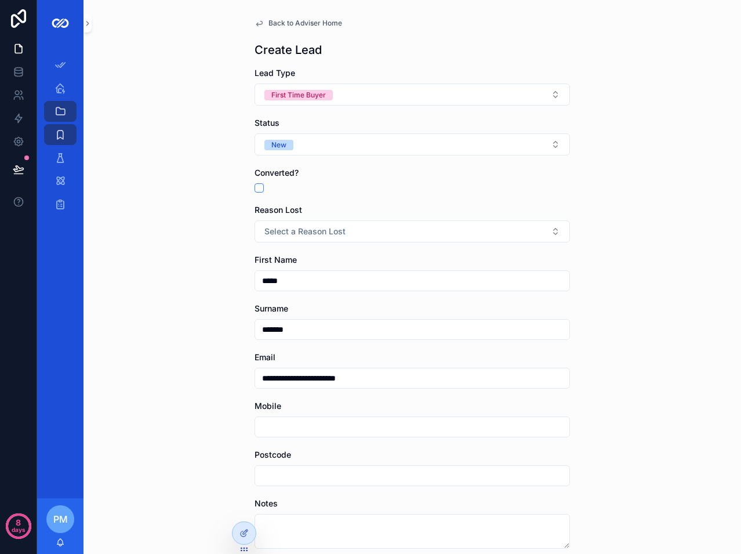
type input "**********"
click at [320, 429] on input "scrollable content" at bounding box center [412, 427] width 314 height 16
paste input "**********"
click at [258, 427] on input "**********" at bounding box center [412, 427] width 314 height 16
type input "**********"
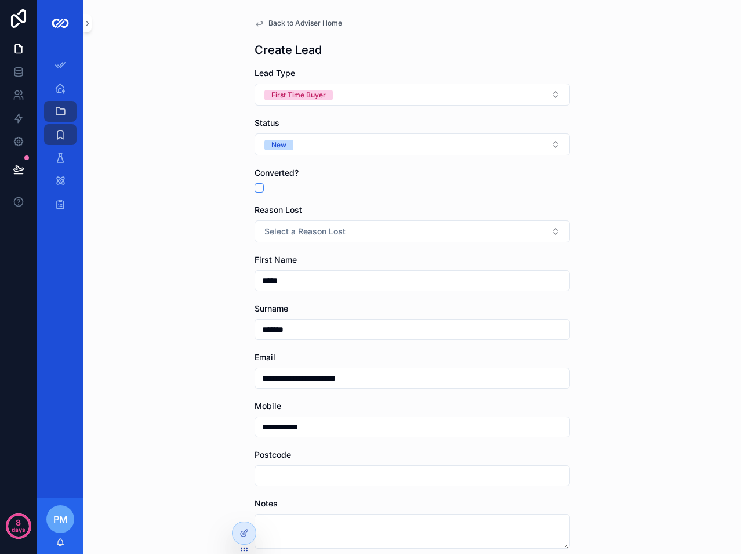
click at [230, 426] on div "**********" at bounding box center [413, 277] width 658 height 554
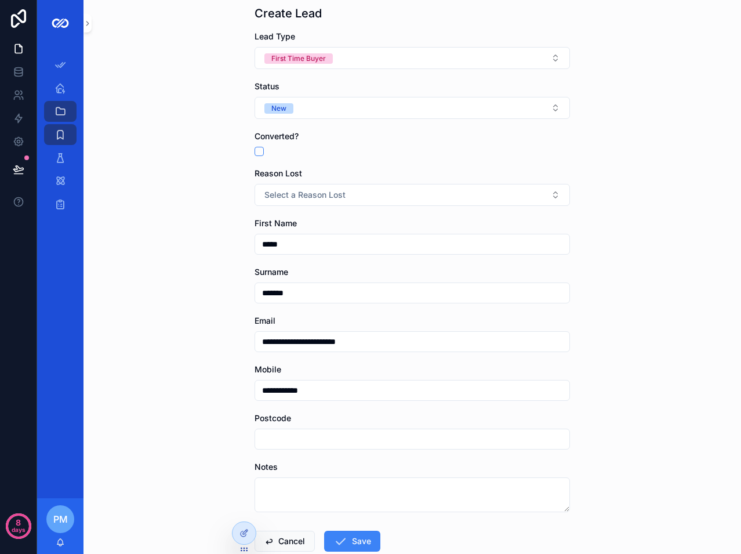
scroll to position [108, 0]
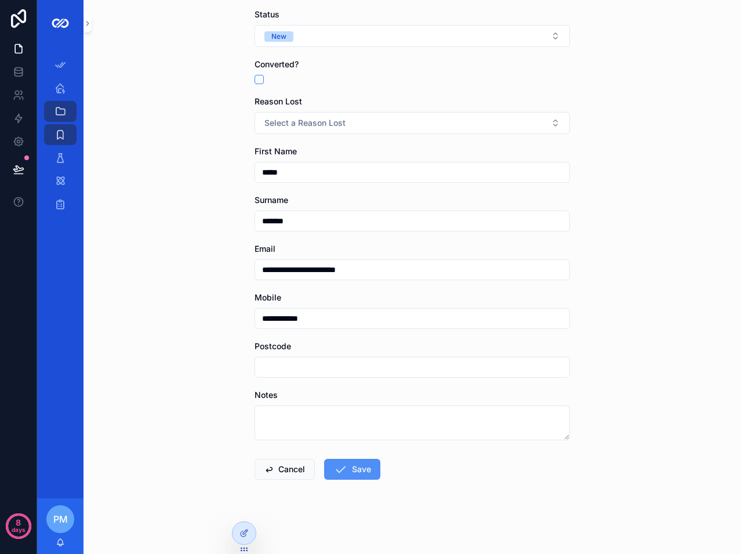
click at [360, 466] on button "Save" at bounding box center [352, 469] width 56 height 21
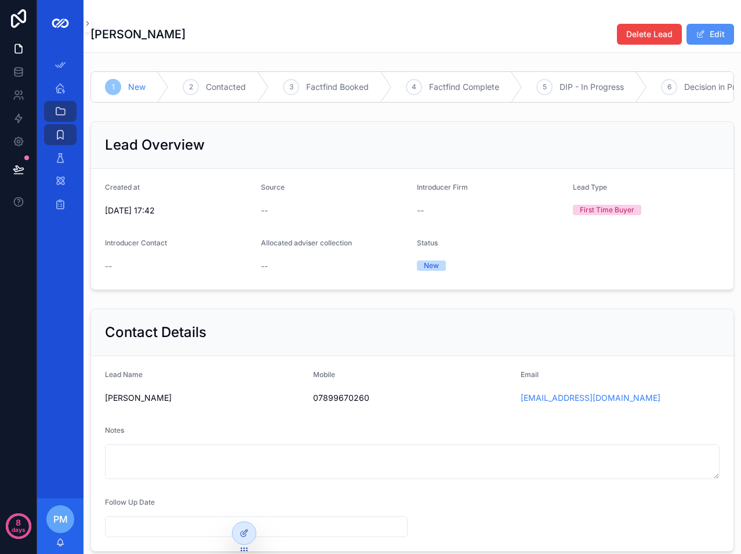
click at [718, 38] on button "Edit" at bounding box center [711, 34] width 48 height 21
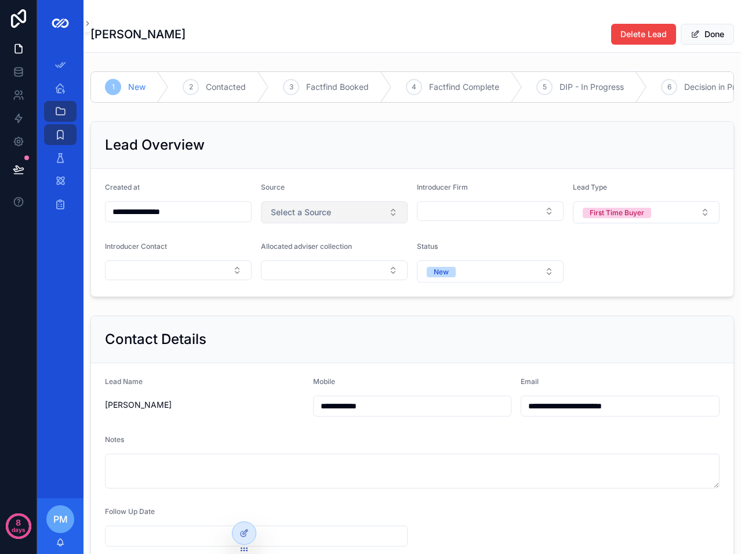
click at [359, 218] on button "Select a Source" at bounding box center [334, 212] width 147 height 22
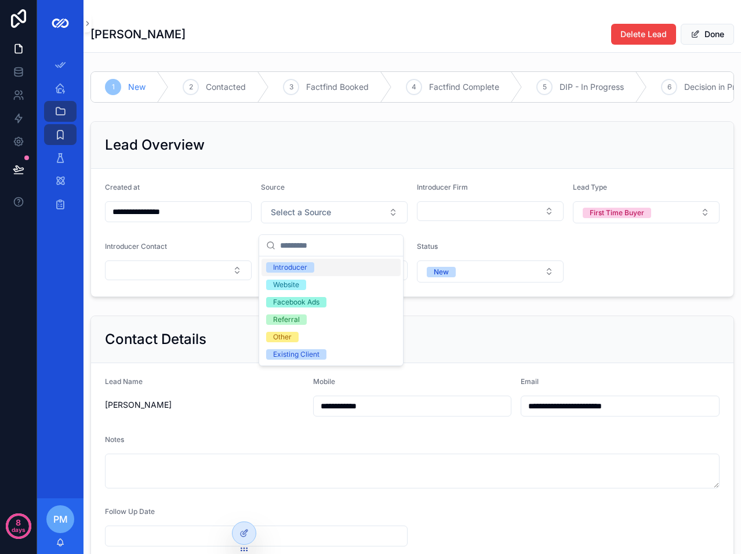
click at [300, 267] on div "Introducer" at bounding box center [290, 267] width 34 height 10
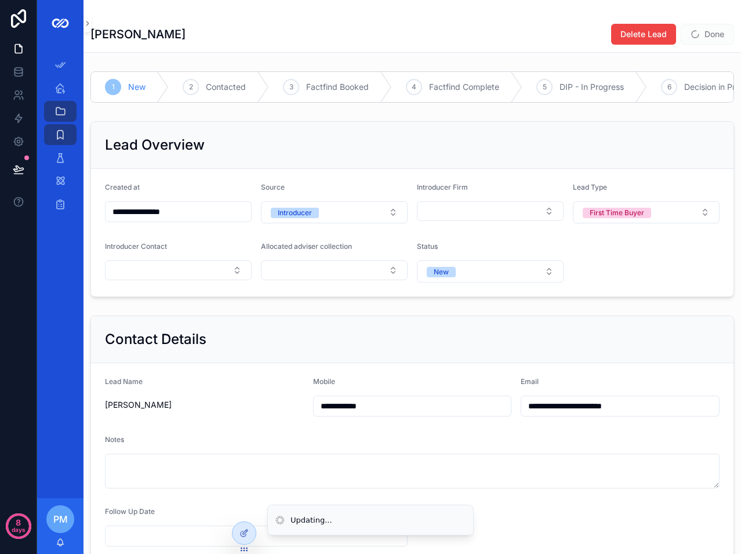
click at [462, 233] on form "**********" at bounding box center [412, 233] width 643 height 128
click at [463, 221] on button "Select Button" at bounding box center [490, 211] width 147 height 20
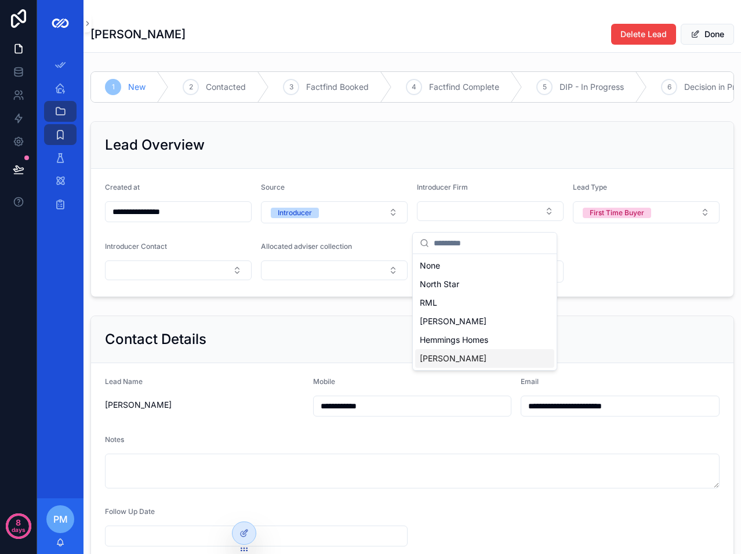
click at [452, 354] on span "[PERSON_NAME]" at bounding box center [453, 359] width 67 height 12
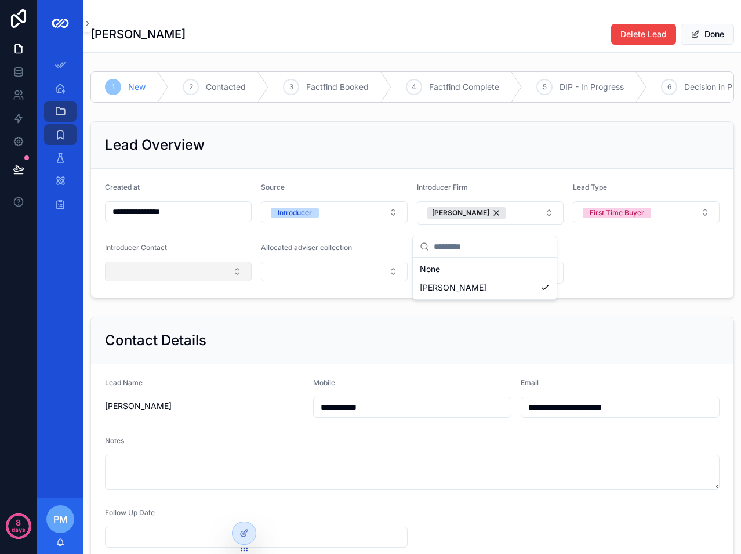
click at [169, 280] on button "Select Button" at bounding box center [178, 272] width 147 height 20
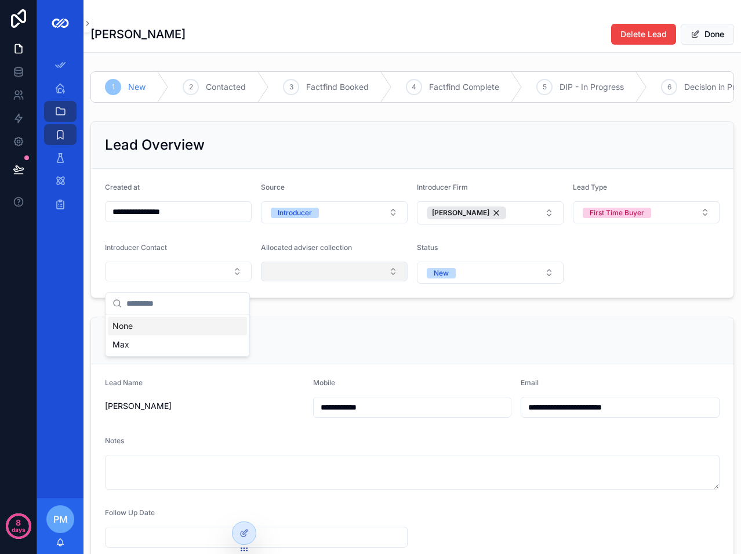
click at [314, 280] on button "Select Button" at bounding box center [334, 272] width 147 height 20
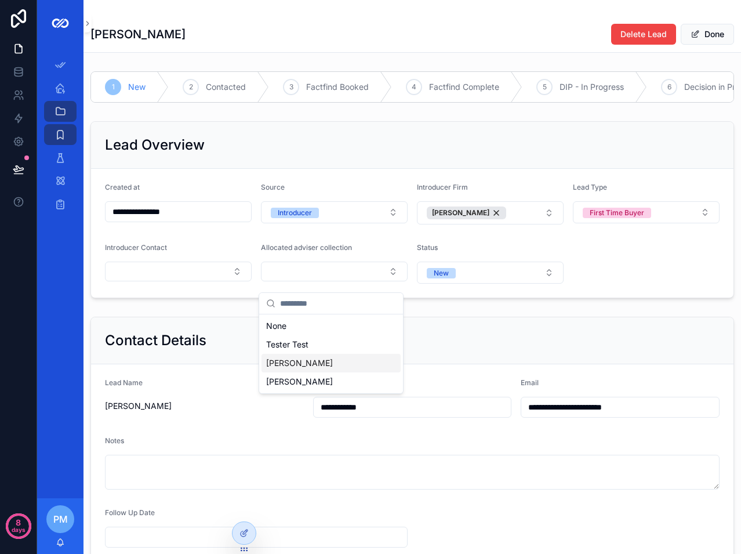
click at [291, 367] on span "[PERSON_NAME]" at bounding box center [299, 363] width 67 height 12
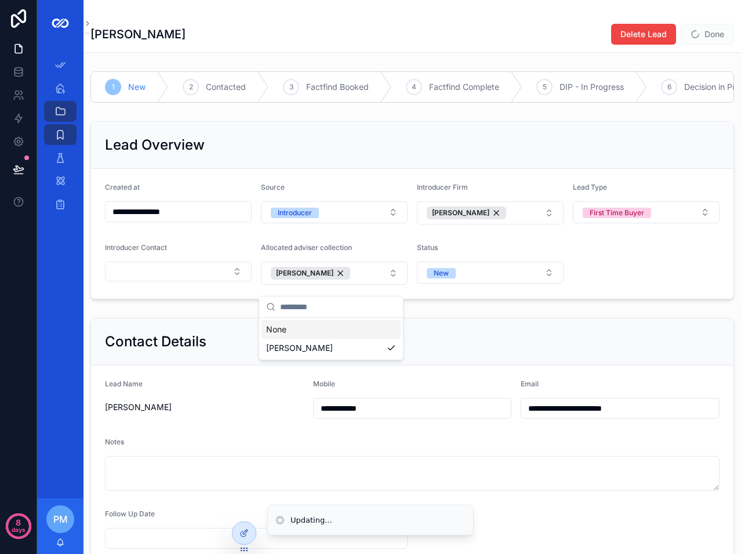
click at [454, 304] on div "**********" at bounding box center [413, 210] width 658 height 187
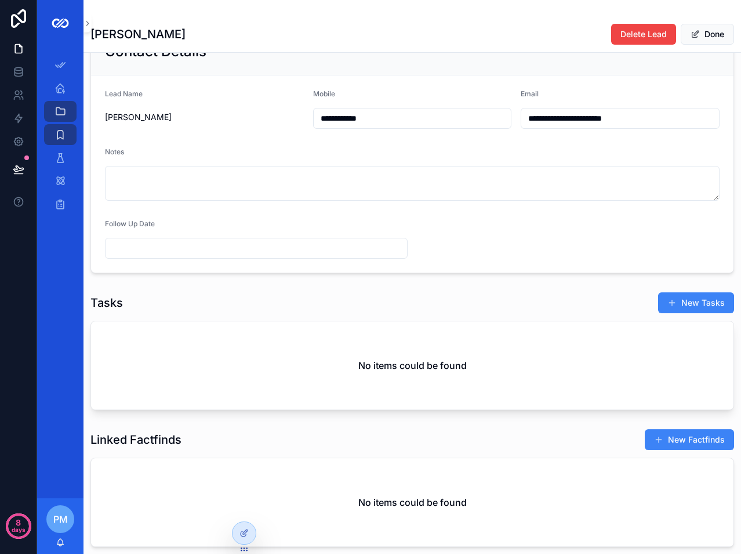
scroll to position [232, 0]
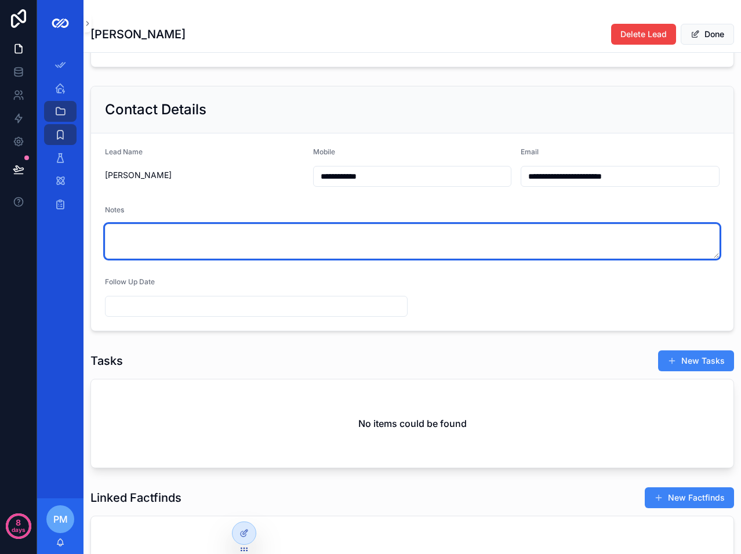
click at [177, 253] on textarea "scrollable content" at bounding box center [412, 241] width 615 height 35
type textarea "**********"
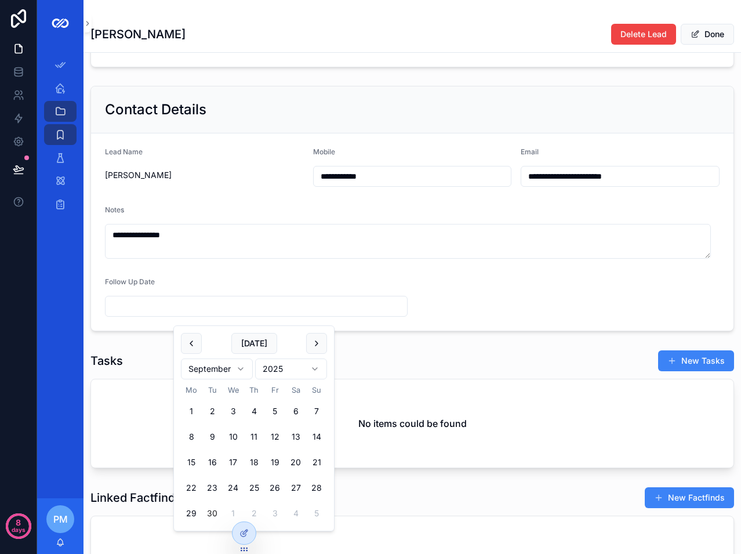
click at [189, 310] on input "scrollable content" at bounding box center [257, 306] width 302 height 16
click at [222, 290] on div "Follow Up Date" at bounding box center [256, 284] width 303 height 14
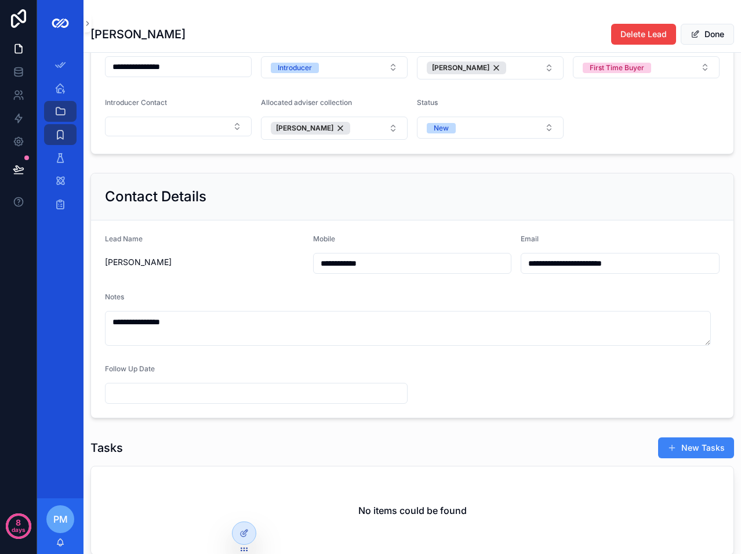
scroll to position [0, 0]
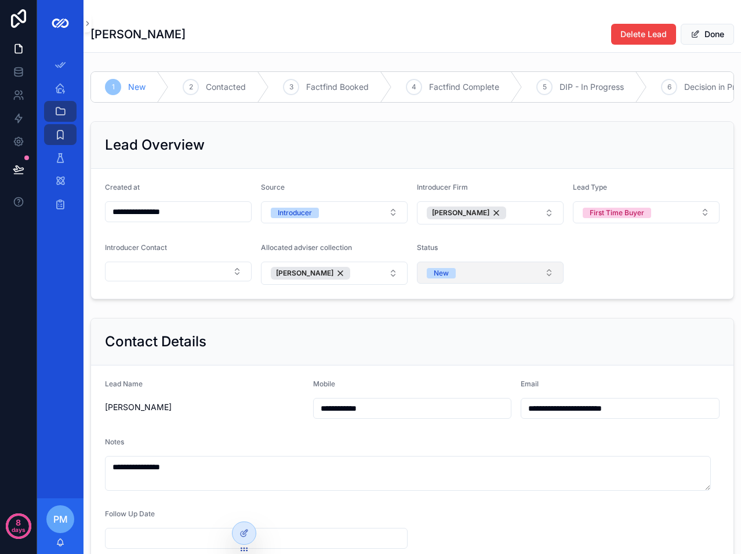
click at [463, 284] on button "New" at bounding box center [490, 273] width 147 height 22
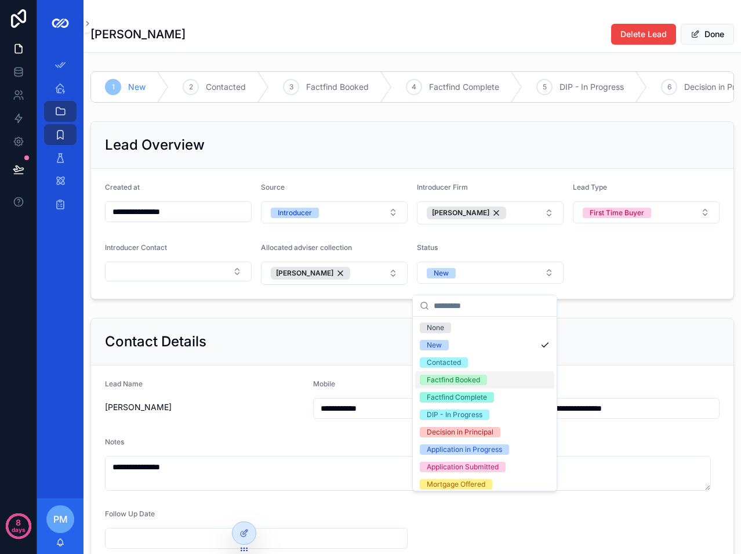
click at [474, 381] on div "Factfind Booked" at bounding box center [453, 380] width 53 height 10
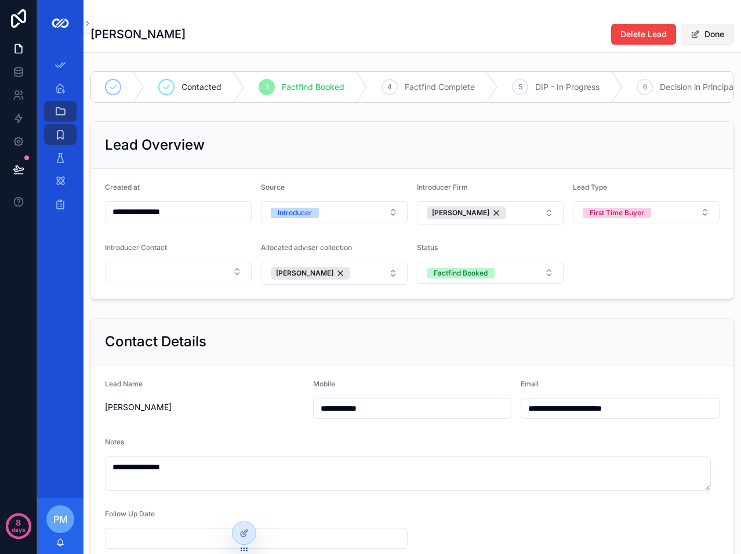
click at [710, 35] on button "Done" at bounding box center [707, 34] width 53 height 21
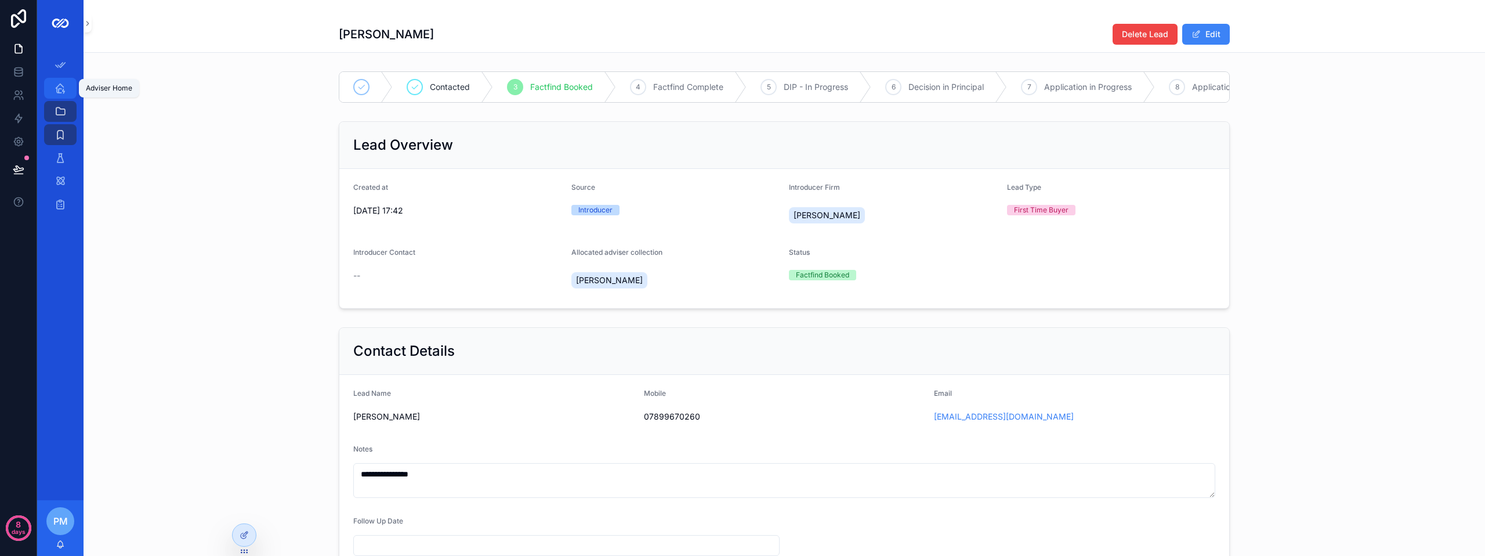
click at [61, 86] on icon "scrollable content" at bounding box center [61, 88] width 12 height 12
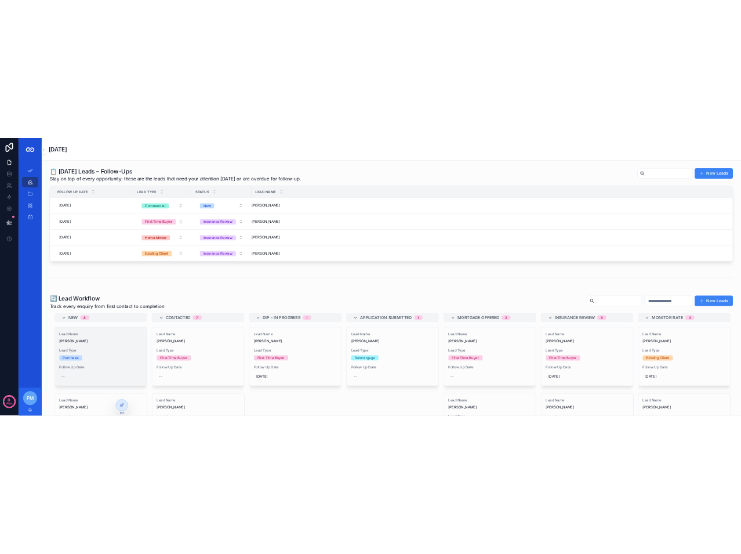
scroll to position [348, 0]
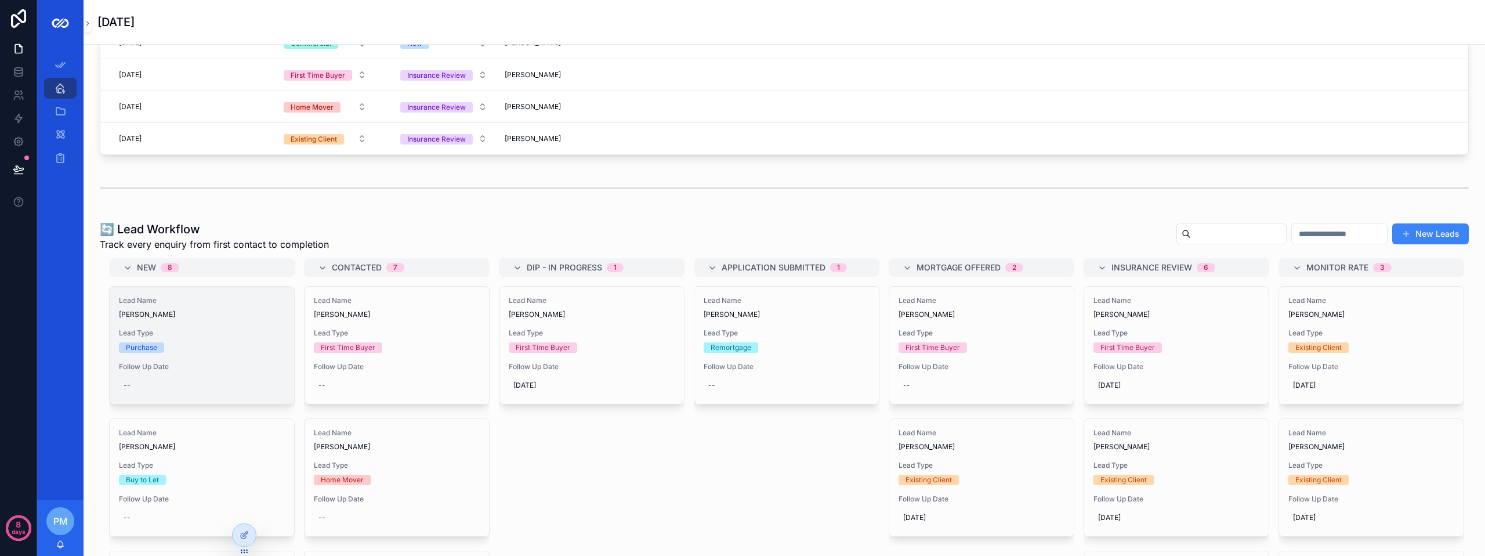
click at [139, 386] on div "--" at bounding box center [202, 385] width 166 height 19
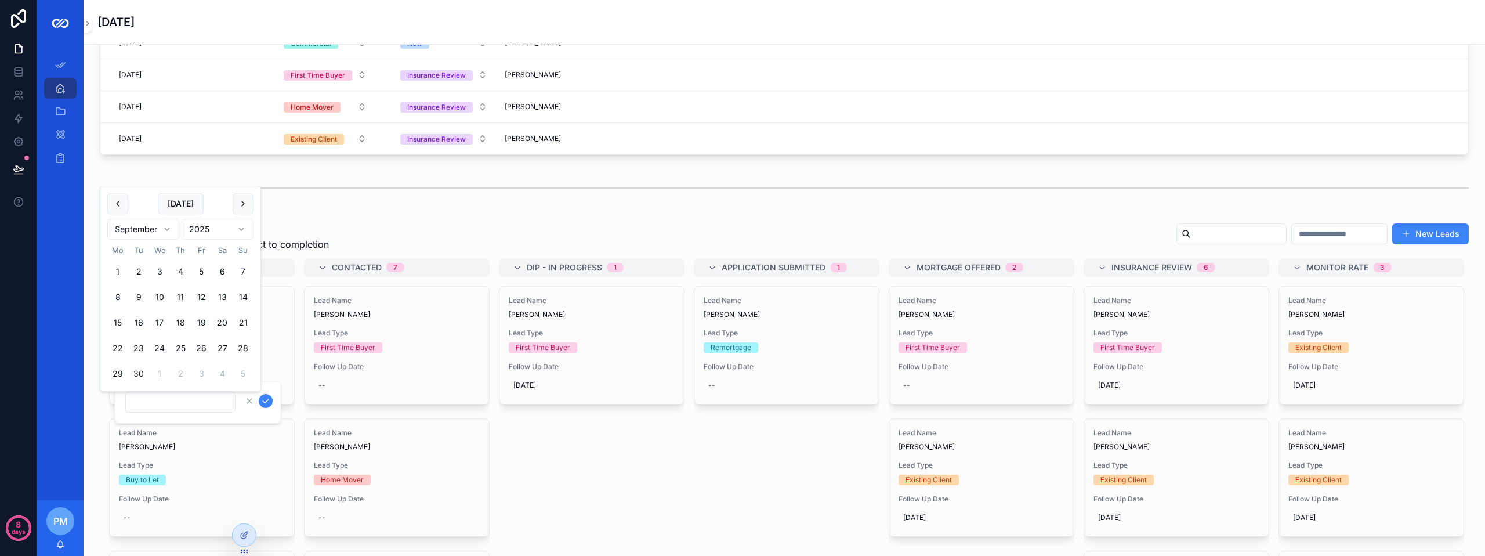
click at [376, 207] on div "✅ [DATE] Tasks Your action list for [DATE] and any overdue tasks New Tasks Due …" at bounding box center [784, 375] width 1401 height 1356
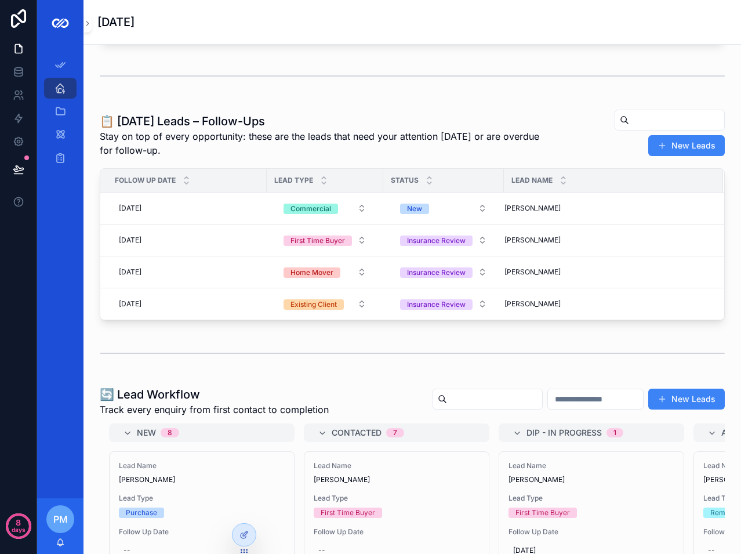
click at [198, 338] on div "✅ [DATE] Tasks Your action list for [DATE] and any overdue tasks New Tasks Due …" at bounding box center [413, 528] width 658 height 1376
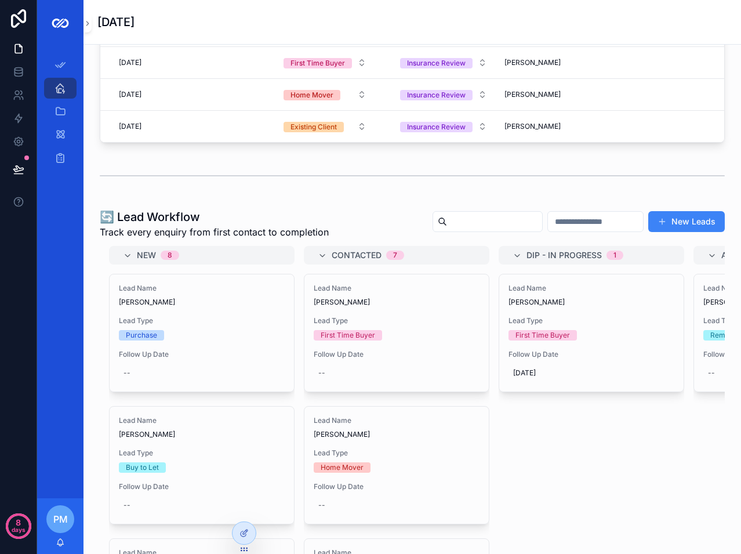
scroll to position [379, 0]
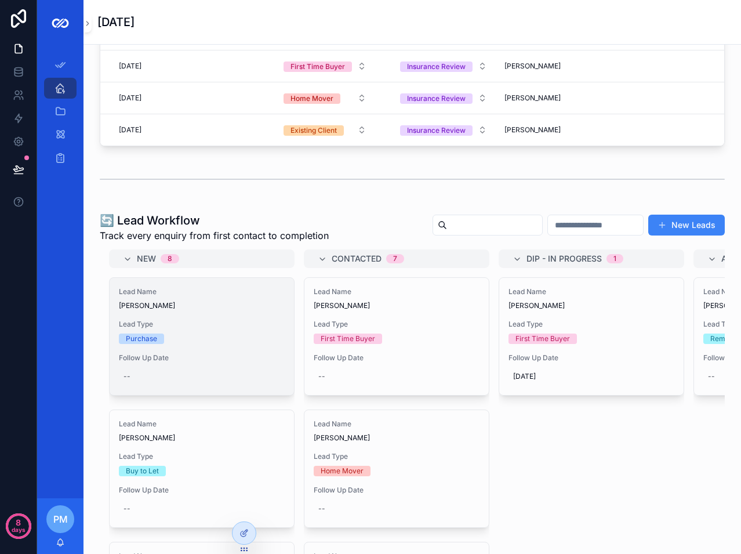
click at [180, 329] on span "Lead Type" at bounding box center [202, 324] width 166 height 9
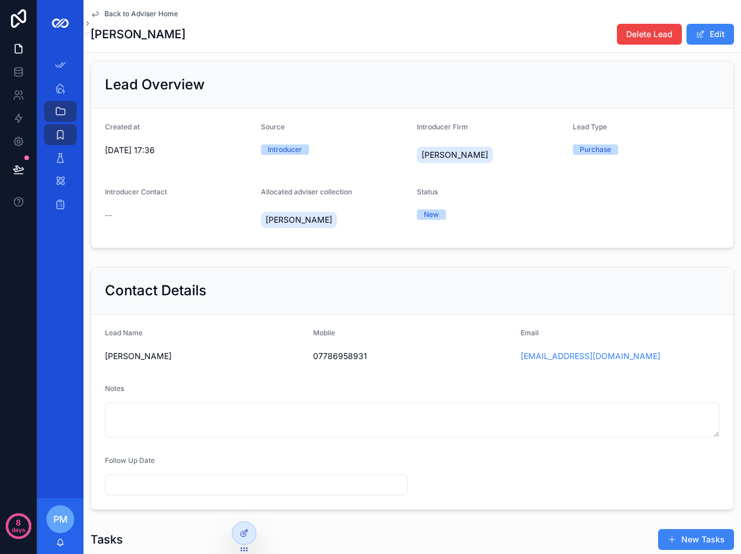
scroll to position [116, 0]
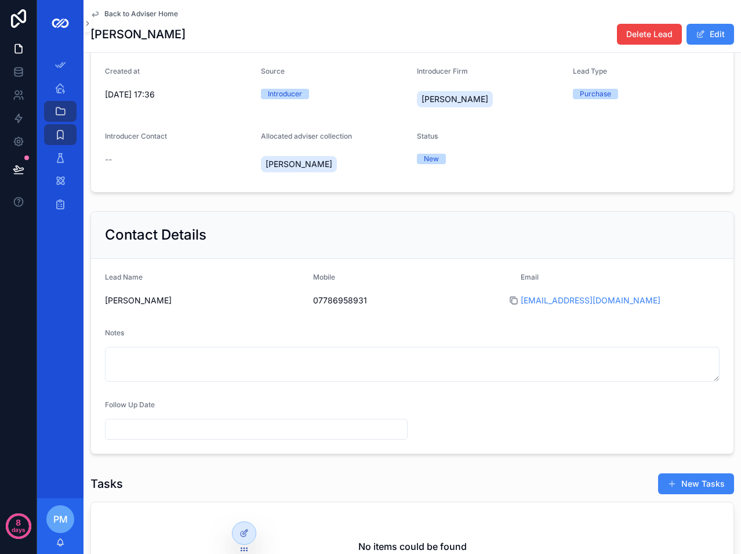
click at [509, 305] on icon "scrollable content" at bounding box center [513, 300] width 9 height 9
click at [113, 17] on span "Back to Adviser Home" at bounding box center [141, 13] width 74 height 9
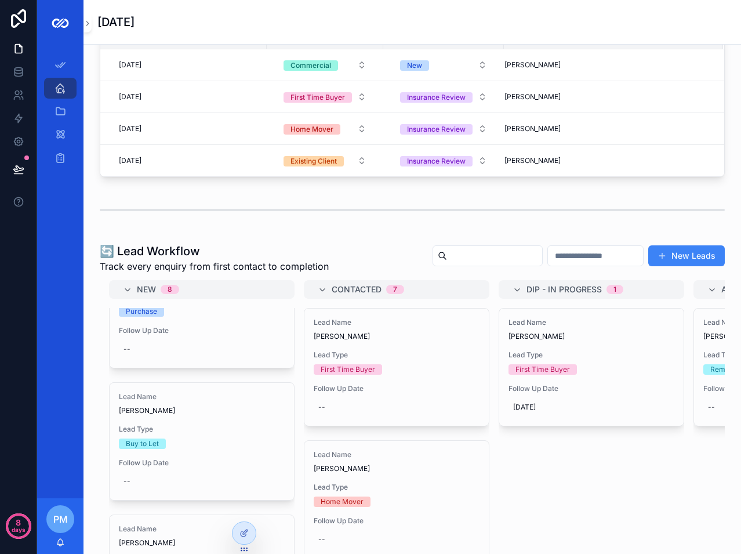
scroll to position [116, 0]
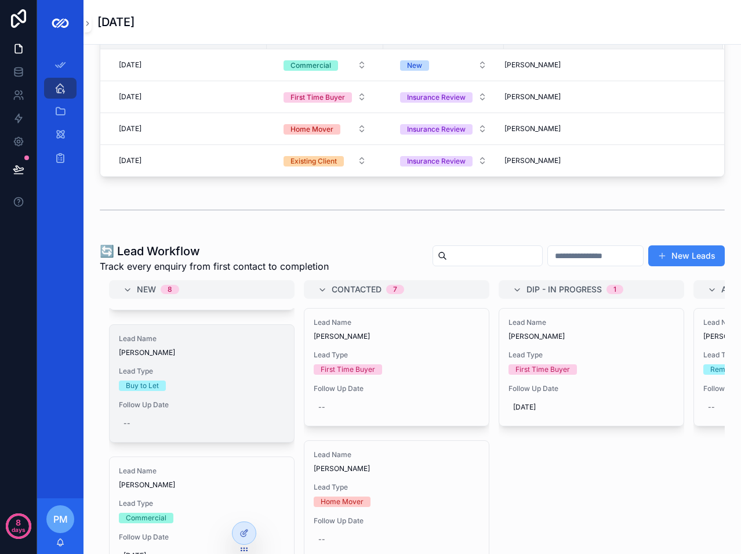
click at [194, 376] on span "Lead Type" at bounding box center [202, 371] width 166 height 9
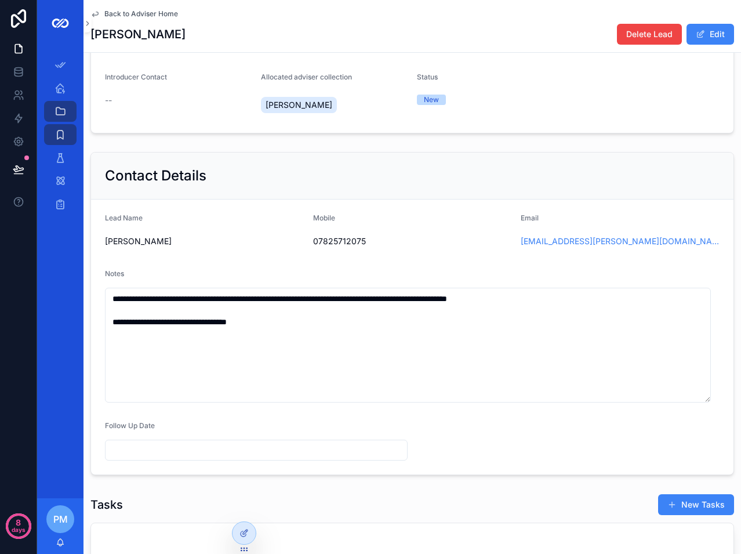
scroll to position [174, 0]
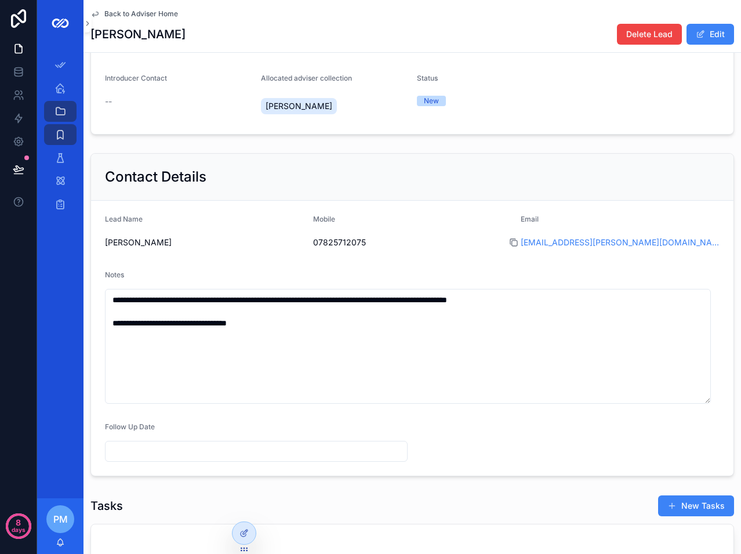
click at [510, 247] on icon "scrollable content" at bounding box center [513, 242] width 9 height 9
click at [173, 18] on span "Back to Adviser Home" at bounding box center [141, 13] width 74 height 9
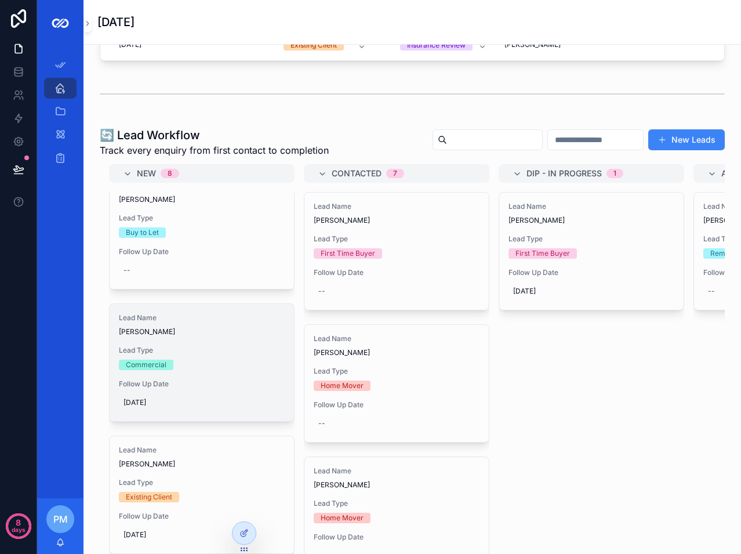
scroll to position [174, 0]
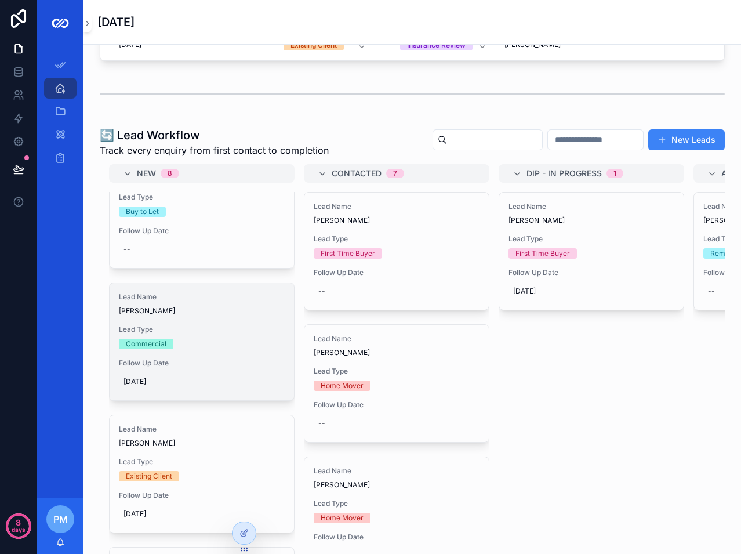
click at [191, 334] on span "Lead Type" at bounding box center [202, 329] width 166 height 9
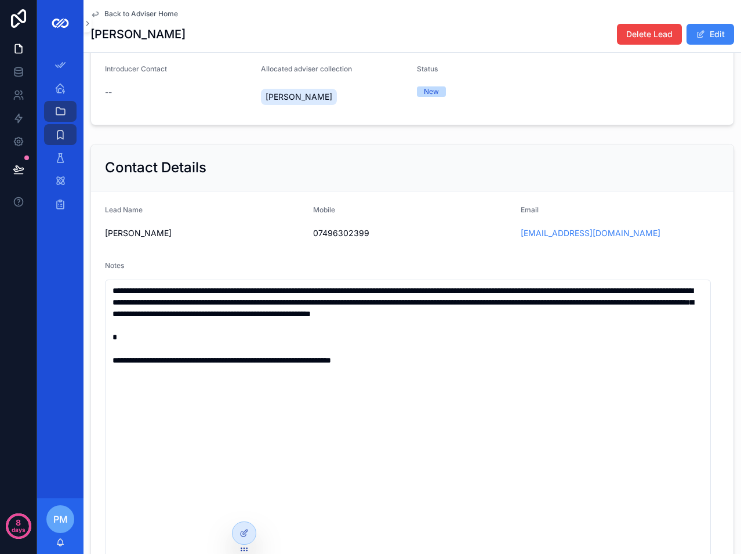
scroll to position [174, 0]
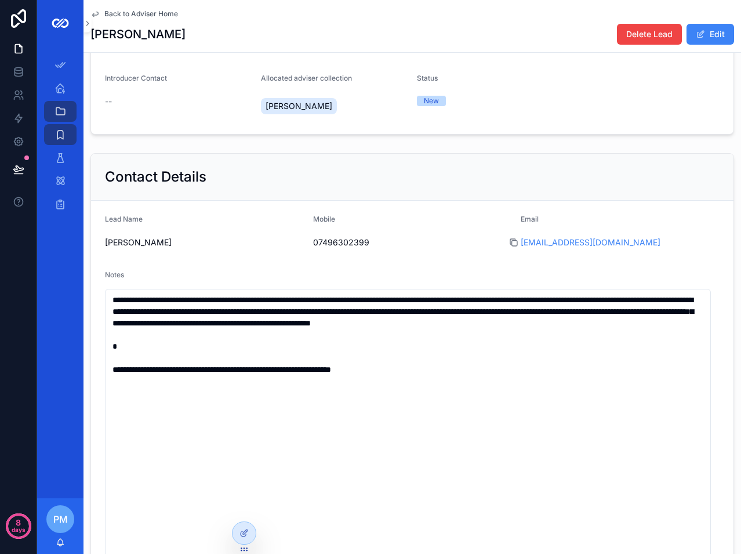
click at [512, 246] on icon "scrollable content" at bounding box center [514, 243] width 5 height 5
click at [116, 19] on div "Back to Adviser Home [PERSON_NAME] Delete Lead Edit" at bounding box center [412, 26] width 644 height 52
click at [123, 14] on span "Back to Adviser Home" at bounding box center [141, 13] width 74 height 9
